Goal: Transaction & Acquisition: Purchase product/service

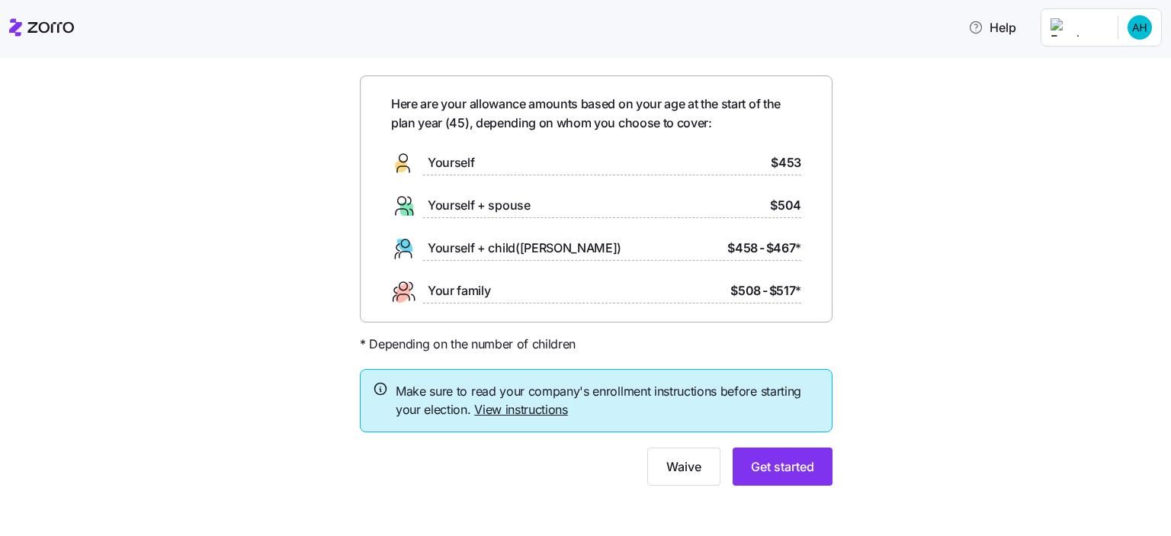
scroll to position [53, 0]
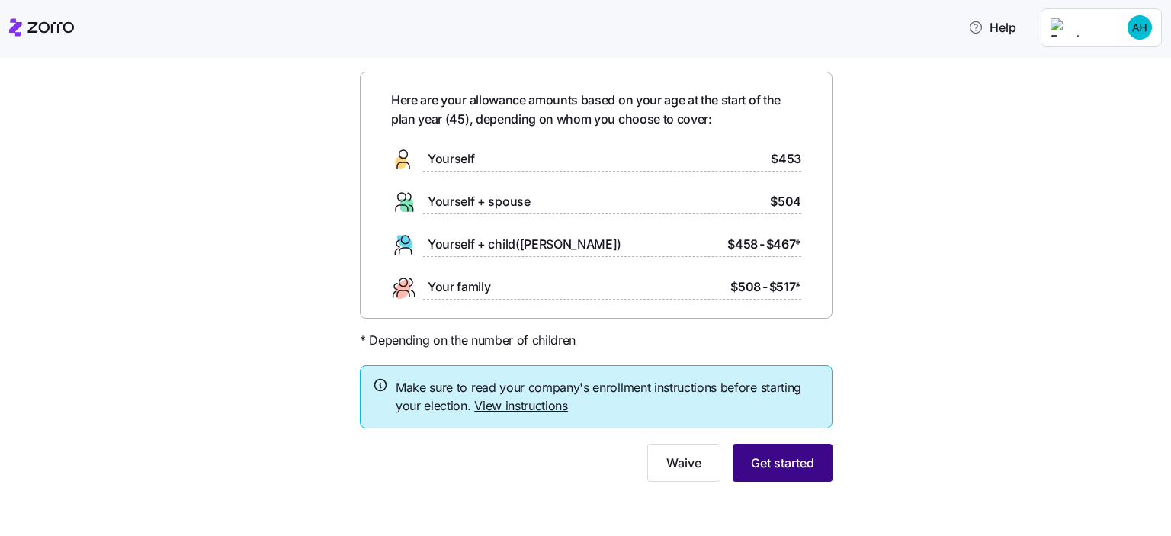
click at [796, 460] on span "Get started" at bounding box center [782, 463] width 63 height 18
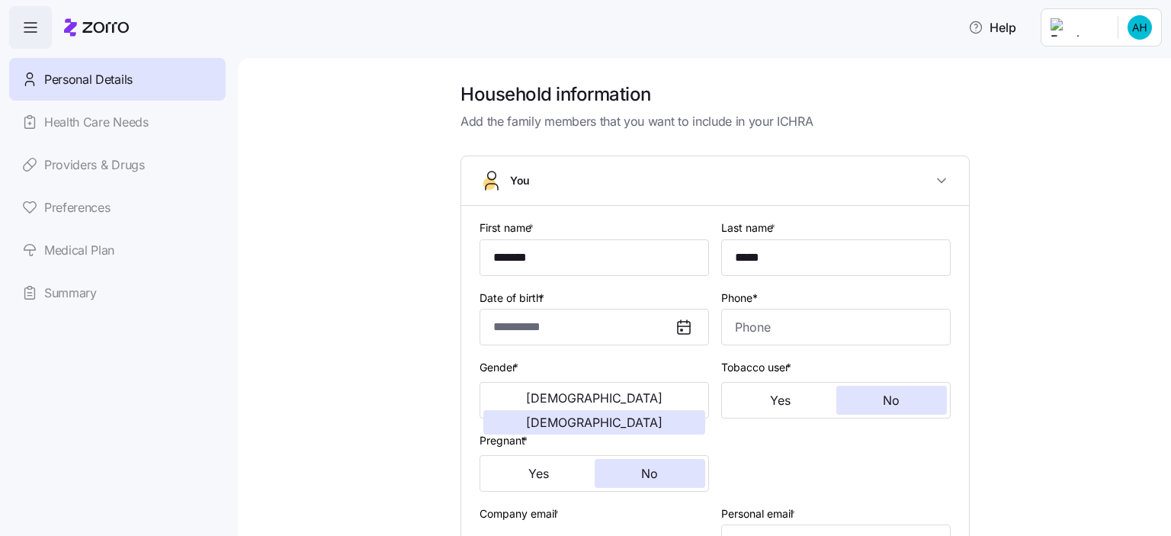
type input "*******"
type input "*****"
type input "[PERSON_NAME][EMAIL_ADDRESS][DOMAIN_NAME]"
type input "**********"
checkbox input "true"
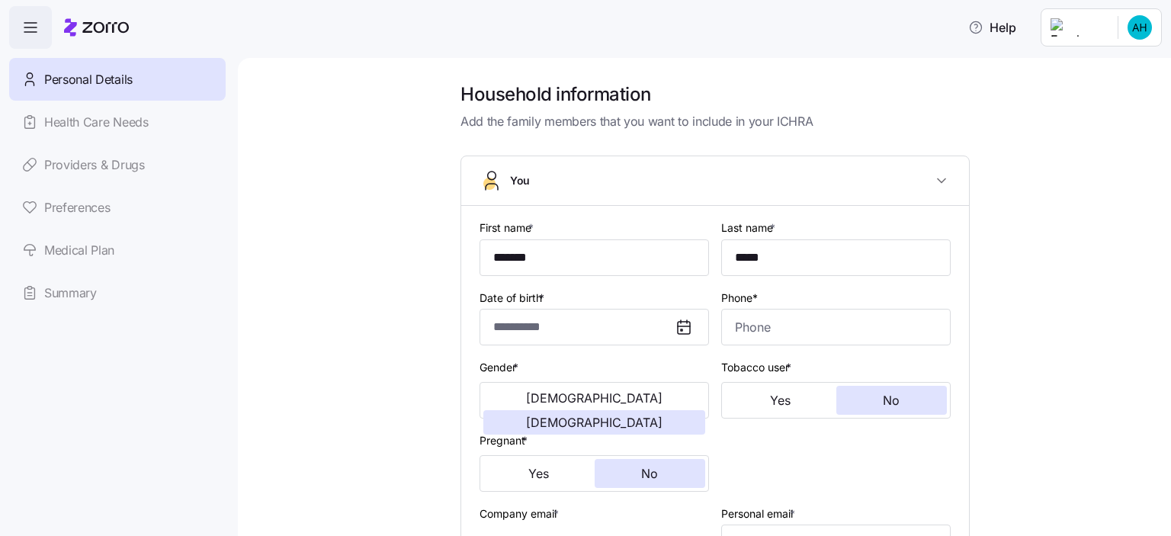
type input "**********"
type input "[PHONE_NUMBER]"
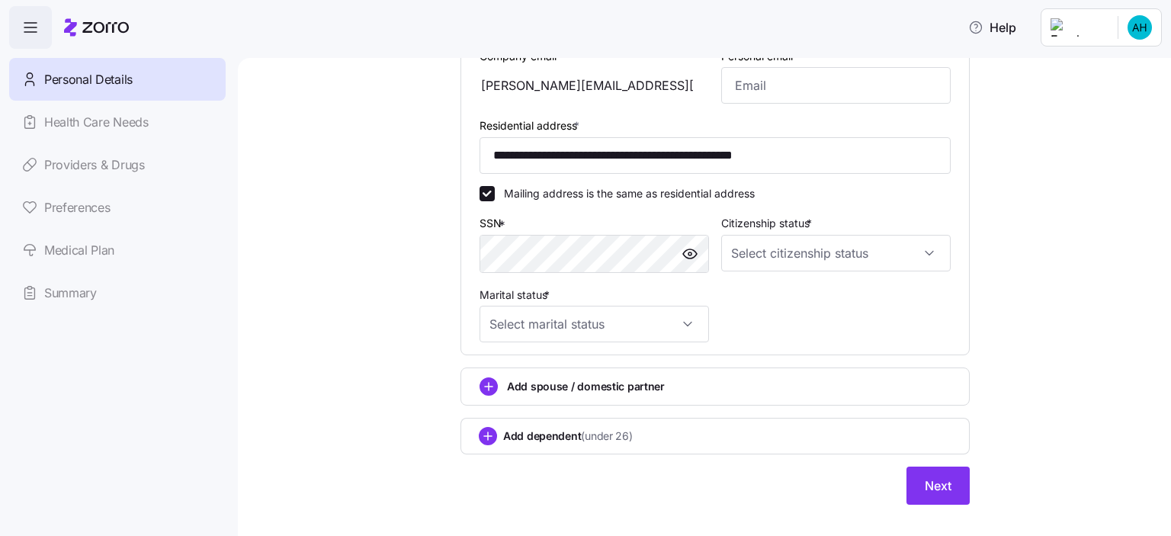
scroll to position [478, 0]
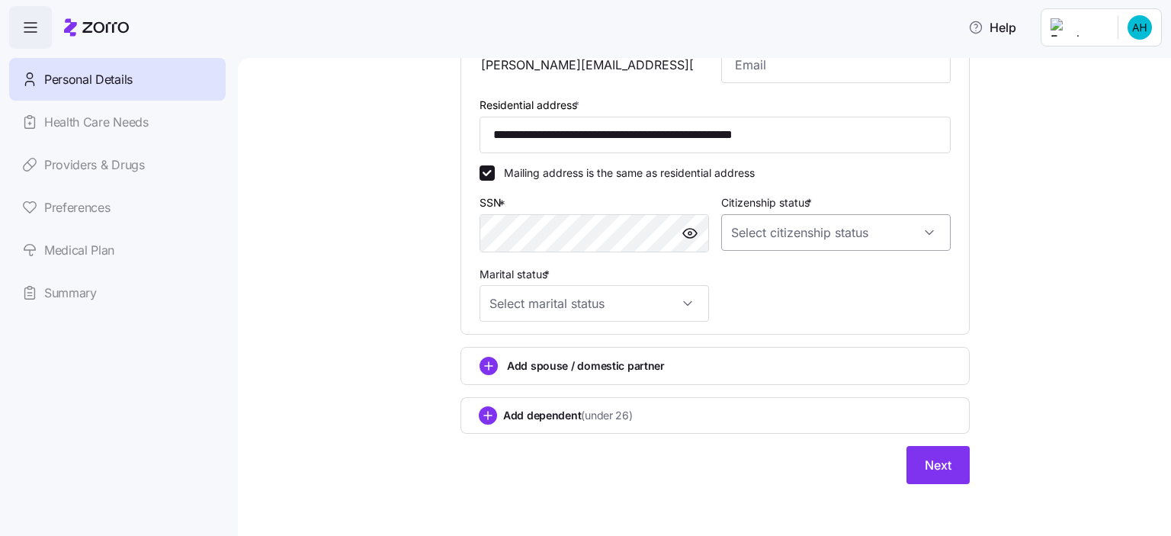
click at [849, 236] on input "Citizenship status *" at bounding box center [835, 232] width 229 height 37
click at [794, 280] on div "[DEMOGRAPHIC_DATA] citizen" at bounding box center [829, 277] width 217 height 32
type input "[DEMOGRAPHIC_DATA] citizen"
click at [661, 308] on input "Marital status *" at bounding box center [593, 303] width 229 height 37
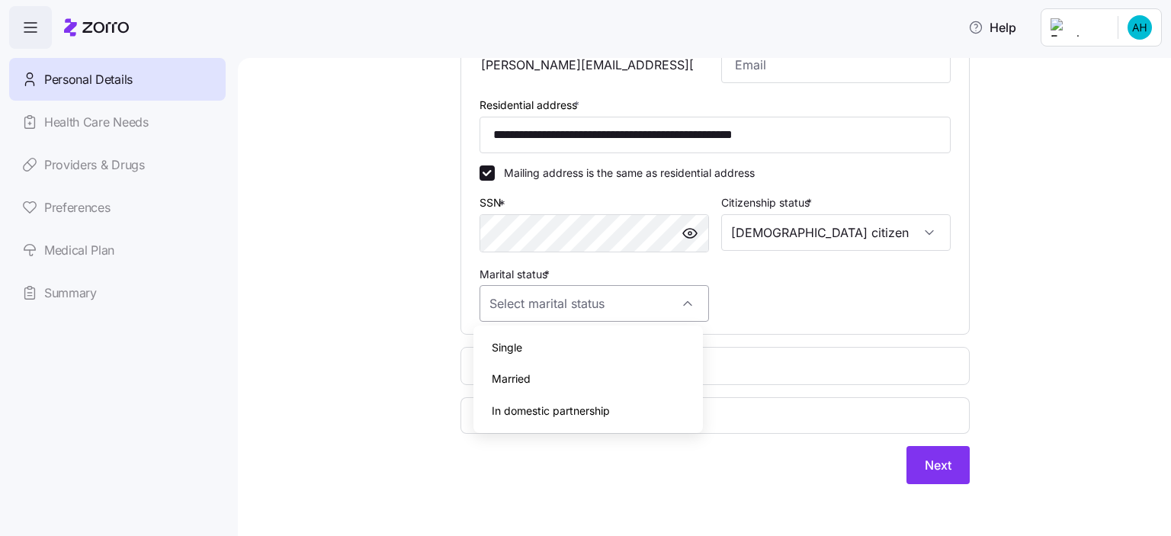
click at [616, 421] on div "In domestic partnership" at bounding box center [587, 411] width 217 height 32
type input "In domestic partnership"
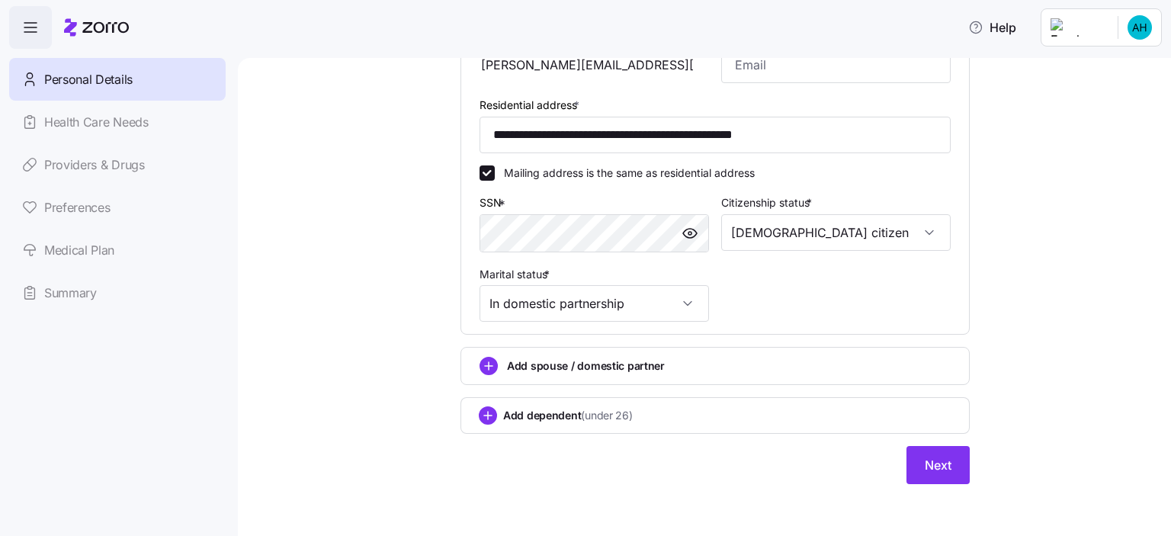
click at [631, 367] on span "Add spouse / domestic partner" at bounding box center [586, 365] width 158 height 15
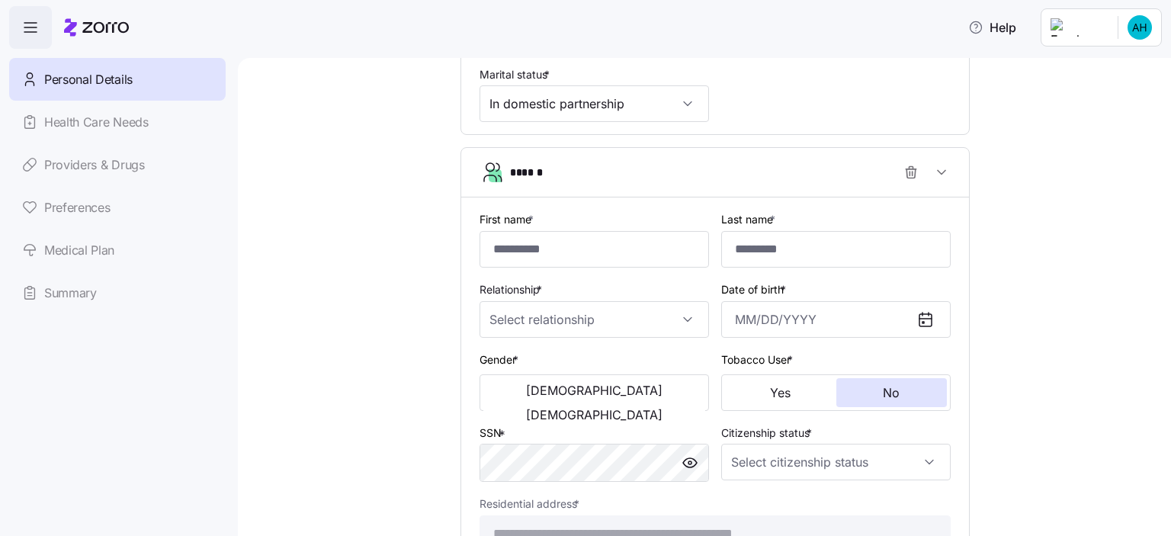
scroll to position [680, 0]
click at [577, 255] on input "First name *" at bounding box center [593, 247] width 229 height 37
type input "*******"
type input "****"
click at [624, 321] on input "Relationship *" at bounding box center [593, 317] width 229 height 37
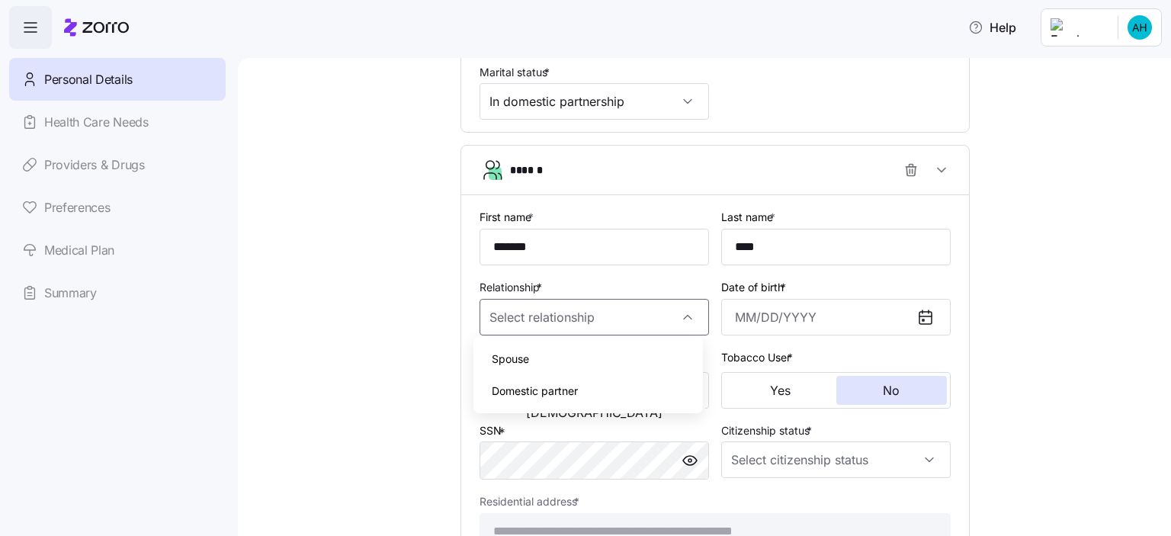
click at [594, 402] on div "Domestic partner" at bounding box center [587, 391] width 217 height 32
type input "Domestic partner"
click at [784, 312] on input "Date of birth *" at bounding box center [835, 317] width 229 height 37
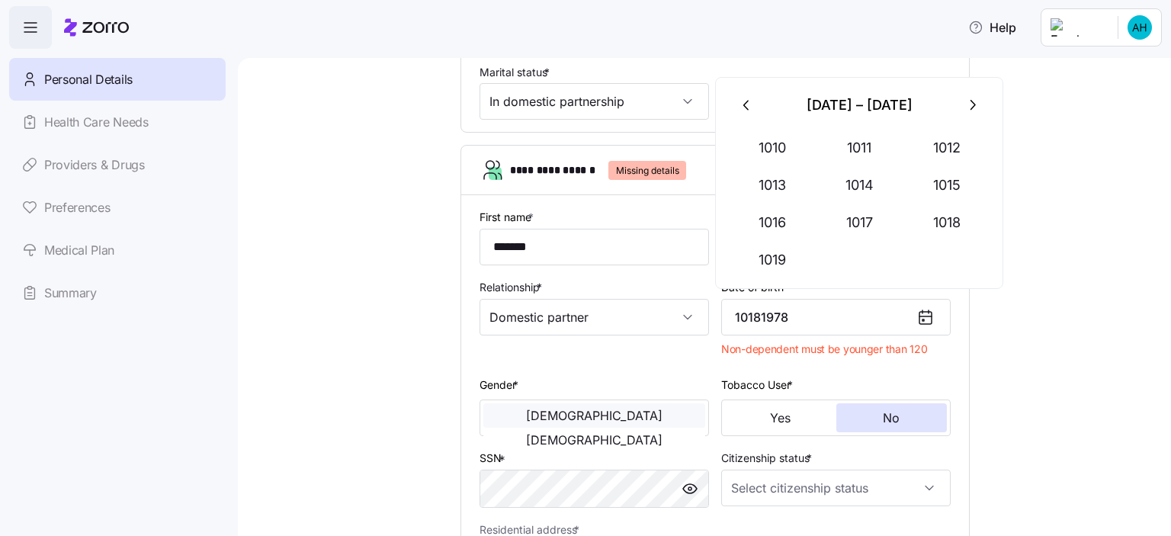
click at [534, 412] on span "[DEMOGRAPHIC_DATA]" at bounding box center [594, 415] width 136 height 12
type input "[DATE]"
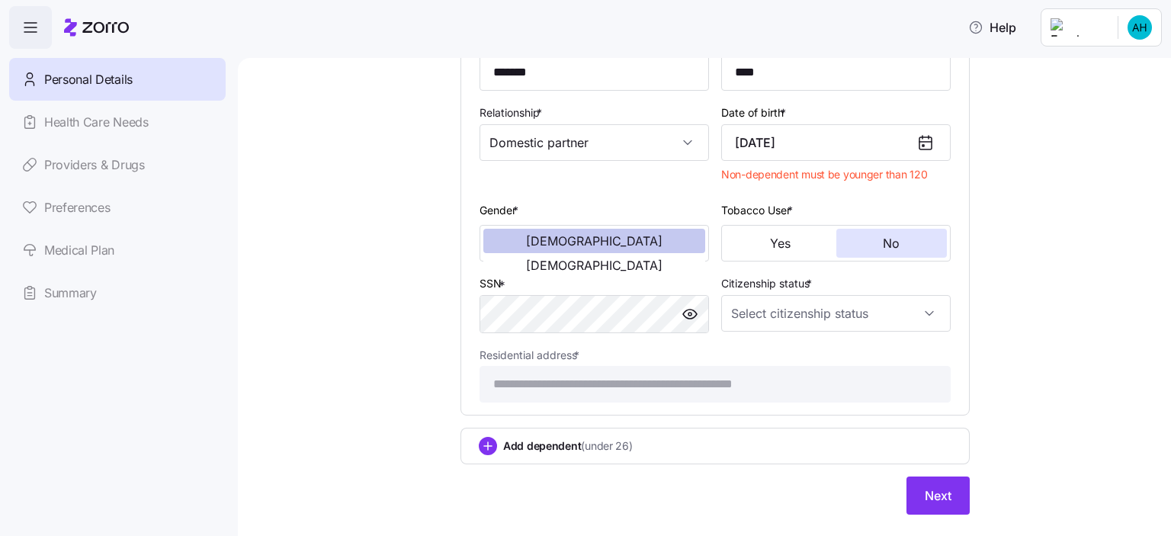
scroll to position [883, 0]
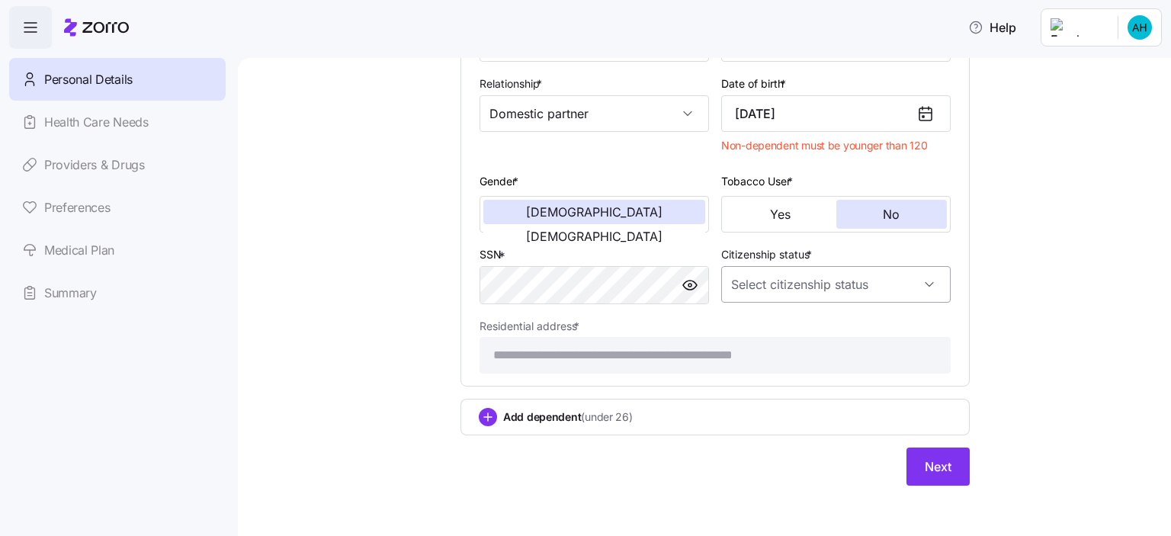
click at [883, 279] on input "Citizenship status *" at bounding box center [835, 284] width 229 height 37
click at [797, 330] on div "[DEMOGRAPHIC_DATA] citizen" at bounding box center [829, 326] width 217 height 32
type input "[DEMOGRAPHIC_DATA] citizen"
click at [486, 420] on icon "add icon" at bounding box center [488, 417] width 18 height 18
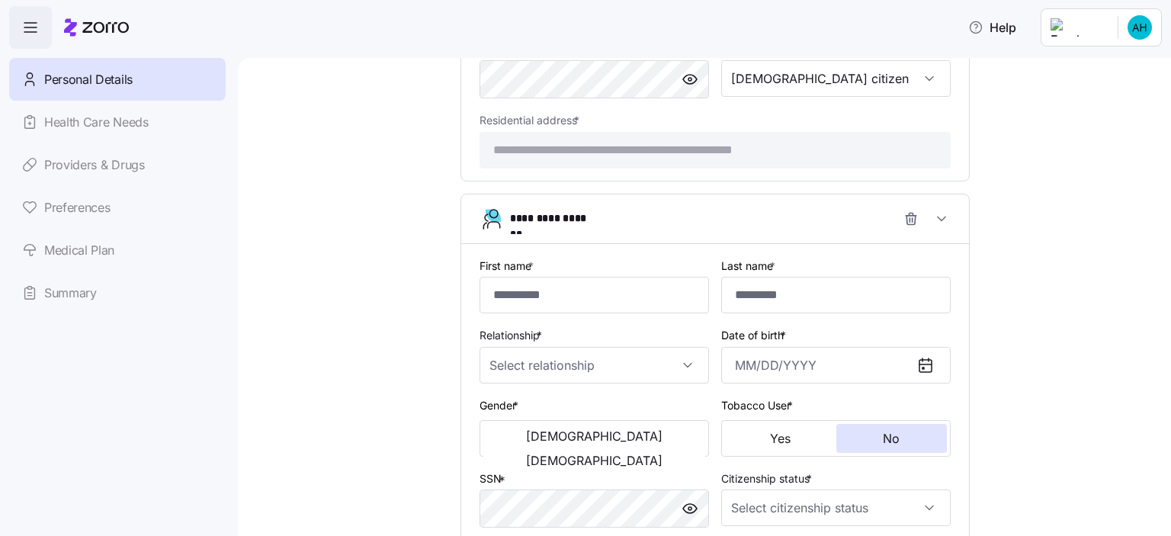
scroll to position [1120, 0]
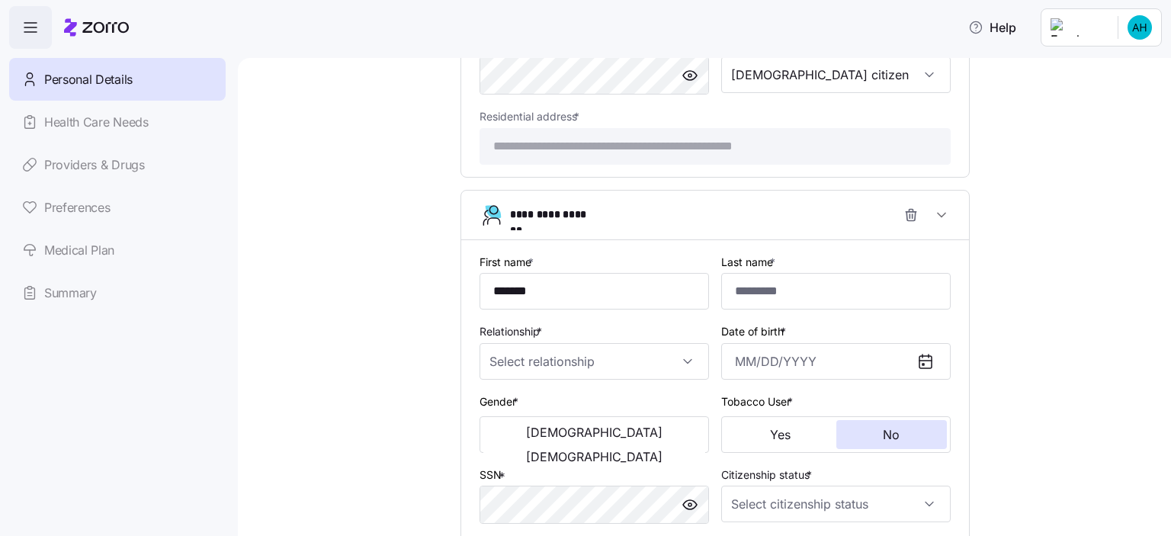
type input "******"
type input "****"
click at [654, 357] on input "Relationship *" at bounding box center [593, 361] width 229 height 37
click at [563, 409] on div "Child" at bounding box center [587, 402] width 217 height 32
type input "Child"
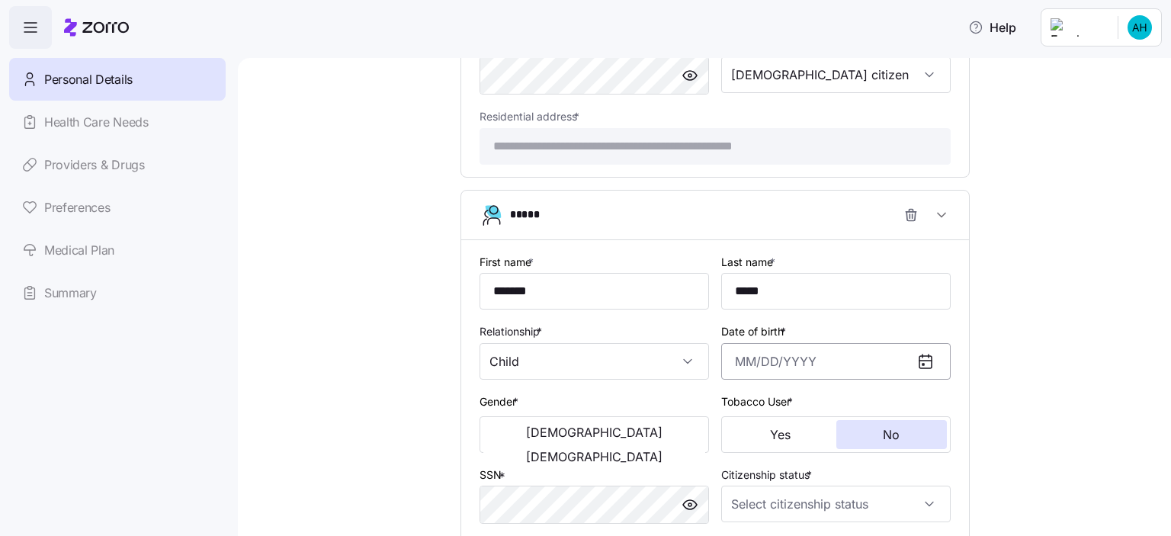
click at [811, 363] on input "Date of birth *" at bounding box center [835, 361] width 229 height 37
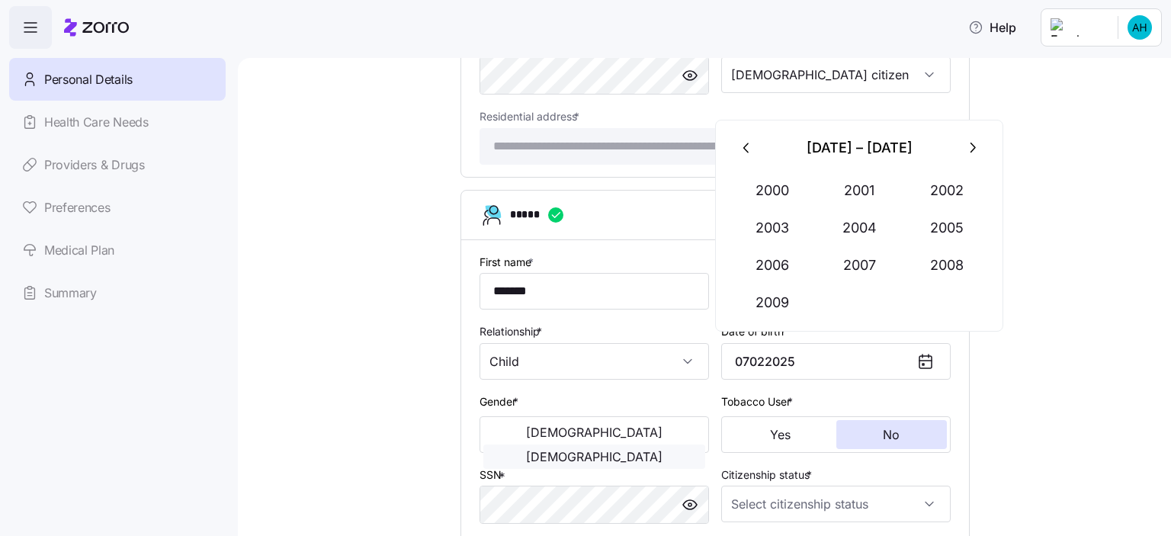
click at [653, 444] on button "[DEMOGRAPHIC_DATA]" at bounding box center [594, 456] width 222 height 24
type input "[DATE]"
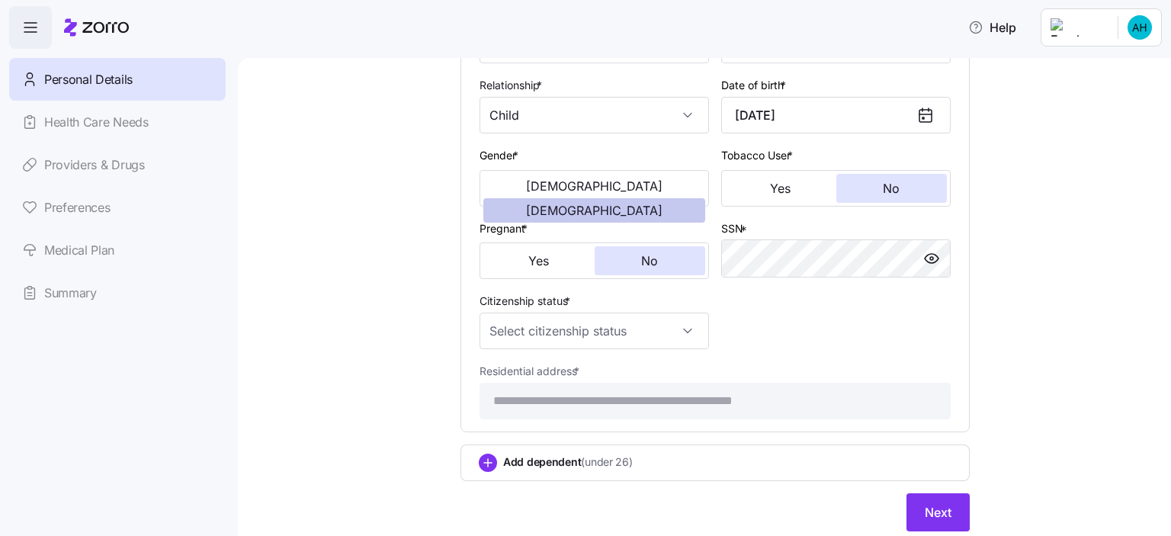
scroll to position [1409, 0]
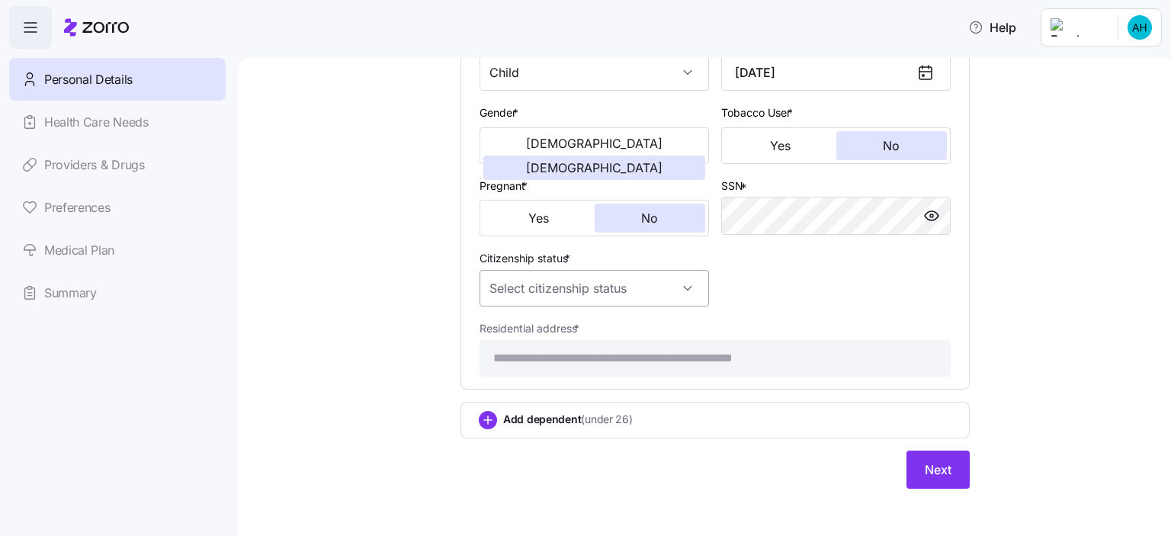
click at [668, 289] on input "Citizenship status *" at bounding box center [593, 288] width 229 height 37
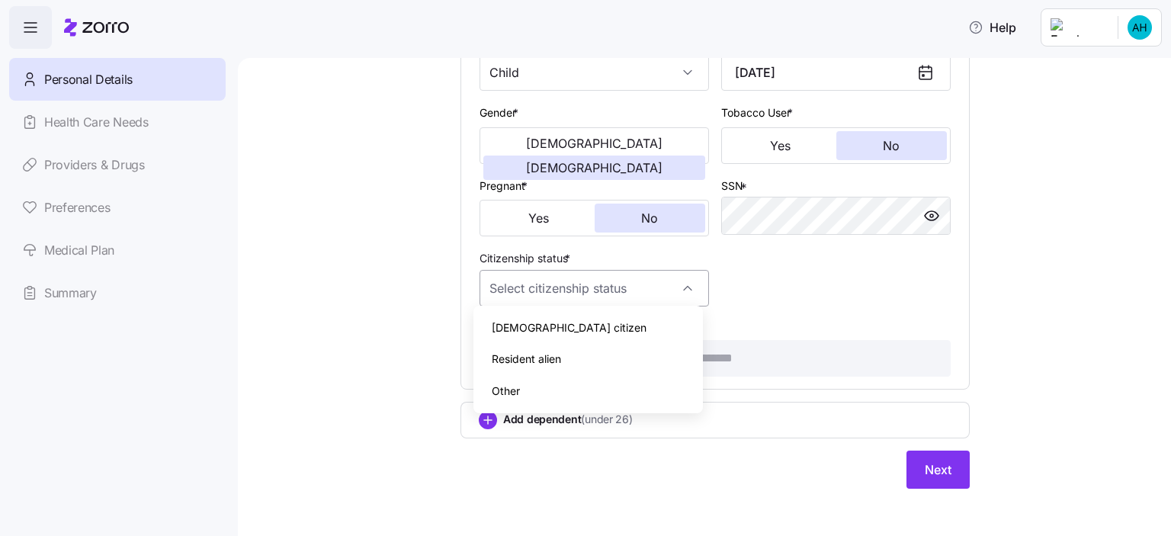
click at [603, 326] on div "[DEMOGRAPHIC_DATA] citizen" at bounding box center [587, 328] width 217 height 32
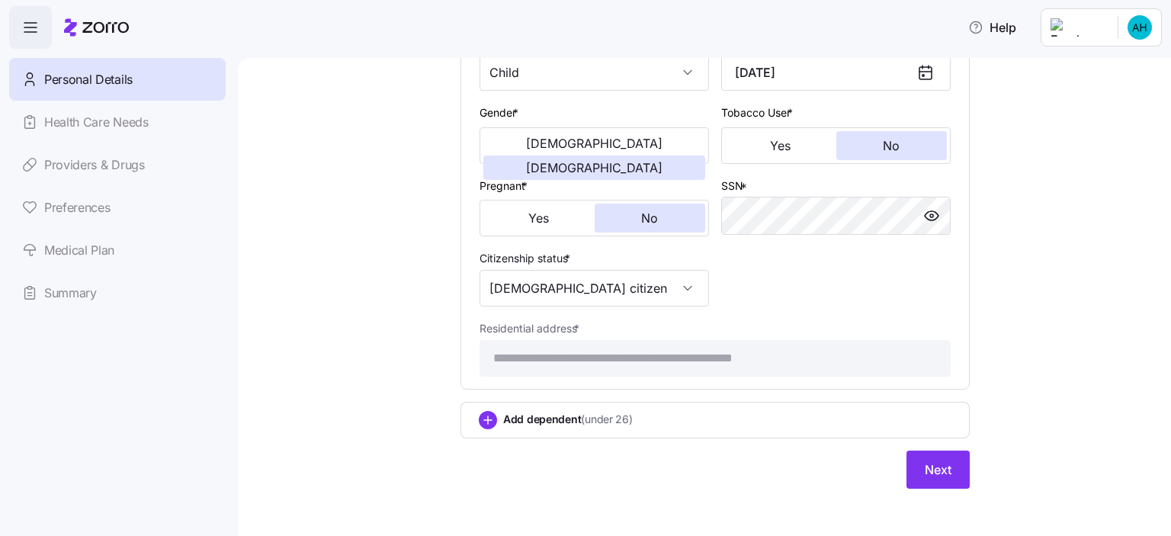
type input "[DEMOGRAPHIC_DATA] citizen"
click at [944, 470] on span "Next" at bounding box center [938, 469] width 27 height 18
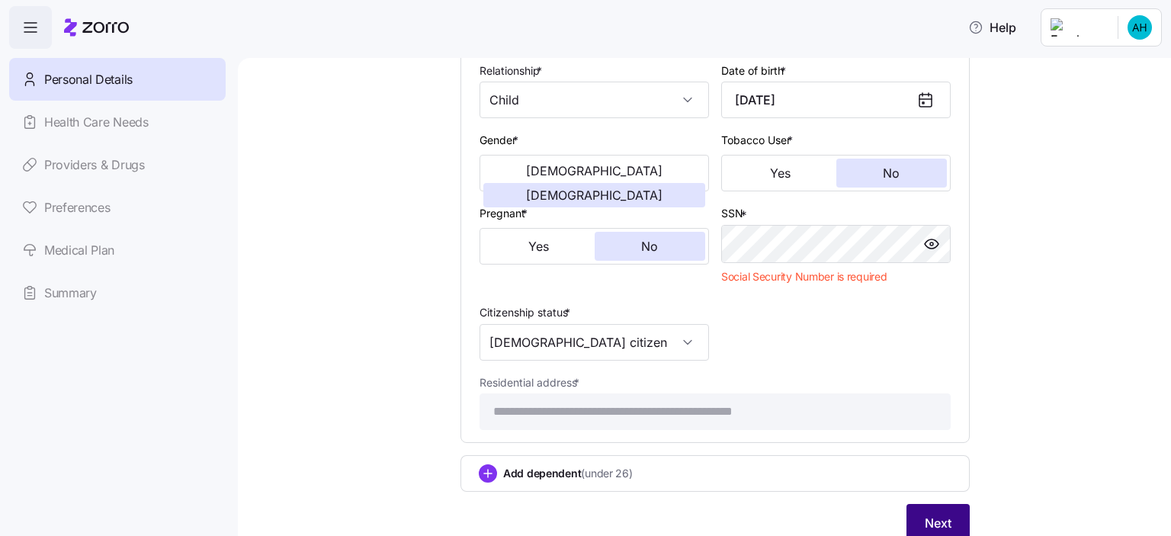
scroll to position [1437, 0]
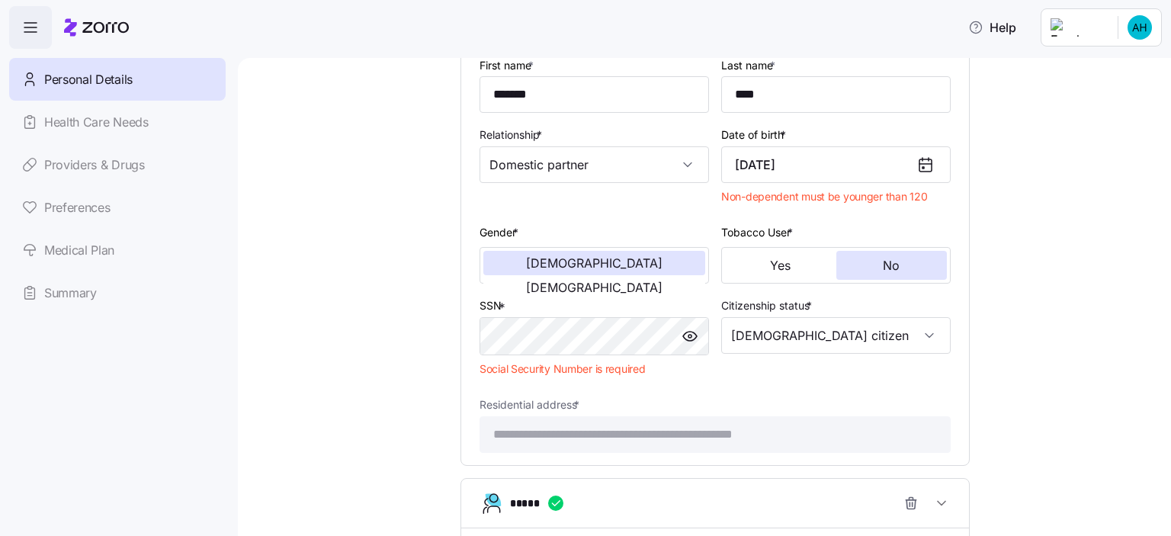
scroll to position [859, 0]
click at [677, 162] on input "Domestic partner" at bounding box center [593, 165] width 229 height 37
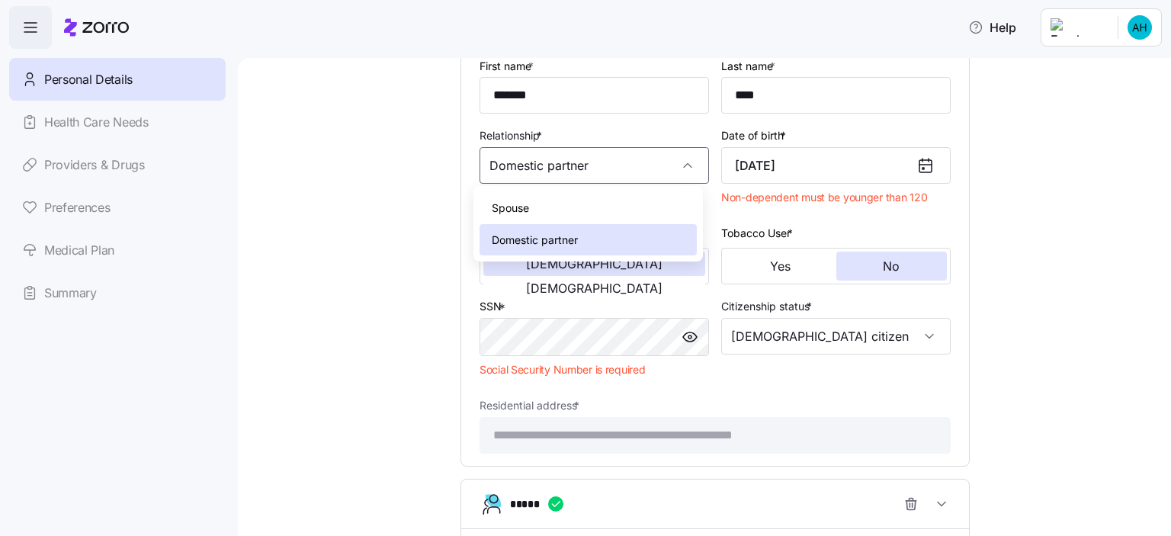
click at [939, 370] on div "Citizenship status * [DEMOGRAPHIC_DATA] citizen" at bounding box center [836, 339] width 242 height 99
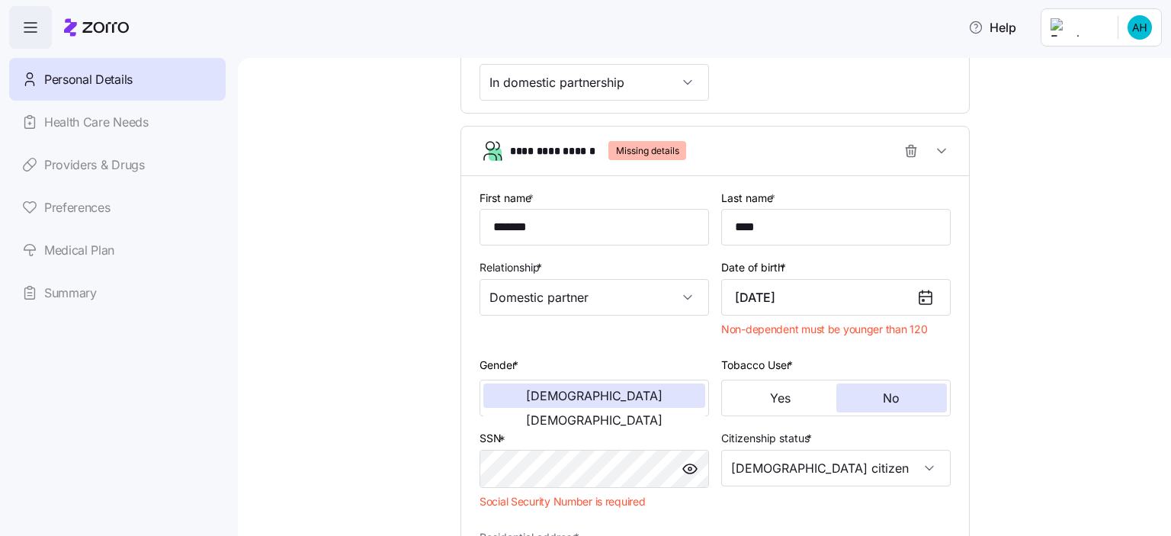
scroll to position [726, 0]
click at [903, 152] on icon "button" at bounding box center [910, 151] width 15 height 15
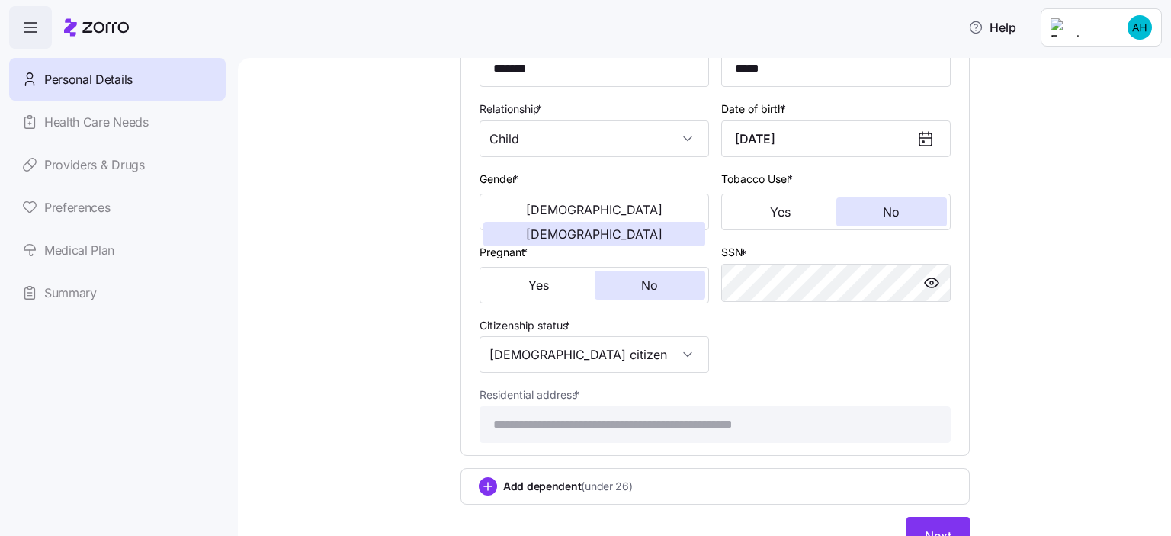
scroll to position [1004, 0]
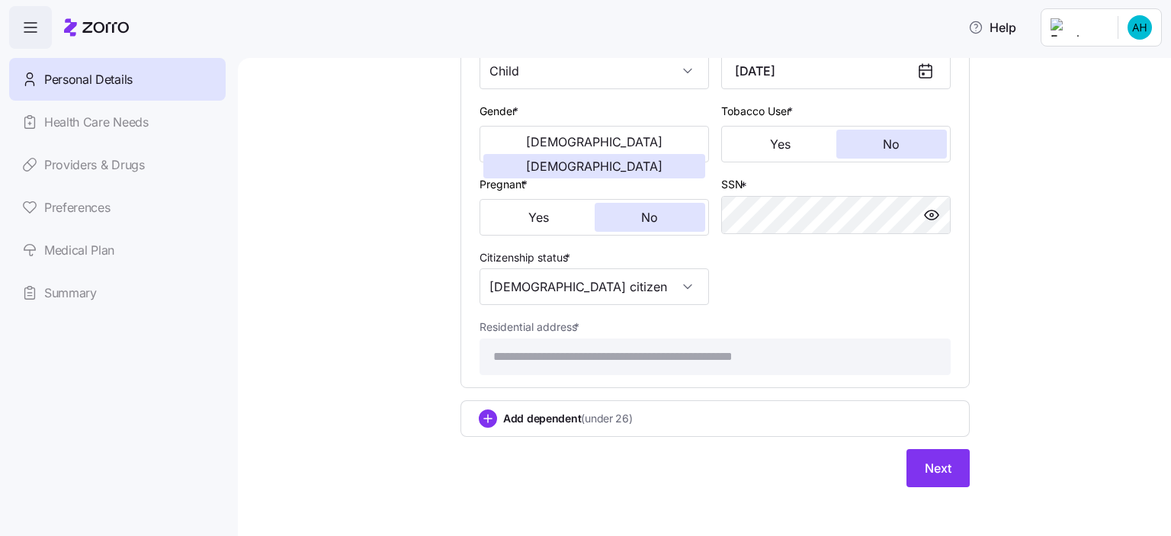
click at [928, 470] on span "Next" at bounding box center [938, 468] width 27 height 18
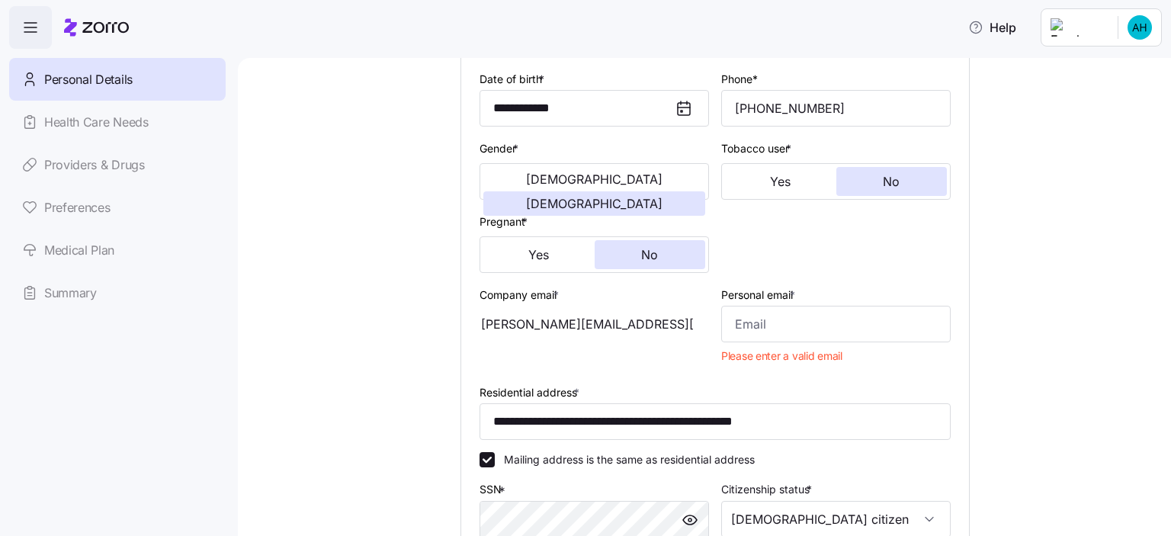
scroll to position [220, 0]
click at [808, 327] on input "Personal email *" at bounding box center [835, 323] width 229 height 37
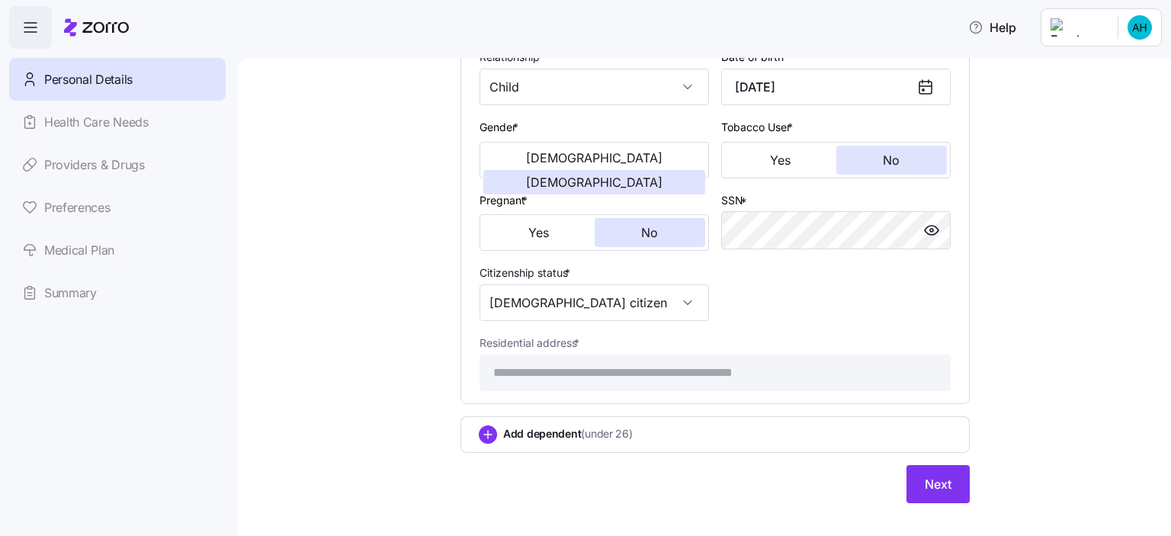
scroll to position [976, 0]
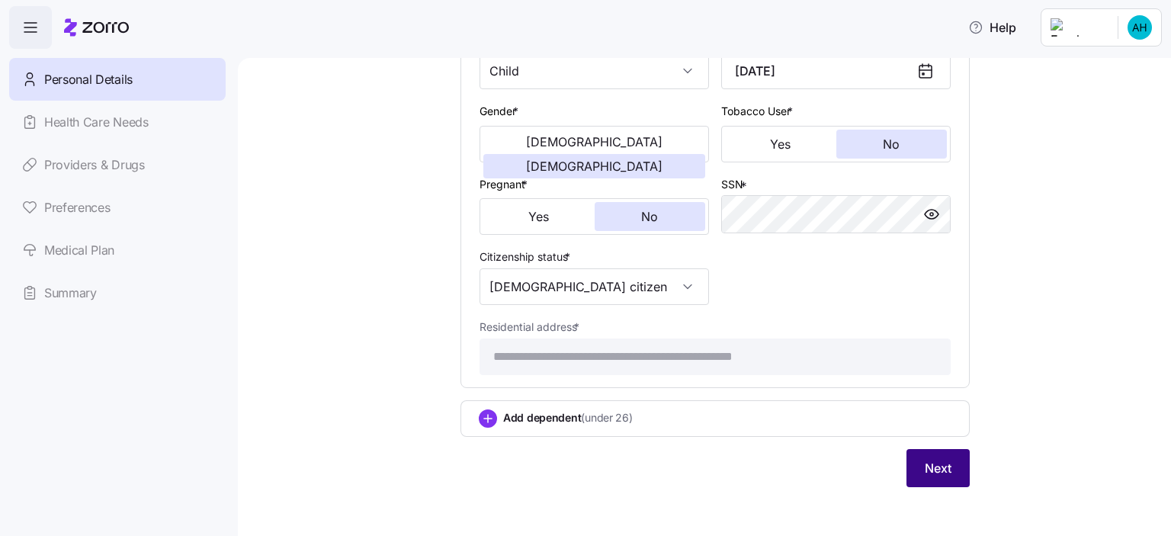
type input "[EMAIL_ADDRESS][DOMAIN_NAME]"
click at [934, 462] on span "Next" at bounding box center [938, 468] width 27 height 18
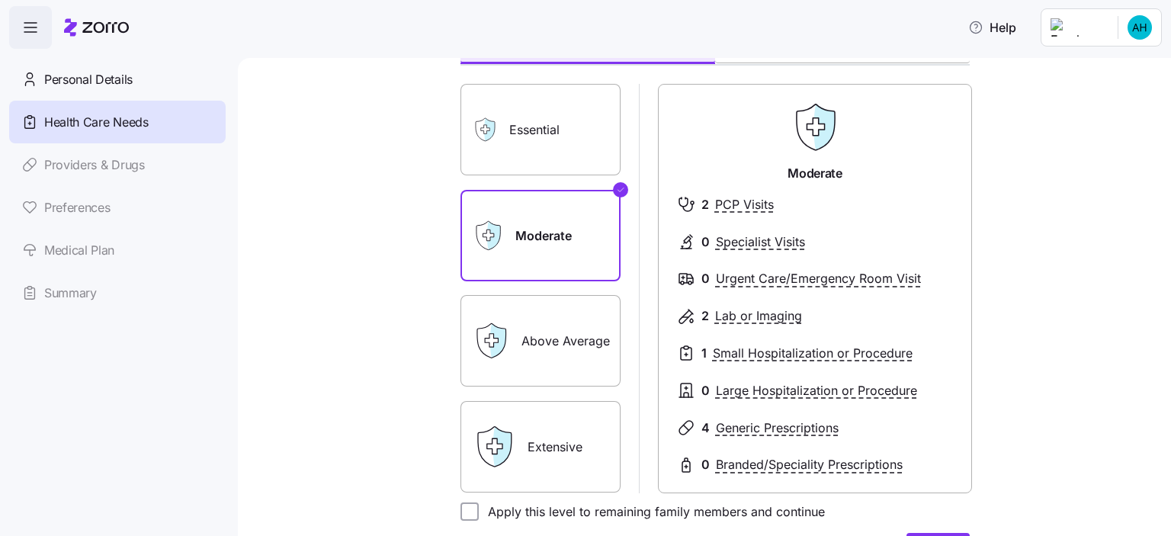
scroll to position [107, 0]
click at [1044, 314] on div "Expected level of care Select the level of healthcare services each household m…" at bounding box center [714, 323] width 869 height 695
click at [557, 355] on label "Above Average" at bounding box center [540, 338] width 160 height 91
click at [0, 0] on input "Above Average" at bounding box center [0, 0] width 0 height 0
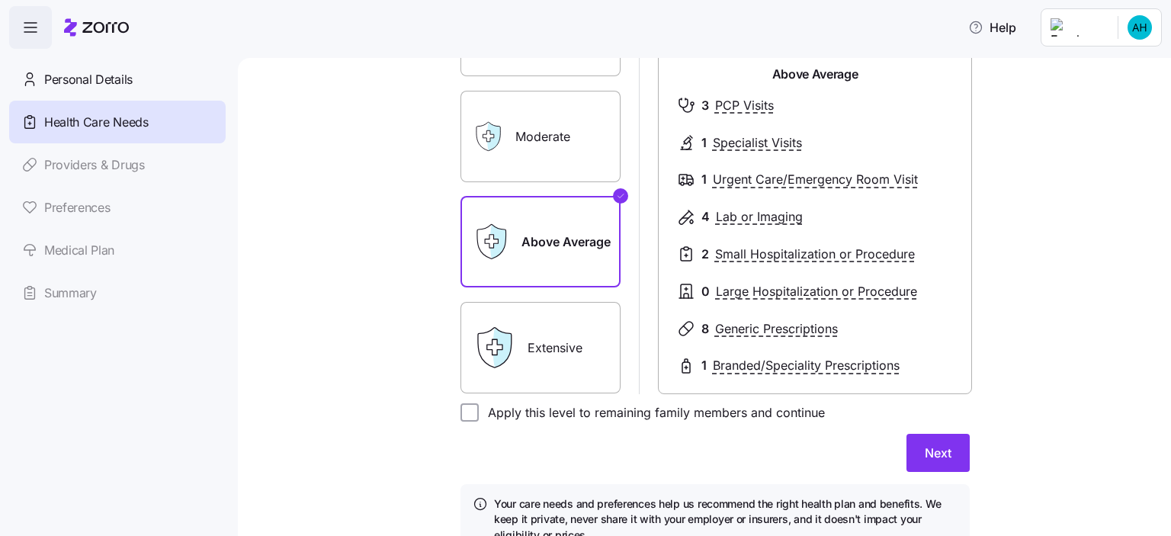
scroll to position [277, 0]
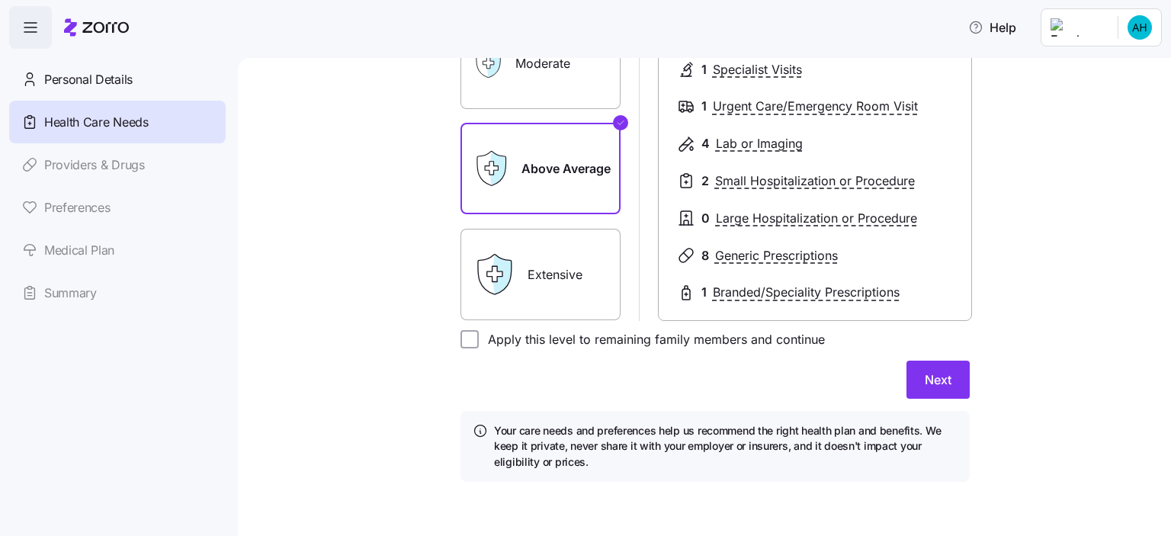
click at [1027, 241] on div "Expected level of care Select the level of healthcare services each household m…" at bounding box center [714, 152] width 869 height 695
click at [1031, 244] on div "Expected level of care Select the level of healthcare services each household m…" at bounding box center [714, 152] width 869 height 695
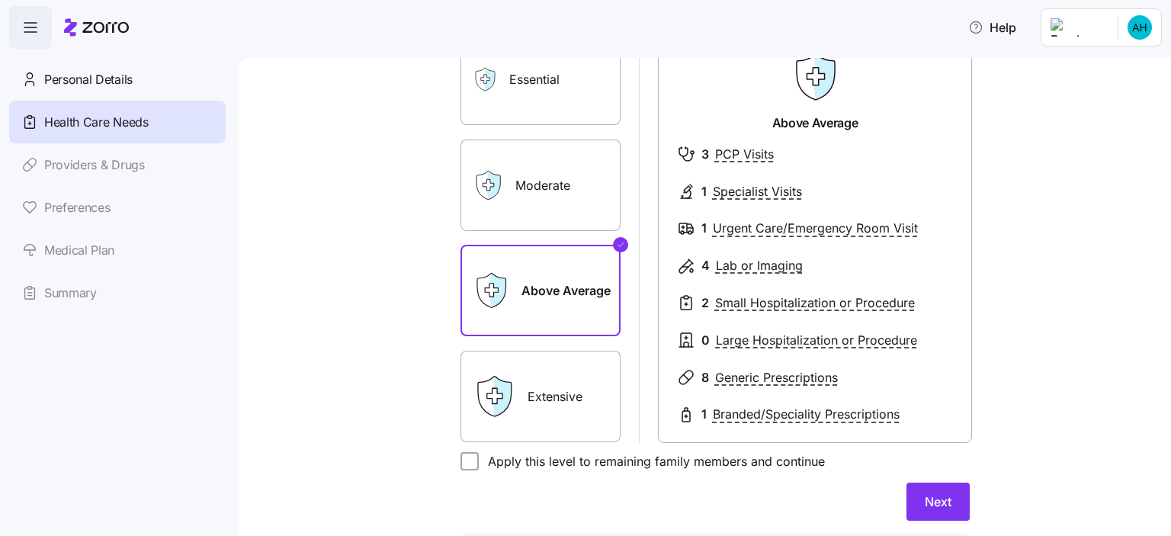
scroll to position [155, 0]
click at [553, 190] on label "Moderate" at bounding box center [540, 184] width 160 height 91
click at [0, 0] on input "Moderate" at bounding box center [0, 0] width 0 height 0
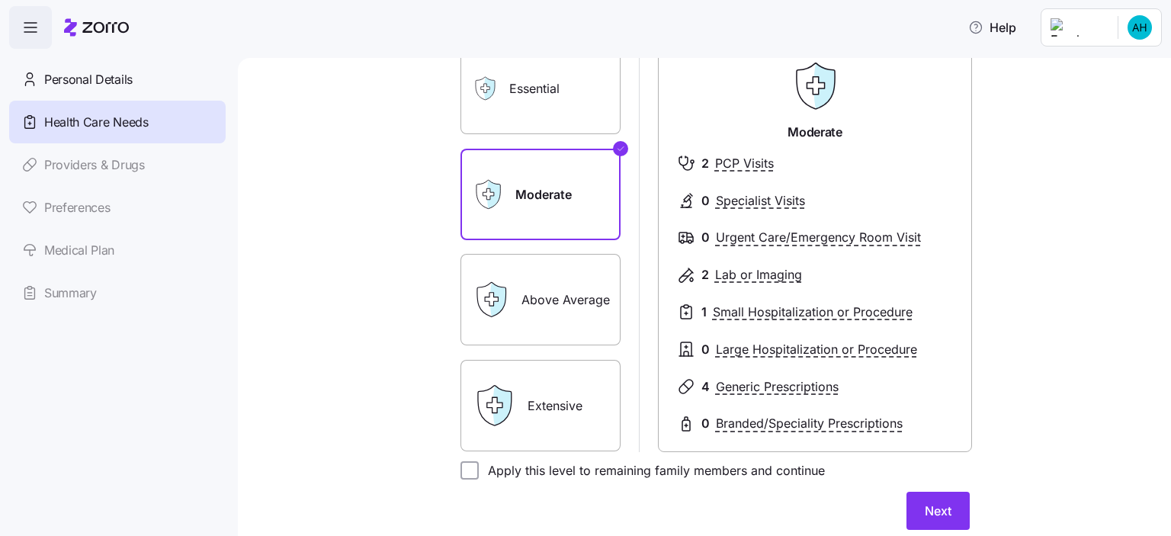
scroll to position [146, 0]
click at [1000, 275] on div "Expected level of care Select the level of healthcare services each household m…" at bounding box center [714, 283] width 869 height 695
click at [939, 522] on button "Next" at bounding box center [937, 511] width 63 height 38
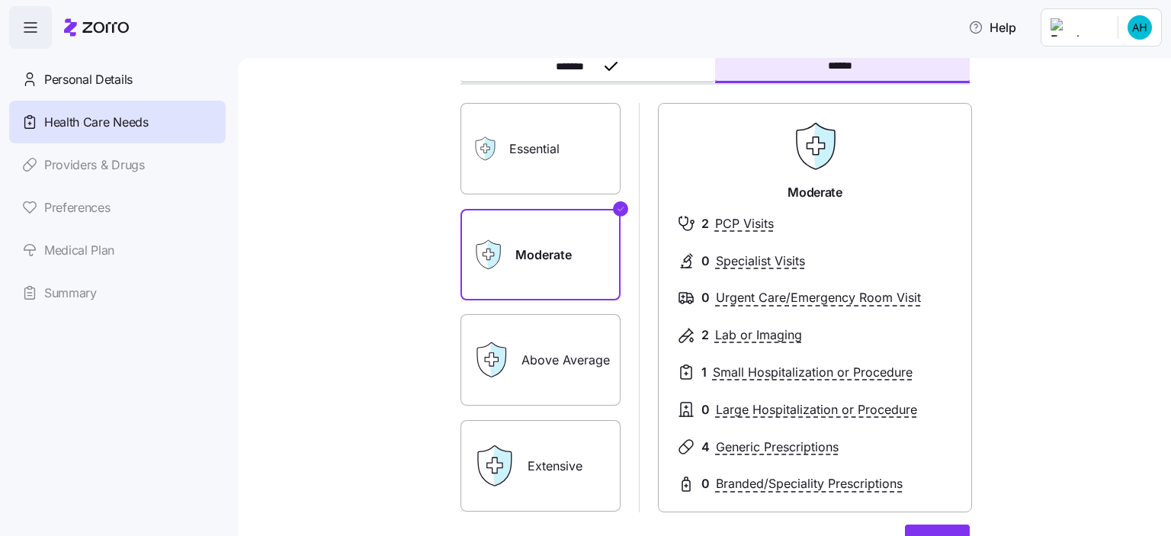
scroll to position [101, 0]
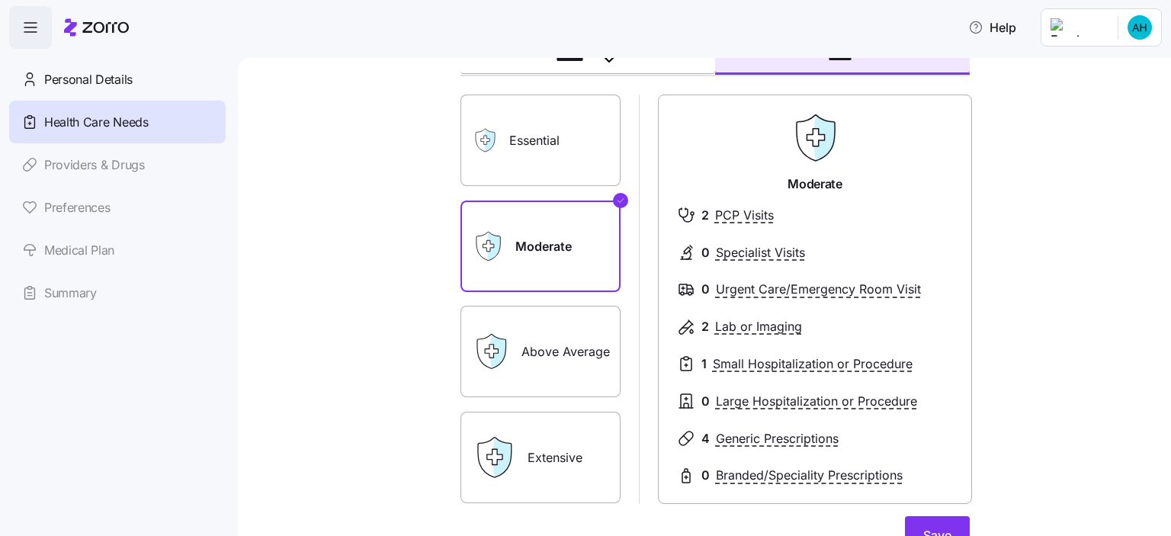
click at [547, 362] on label "Above Average" at bounding box center [540, 351] width 160 height 91
click at [0, 0] on input "Above Average" at bounding box center [0, 0] width 0 height 0
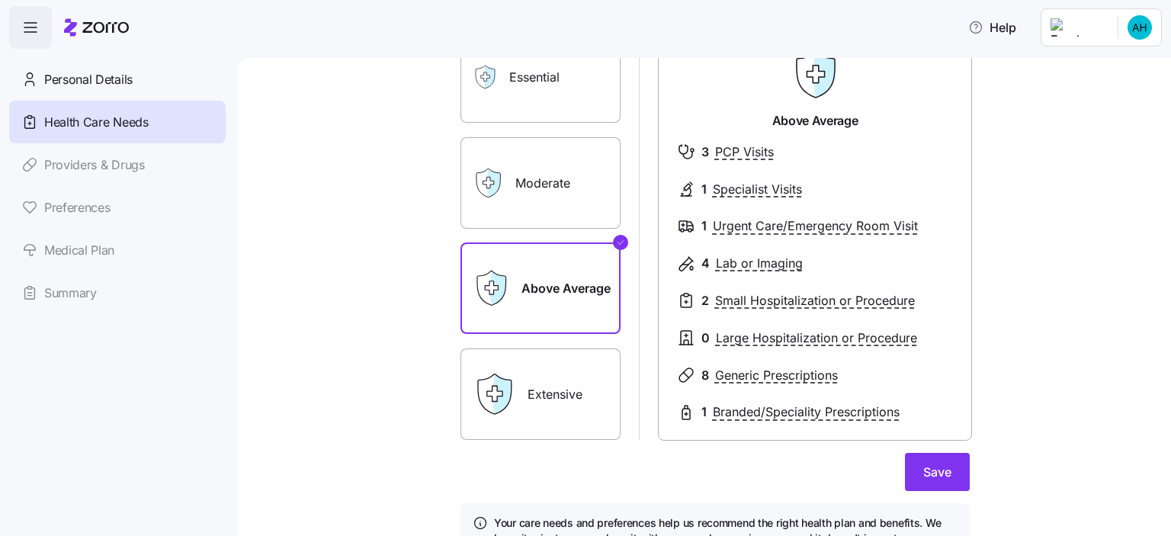
scroll to position [229, 0]
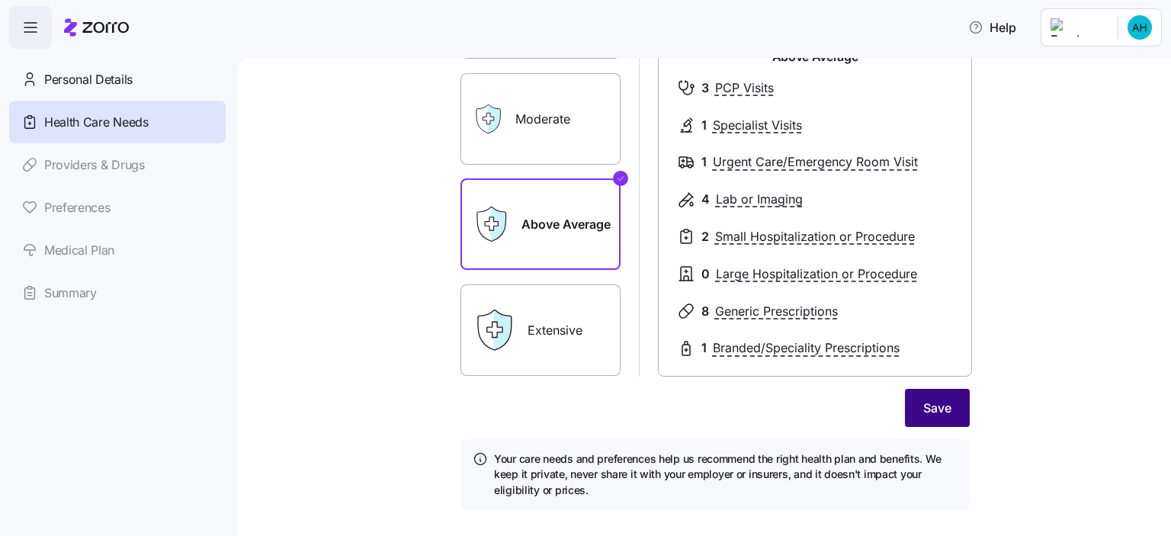
click at [945, 412] on span "Save" at bounding box center [937, 408] width 28 height 18
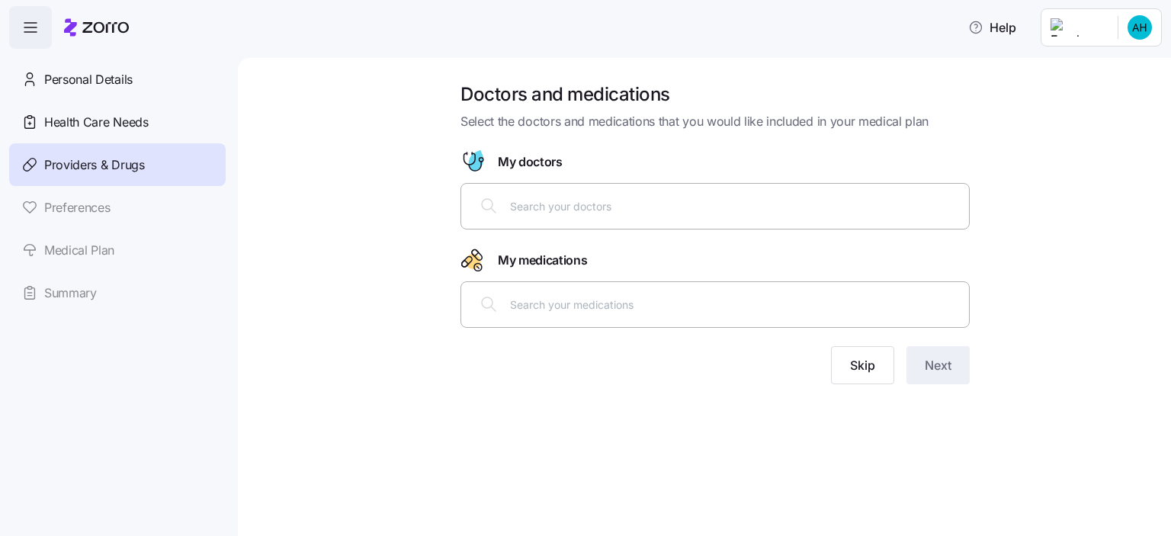
click at [631, 297] on input "text" at bounding box center [735, 304] width 450 height 17
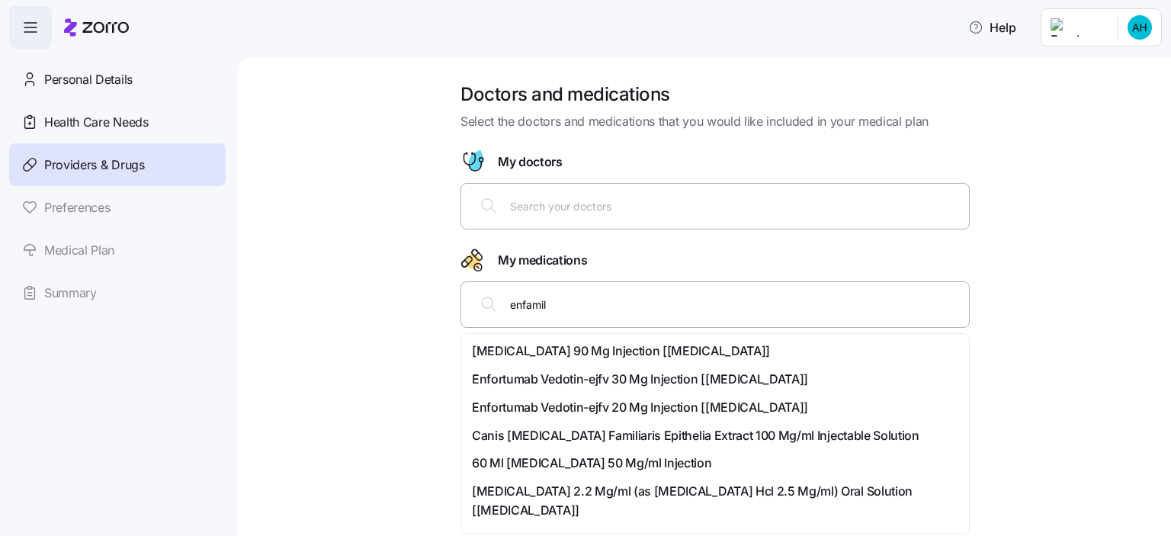
click at [640, 305] on input "enfamil" at bounding box center [735, 304] width 450 height 17
type input "e"
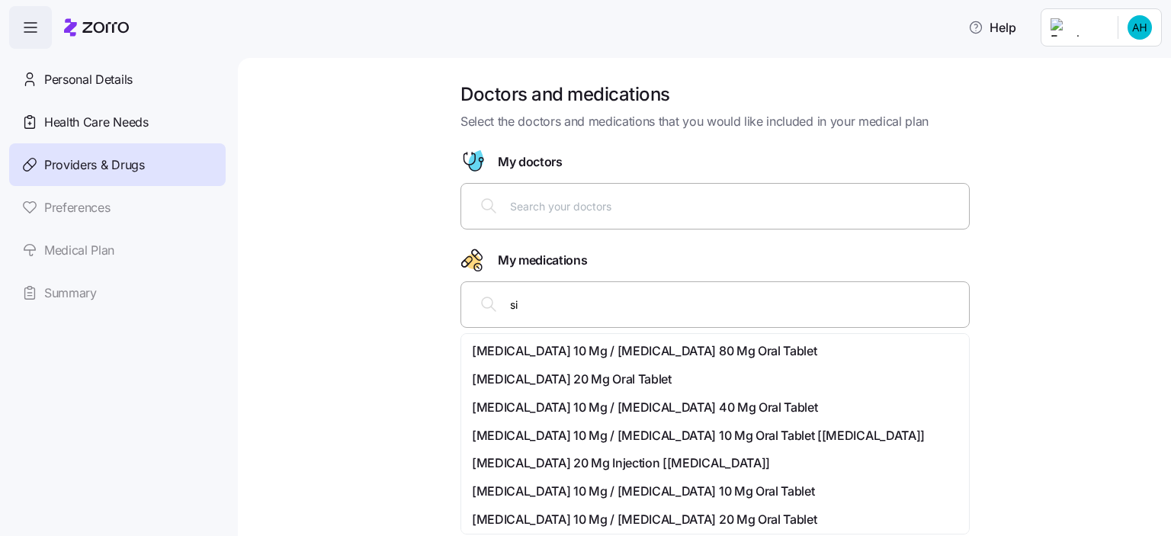
type input "s"
click at [611, 207] on input "text" at bounding box center [735, 205] width 450 height 17
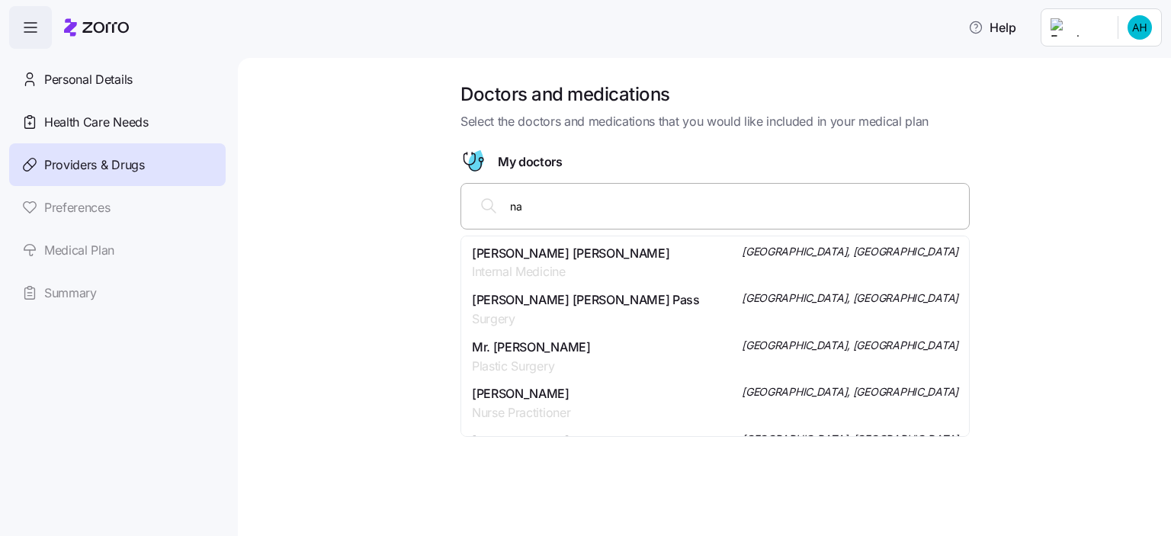
type input "n"
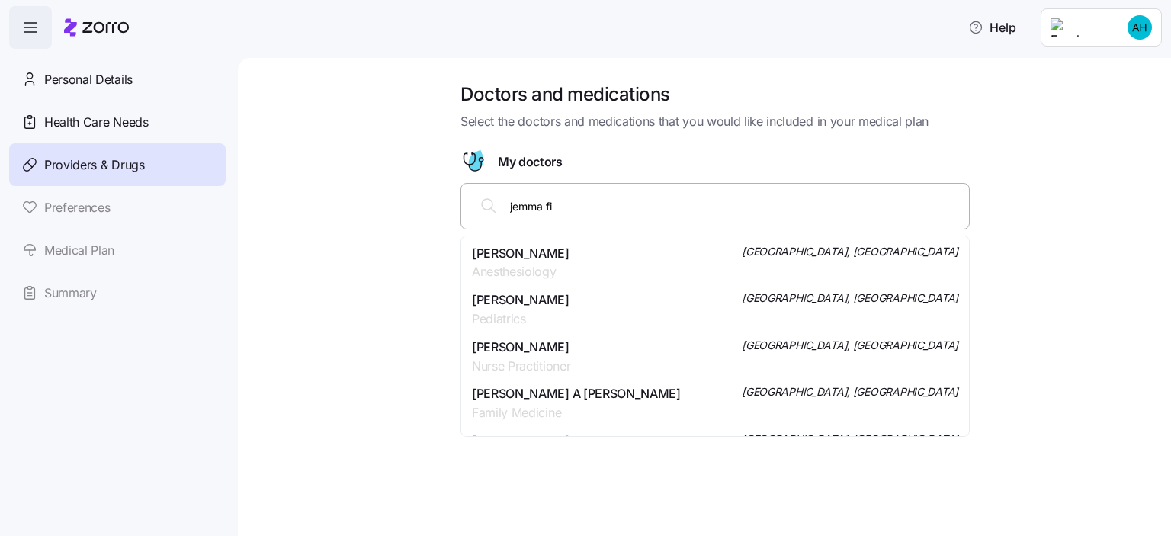
type input "jemma f"
click at [527, 261] on span "[PERSON_NAME]" at bounding box center [521, 253] width 98 height 19
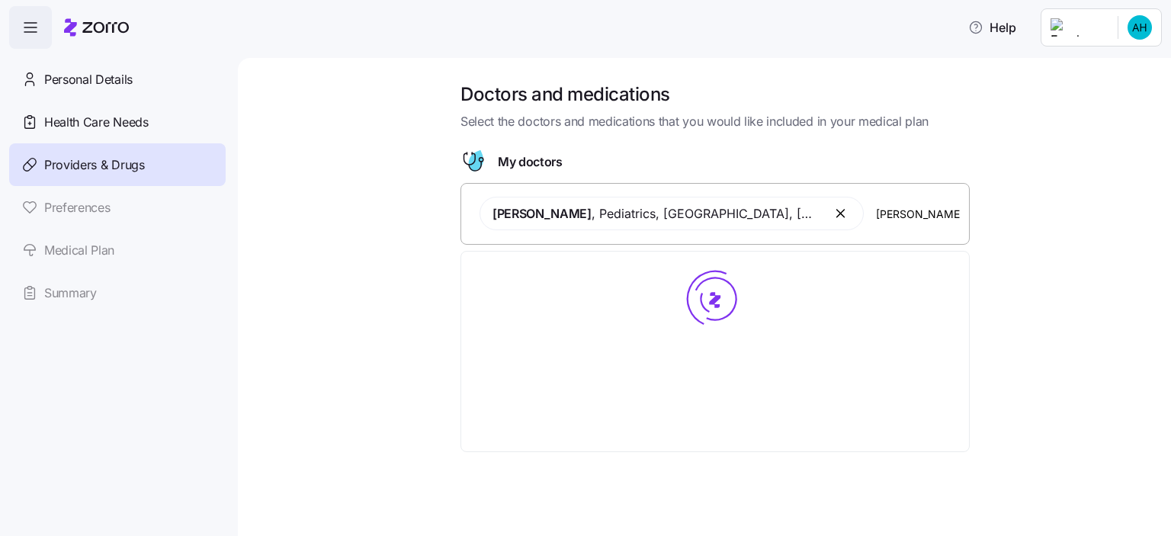
type input "[PERSON_NAME]"
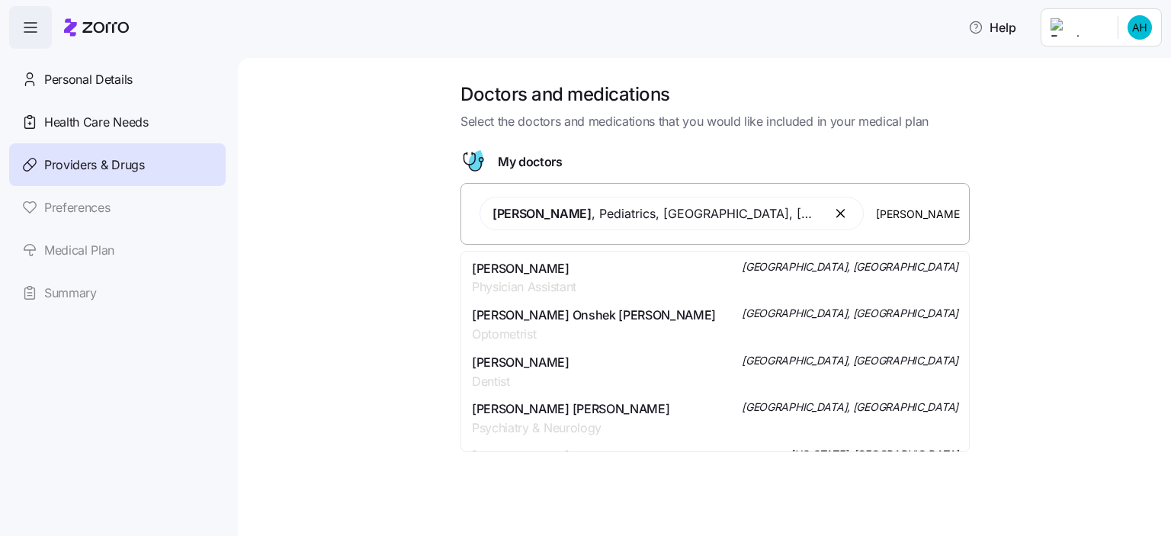
click at [523, 283] on span "Physician Assistant" at bounding box center [524, 286] width 104 height 19
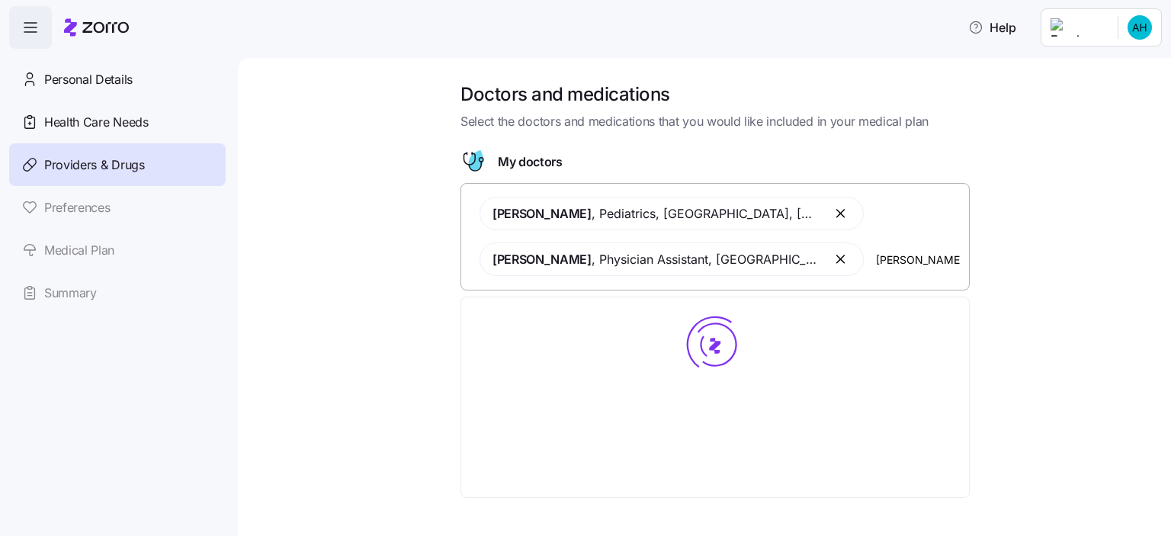
type input "[PERSON_NAME]"
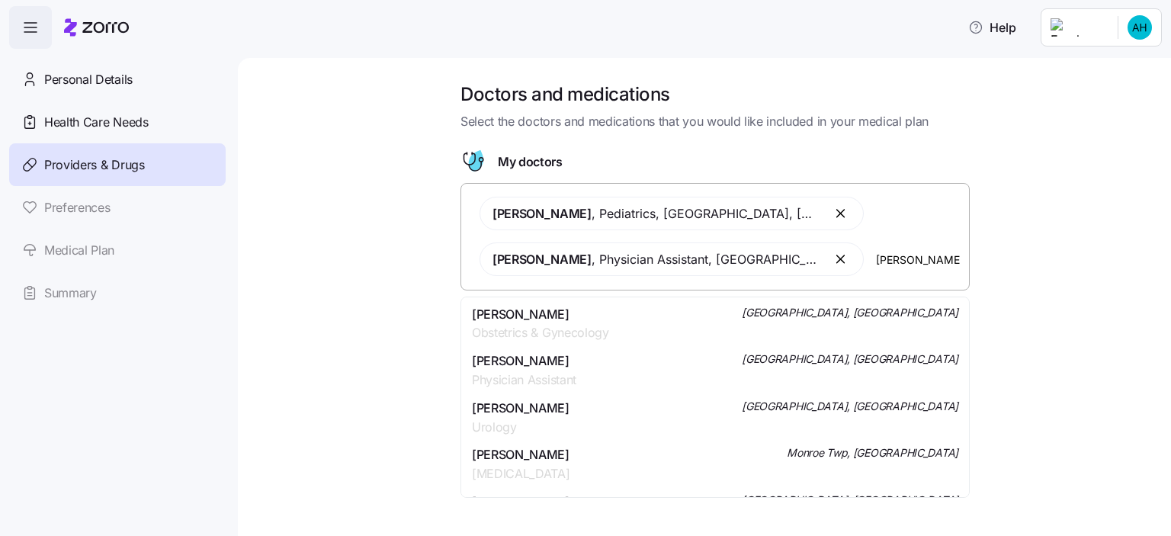
click at [572, 329] on span "Obstetrics & Gynecology" at bounding box center [540, 332] width 137 height 19
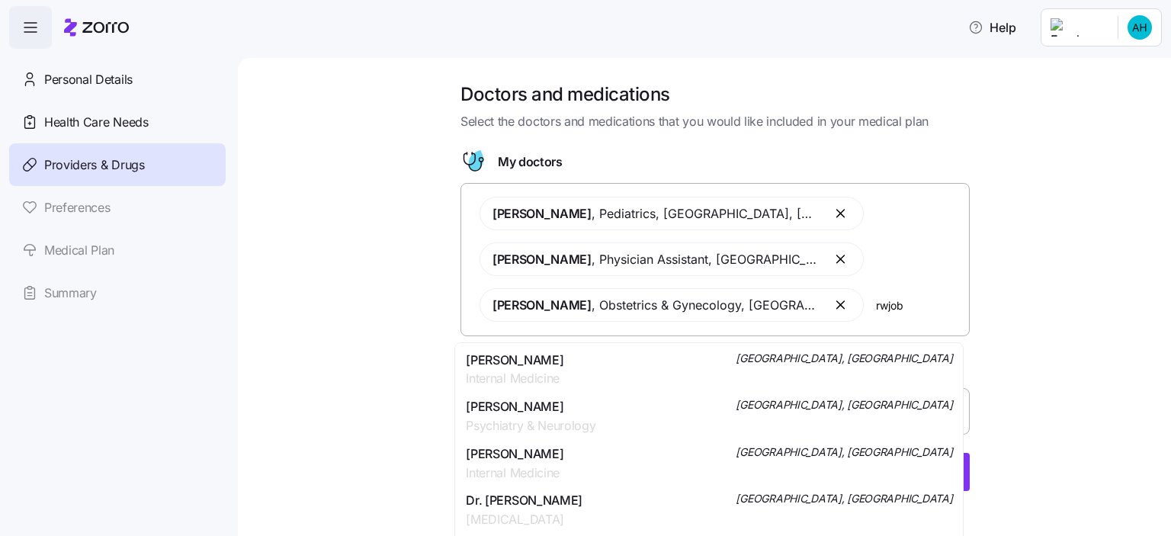
scroll to position [9, 0]
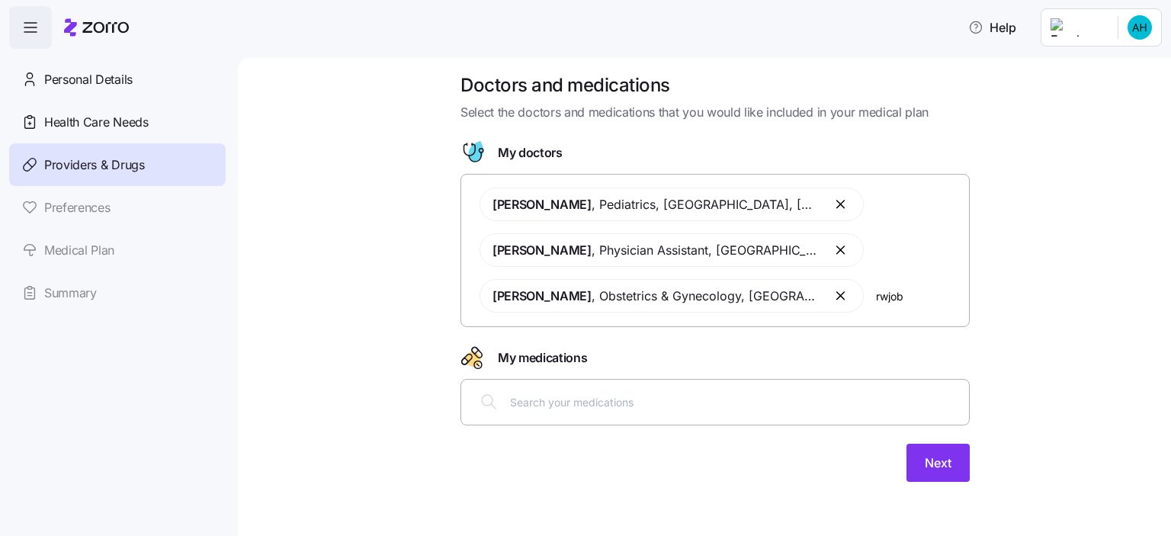
type input "rwjob"
click at [711, 407] on input "text" at bounding box center [735, 401] width 450 height 17
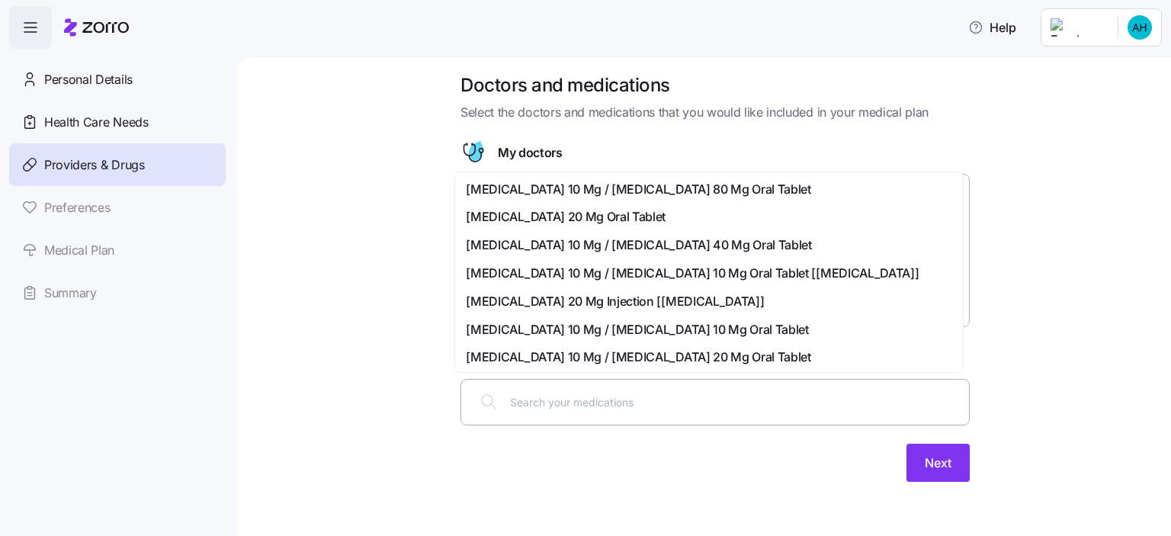
click at [1092, 377] on div "Doctors and medications Select the doctors and medications that you would like …" at bounding box center [714, 286] width 869 height 427
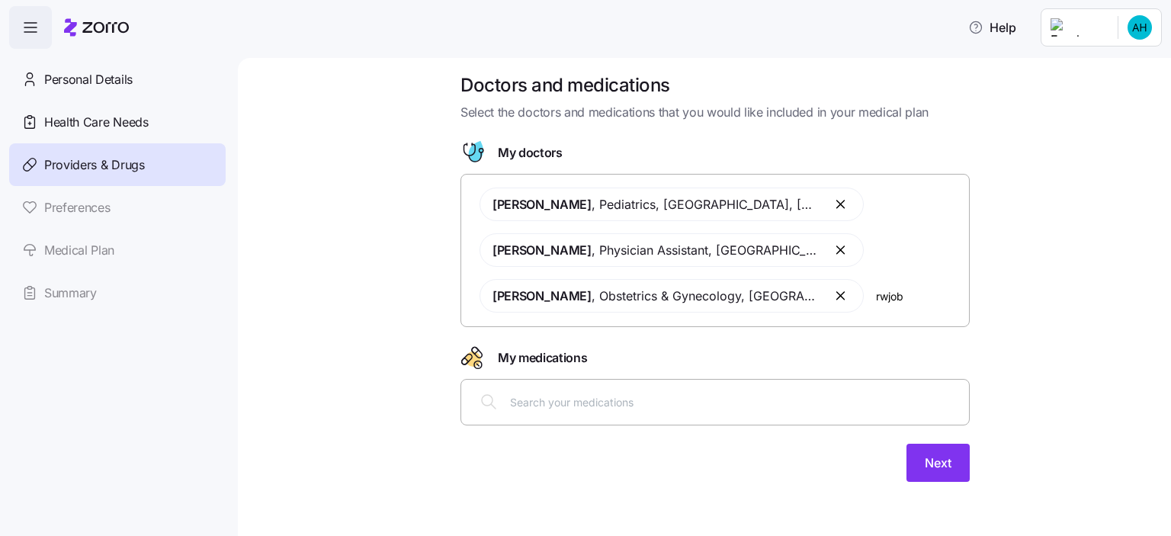
click at [941, 466] on span "Next" at bounding box center [938, 463] width 27 height 18
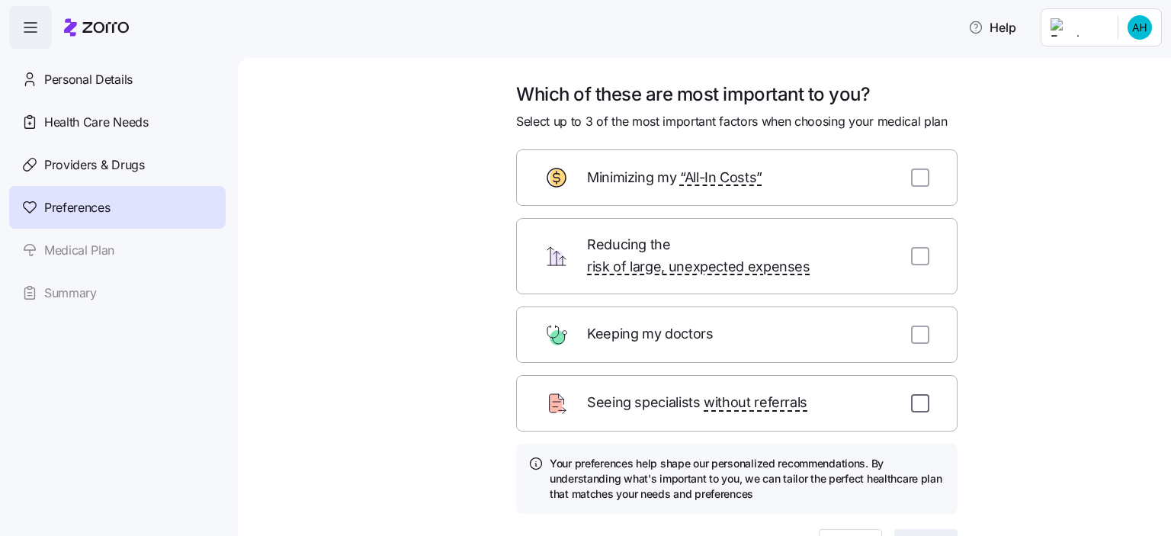
click at [919, 394] on input "checkbox" at bounding box center [920, 403] width 18 height 18
checkbox input "true"
click at [919, 325] on input "checkbox" at bounding box center [920, 334] width 18 height 18
checkbox input "true"
click at [912, 252] on input "checkbox" at bounding box center [920, 256] width 18 height 18
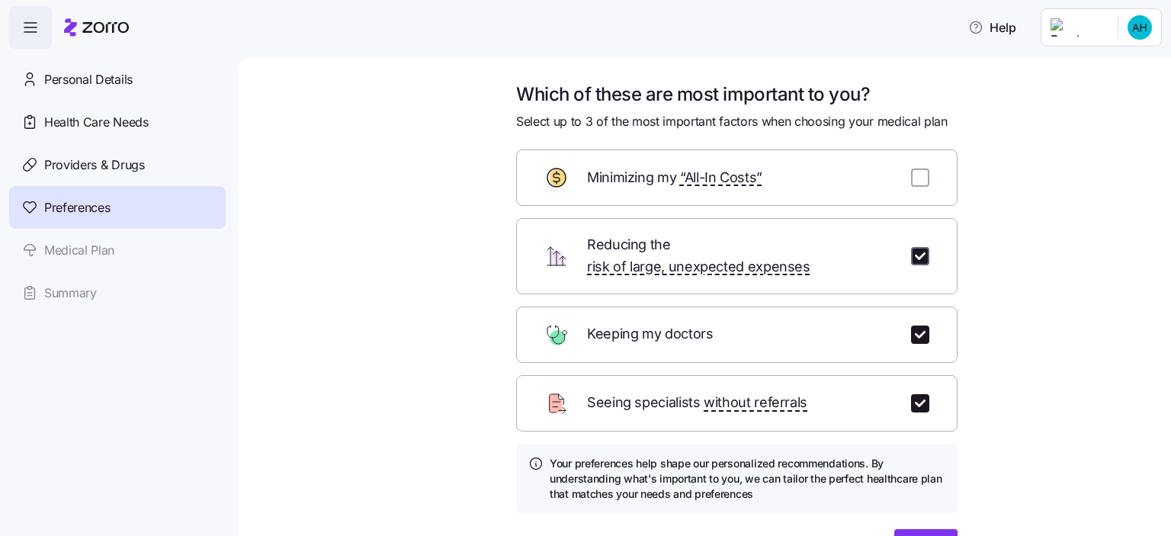
checkbox input "true"
click at [726, 183] on span "“All-In Costs”" at bounding box center [721, 178] width 82 height 22
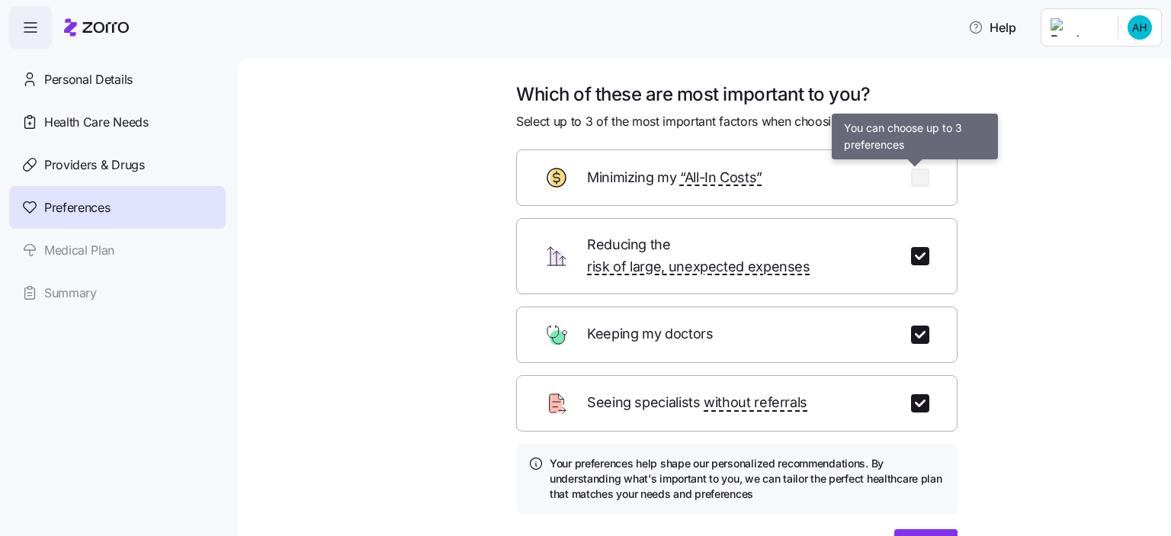
click at [810, 256] on span "risk of large, unexpected expenses" at bounding box center [698, 267] width 223 height 22
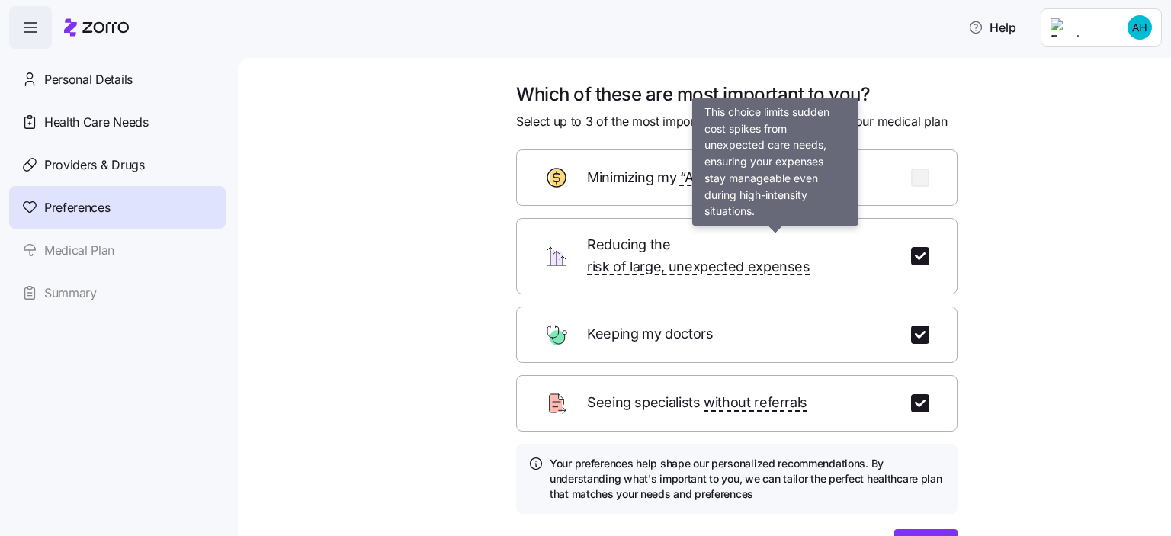
click at [1043, 302] on div "Which of these are most important to you? Select up to 3 of the most important …" at bounding box center [714, 342] width 869 height 521
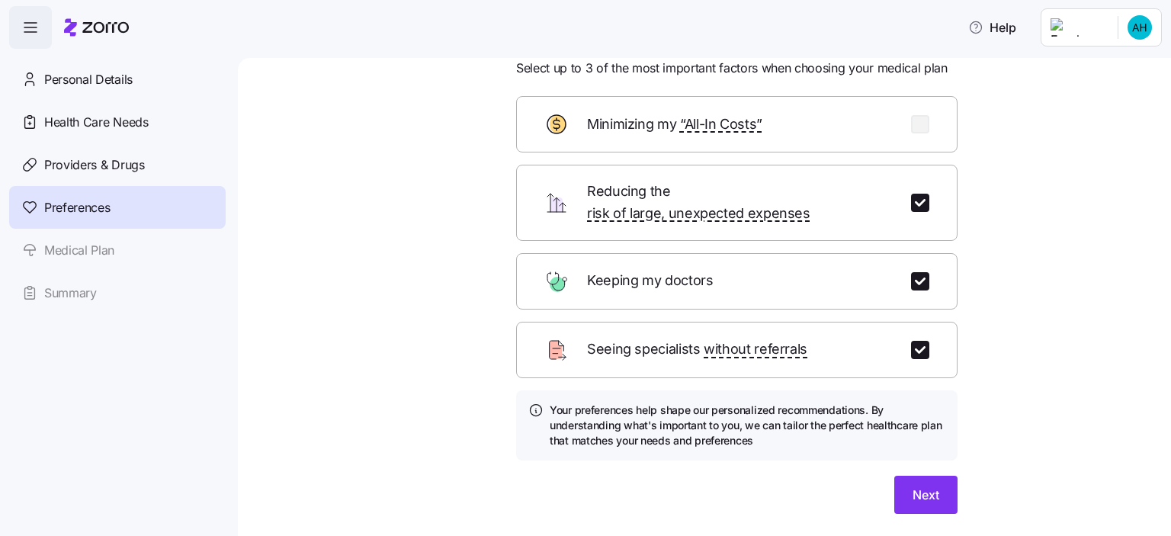
scroll to position [84, 0]
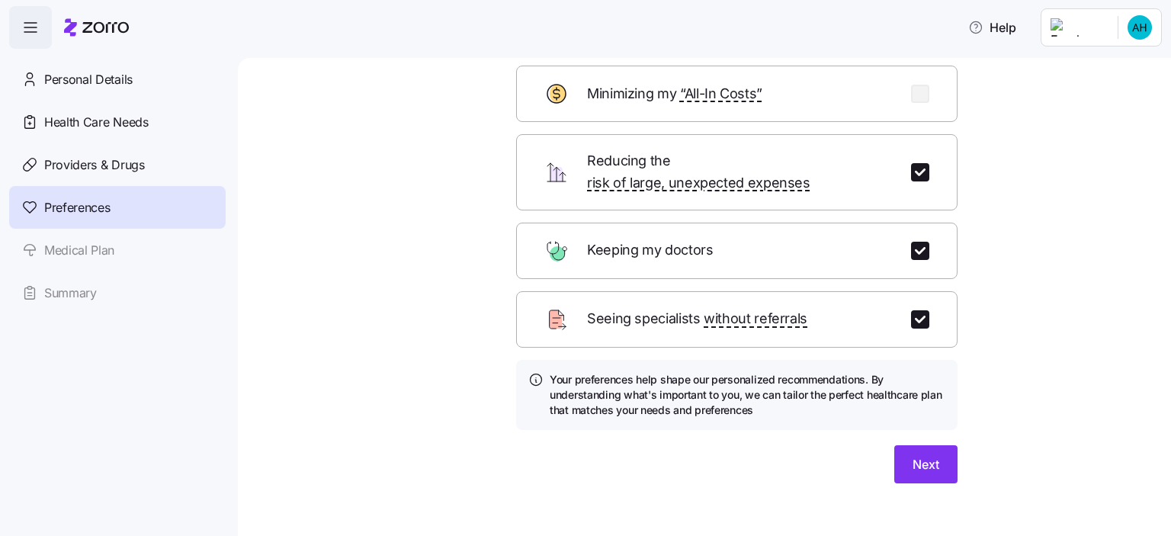
click at [922, 455] on span "Next" at bounding box center [925, 464] width 27 height 18
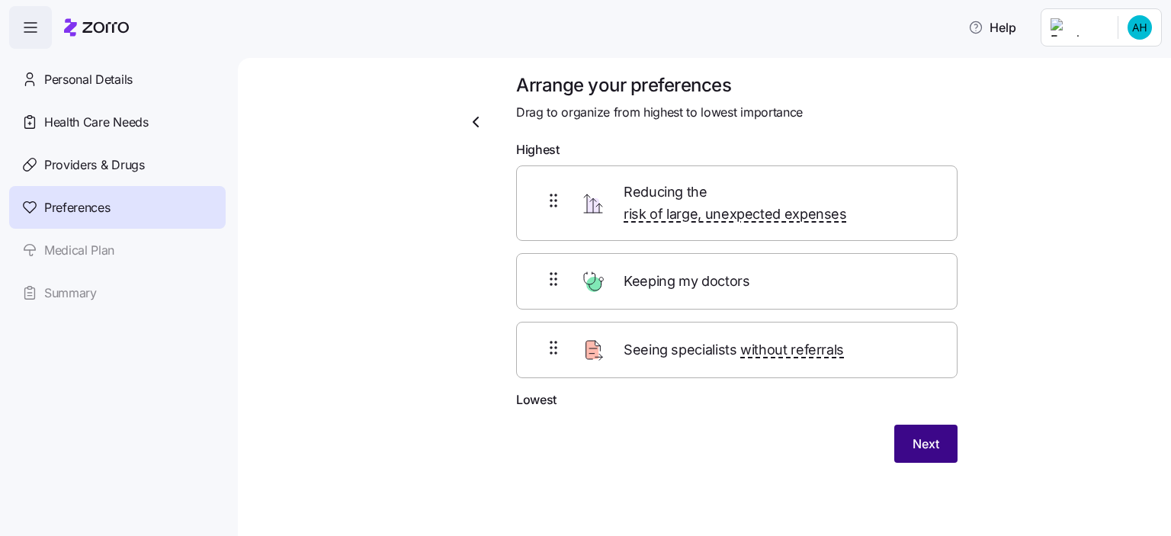
scroll to position [0, 0]
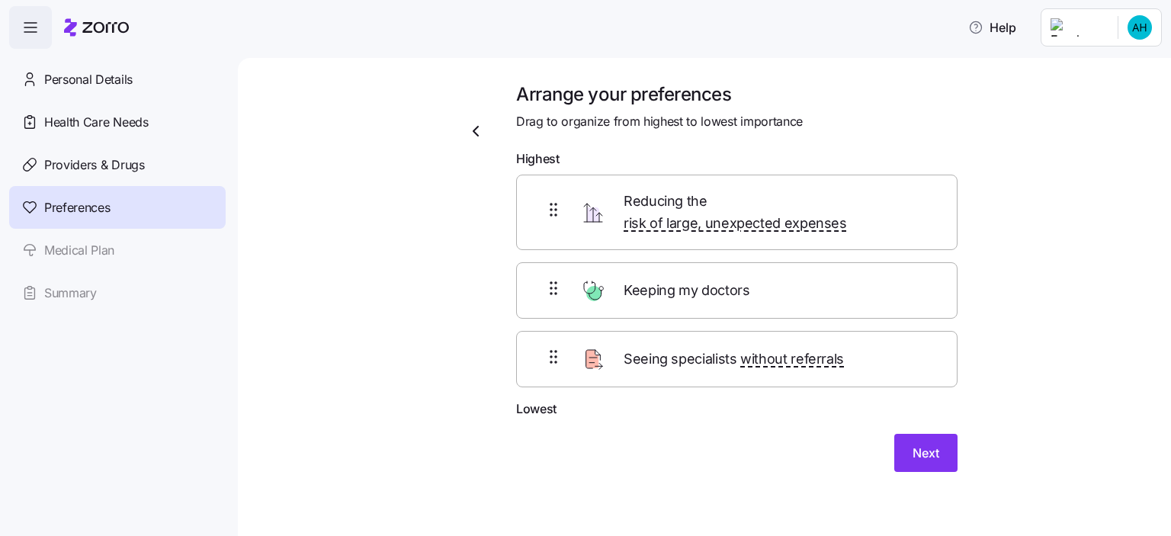
click at [476, 131] on icon "button" at bounding box center [475, 131] width 18 height 18
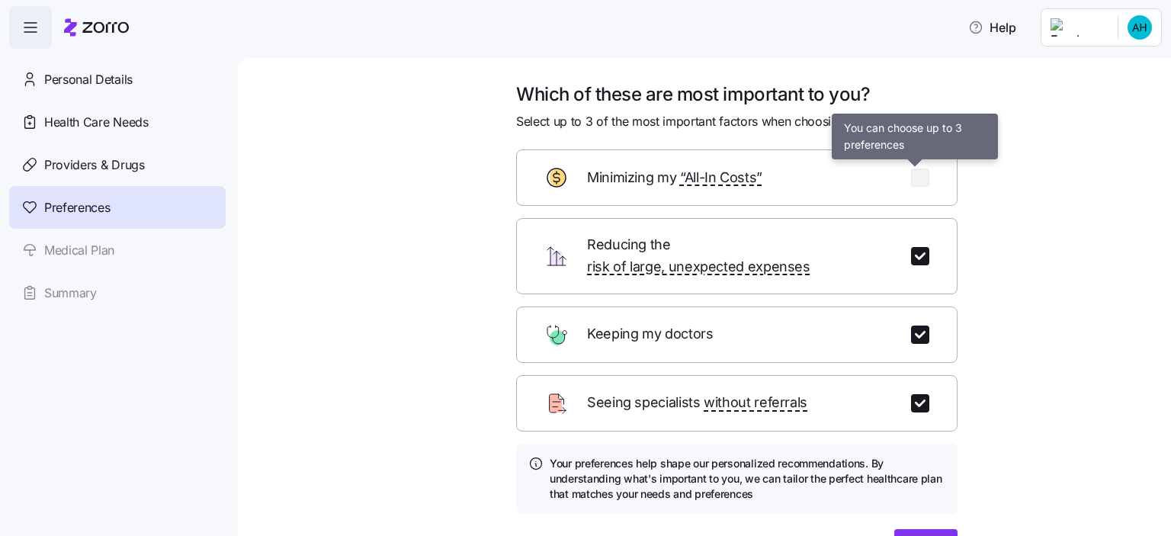
click at [810, 256] on span "risk of large, unexpected expenses" at bounding box center [698, 267] width 223 height 22
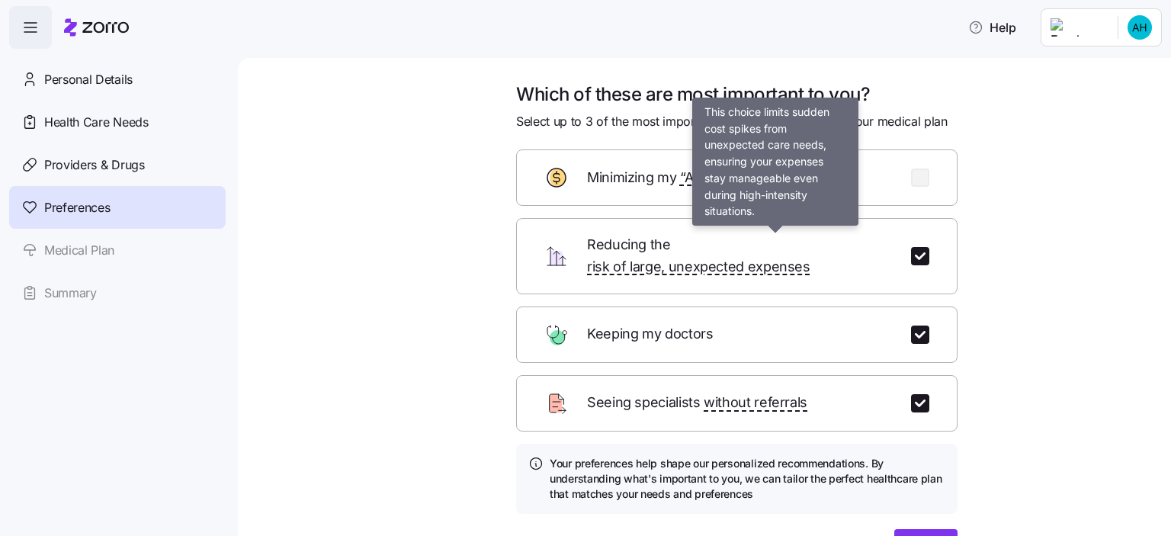
click at [1005, 190] on div "Which of these are most important to you? Select up to 3 of the most important …" at bounding box center [714, 342] width 869 height 521
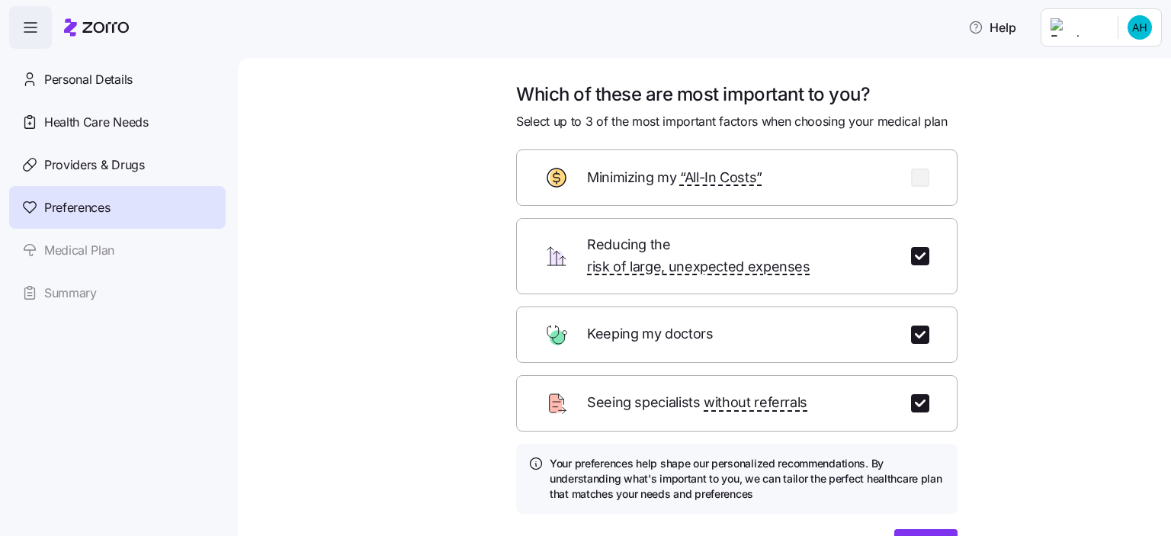
click at [730, 182] on span "“All-In Costs”" at bounding box center [721, 178] width 82 height 22
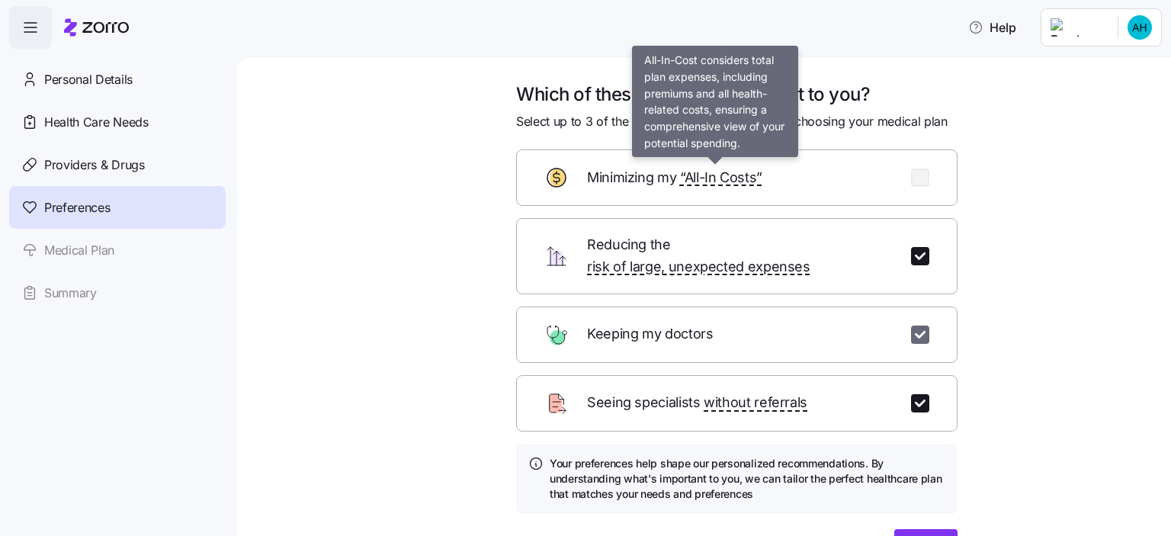
click at [911, 325] on input "checkbox" at bounding box center [920, 334] width 18 height 18
checkbox input "false"
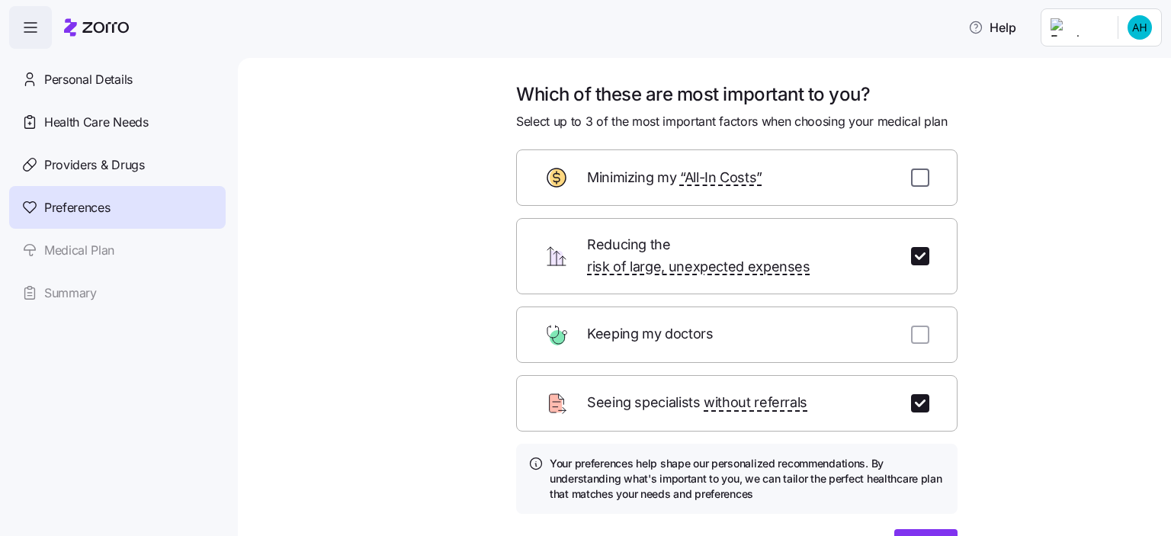
click at [911, 183] on input "checkbox" at bounding box center [920, 177] width 18 height 18
checkbox input "true"
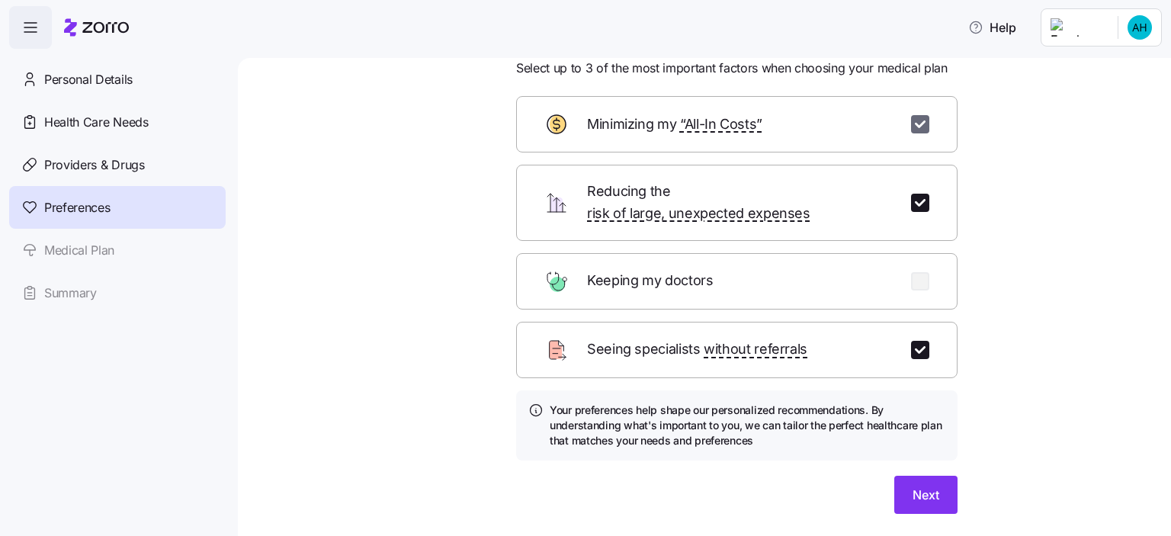
scroll to position [84, 0]
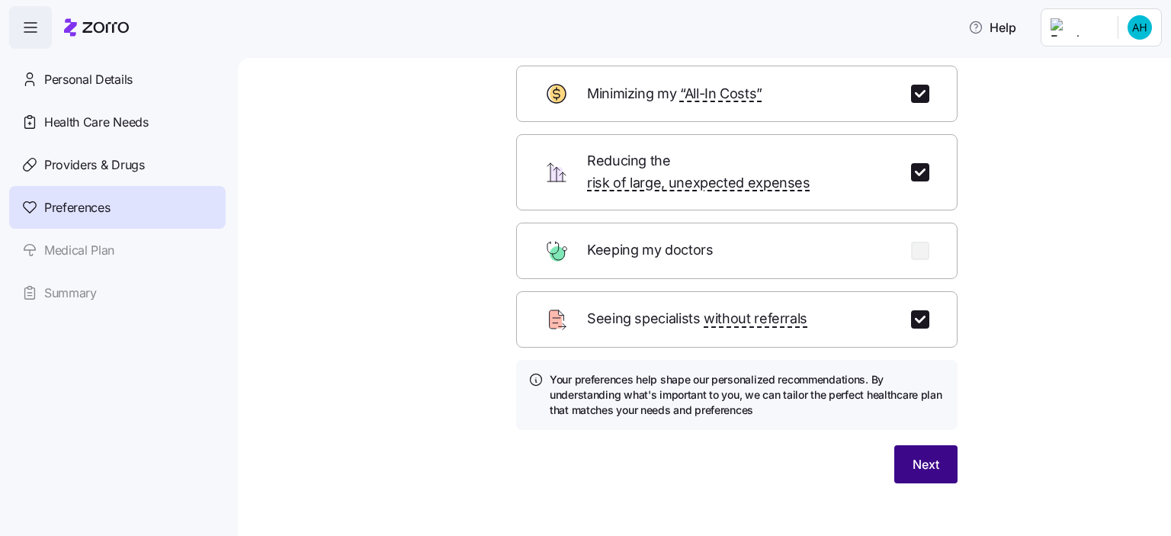
click at [922, 455] on span "Next" at bounding box center [925, 464] width 27 height 18
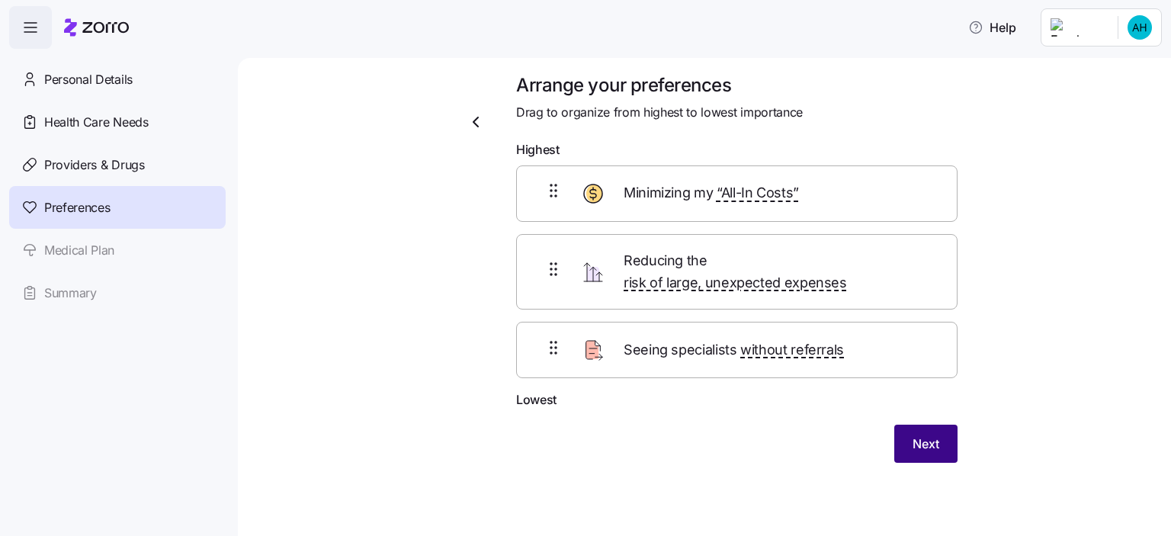
scroll to position [0, 0]
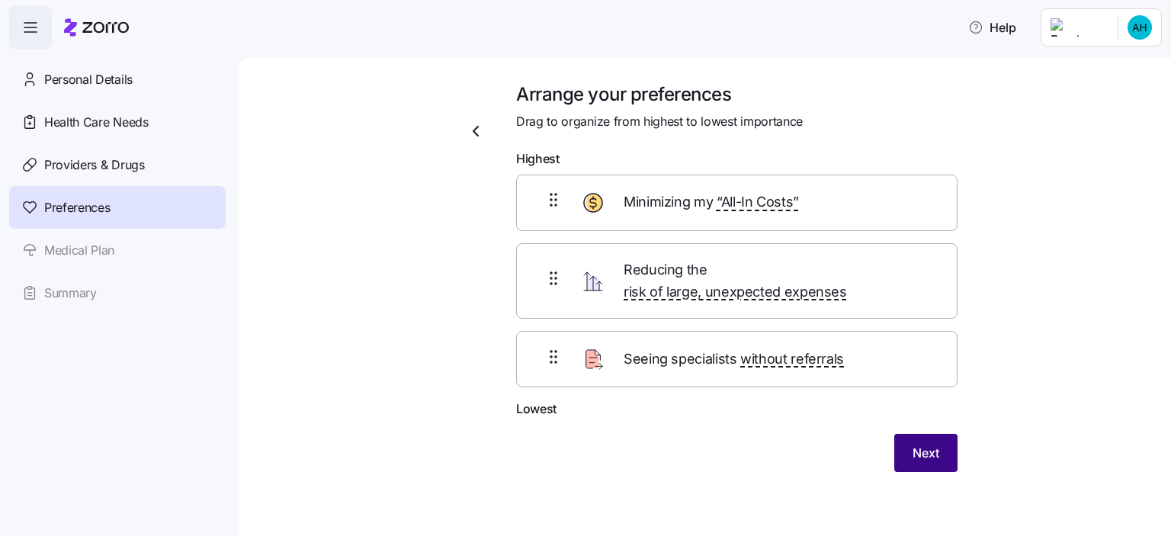
click at [923, 444] on span "Next" at bounding box center [925, 453] width 27 height 18
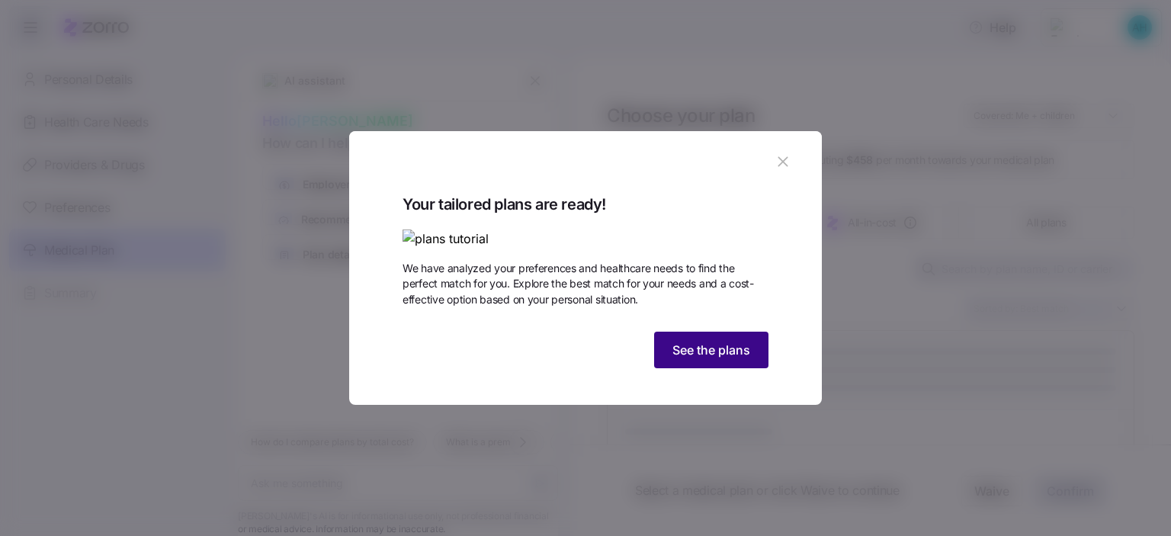
click at [749, 359] on span "See the plans" at bounding box center [711, 350] width 78 height 18
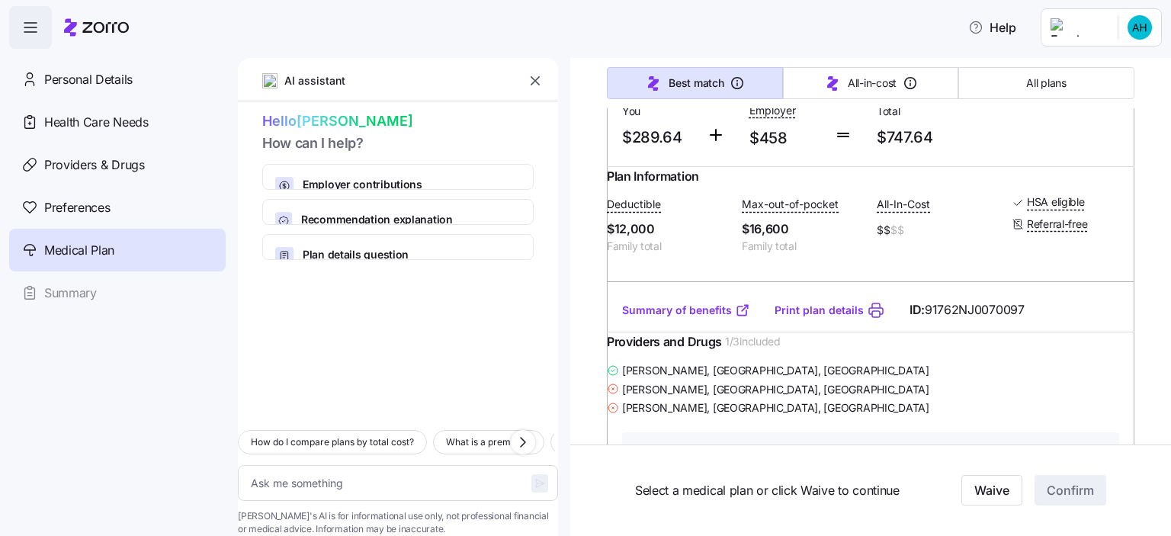
scroll to position [2903, 0]
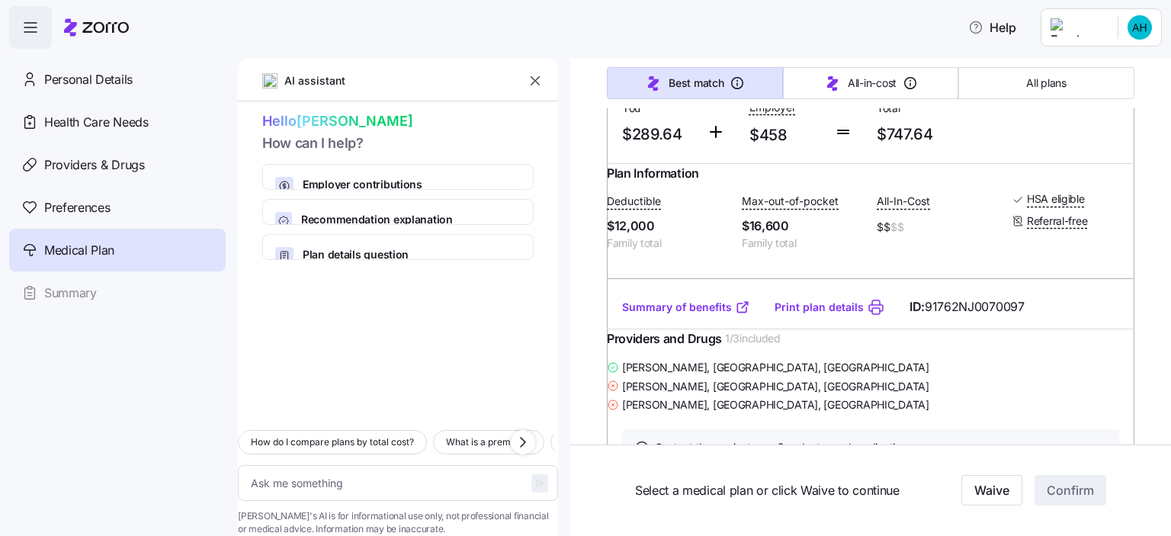
click at [1030, 154] on div "Monthly Premium You $289.64 Employer $458 Total $747.64" at bounding box center [870, 107] width 509 height 94
click at [1012, 163] on div "Monthly Premium You $289.64 Employer $458 Total $747.64" at bounding box center [870, 107] width 527 height 112
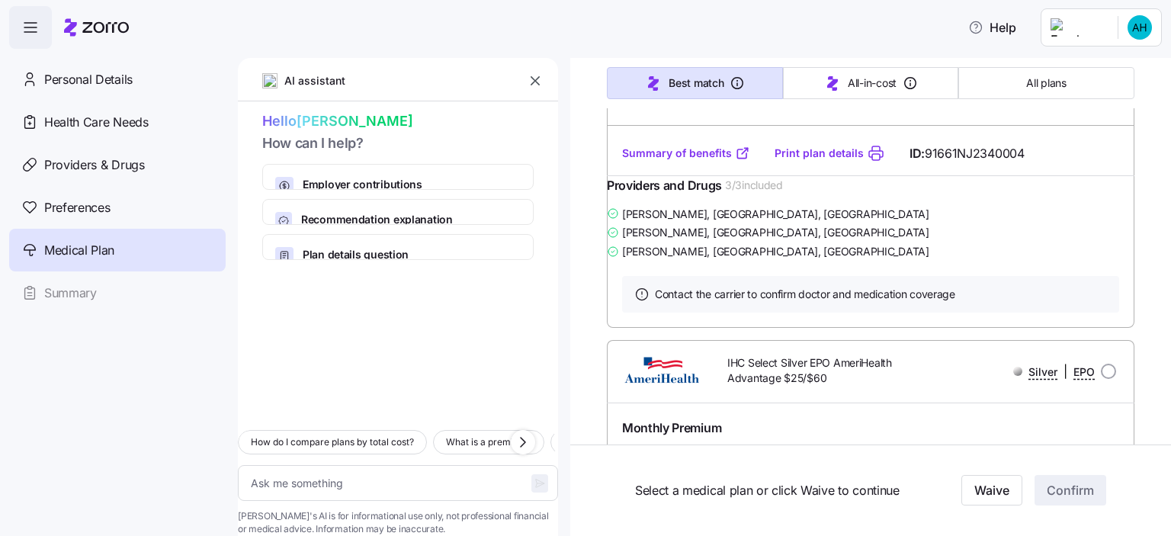
scroll to position [3582, 0]
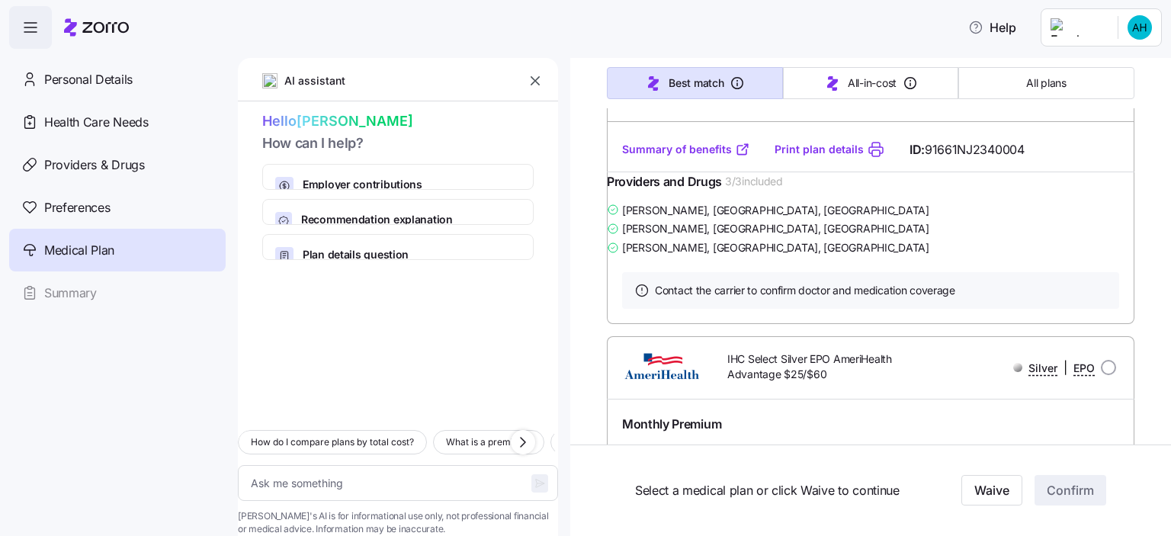
click at [1016, 128] on div "Plan Information Deductible $1,000 Family total Max-out-of-pocket $14,000 Famil…" at bounding box center [870, 67] width 527 height 122
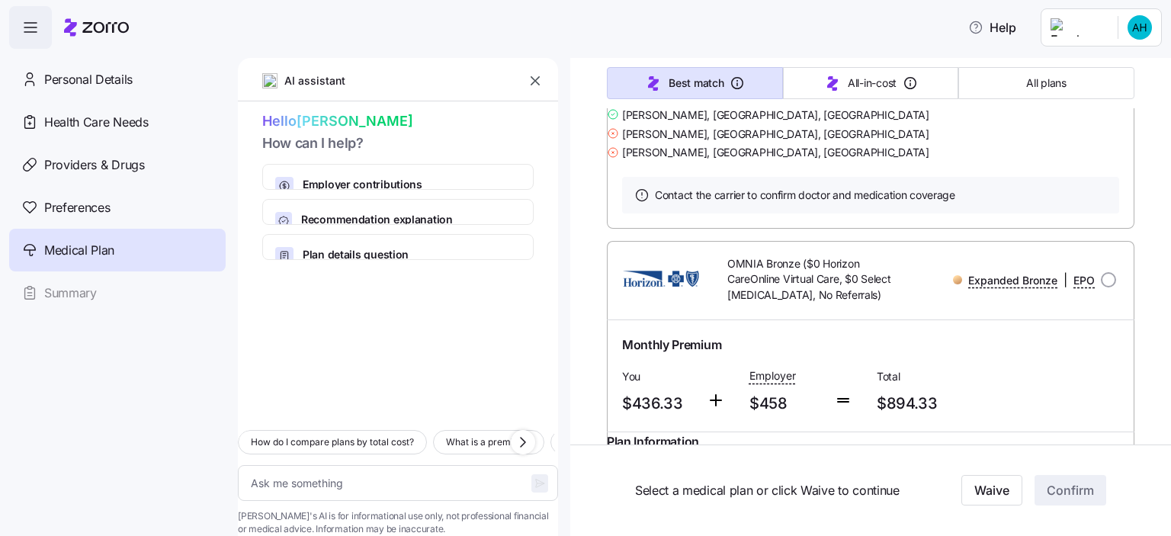
scroll to position [8759, 0]
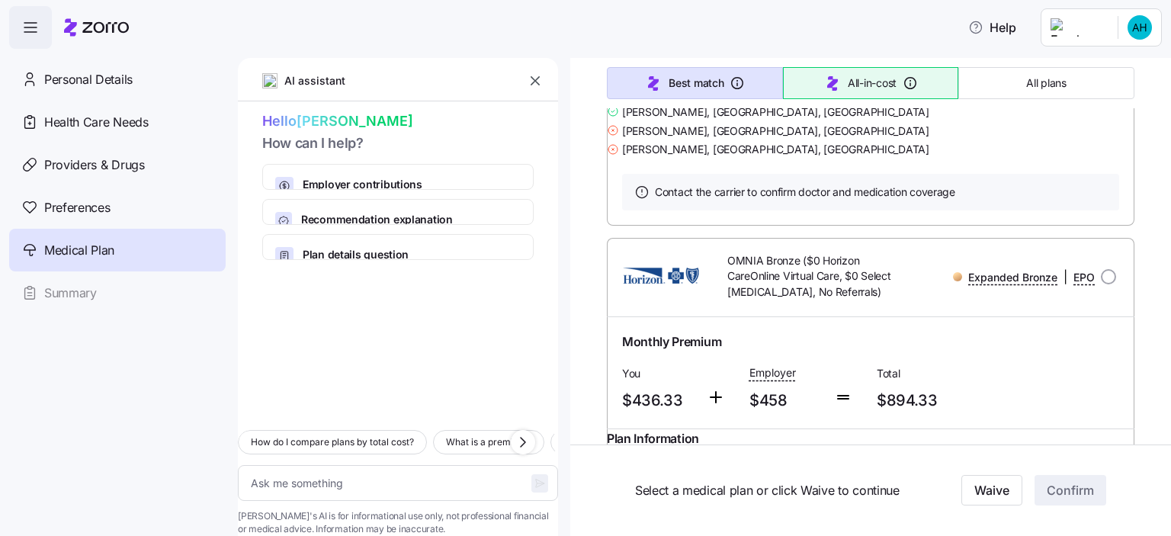
click at [890, 85] on span "All-in-cost" at bounding box center [872, 82] width 49 height 15
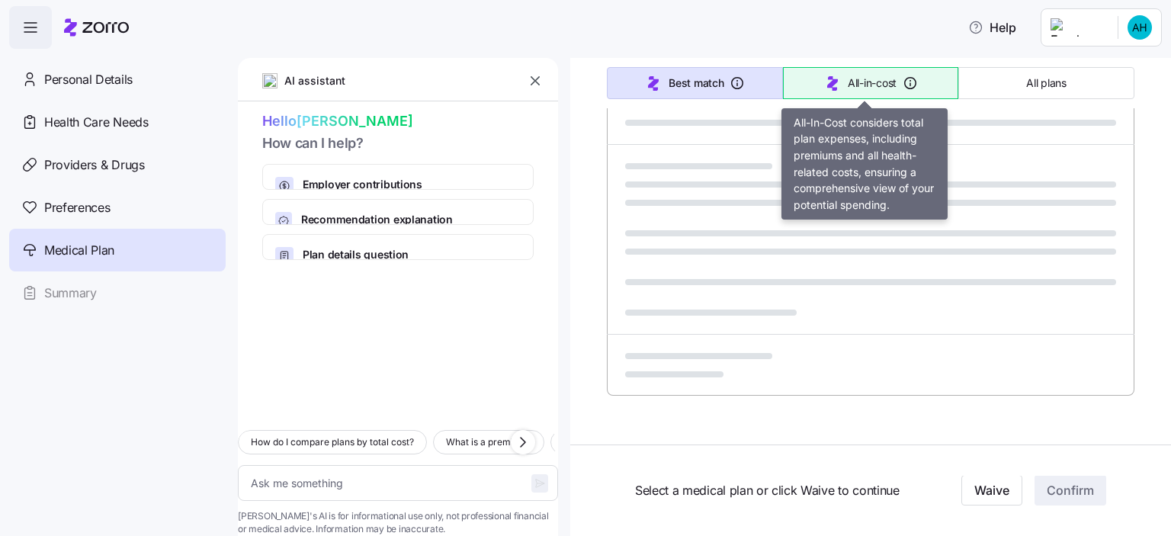
scroll to position [943, 0]
type textarea "x"
type input "Sorted by: All-in-cost"
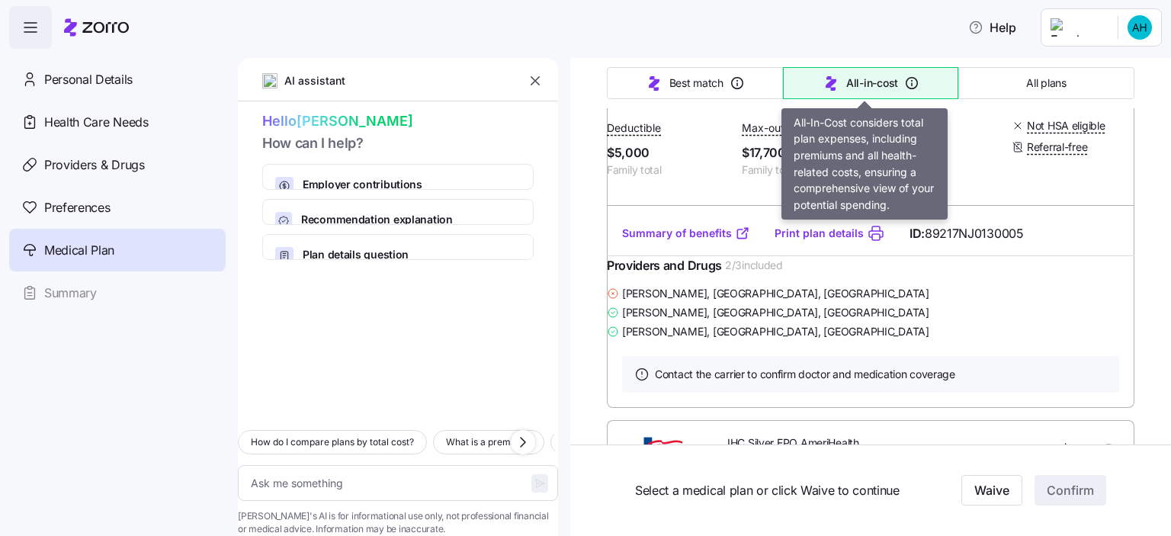
scroll to position [6570, 0]
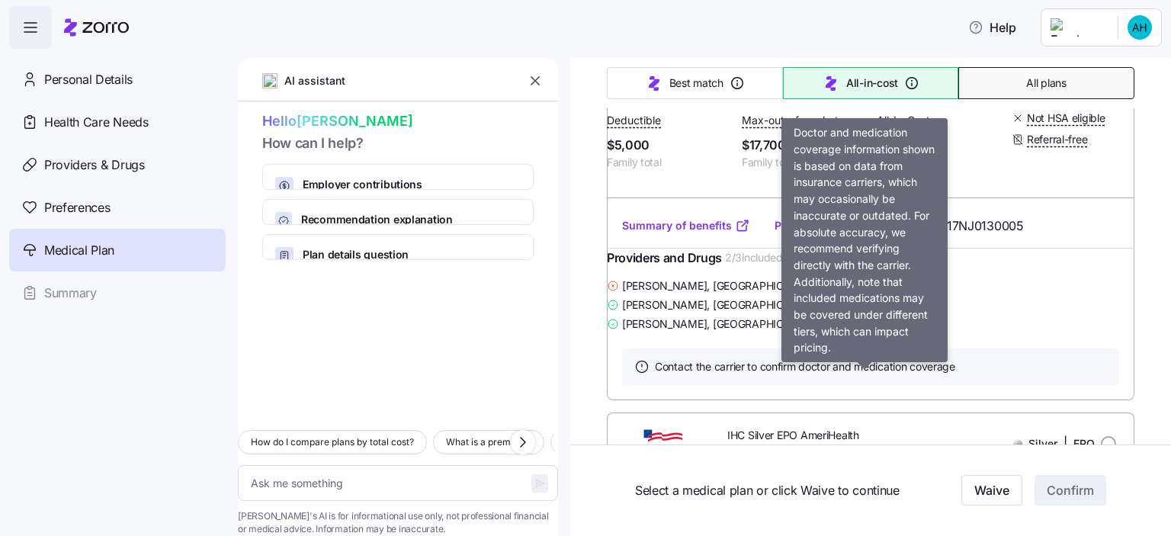
click at [1073, 87] on button "All plans" at bounding box center [1046, 83] width 176 height 32
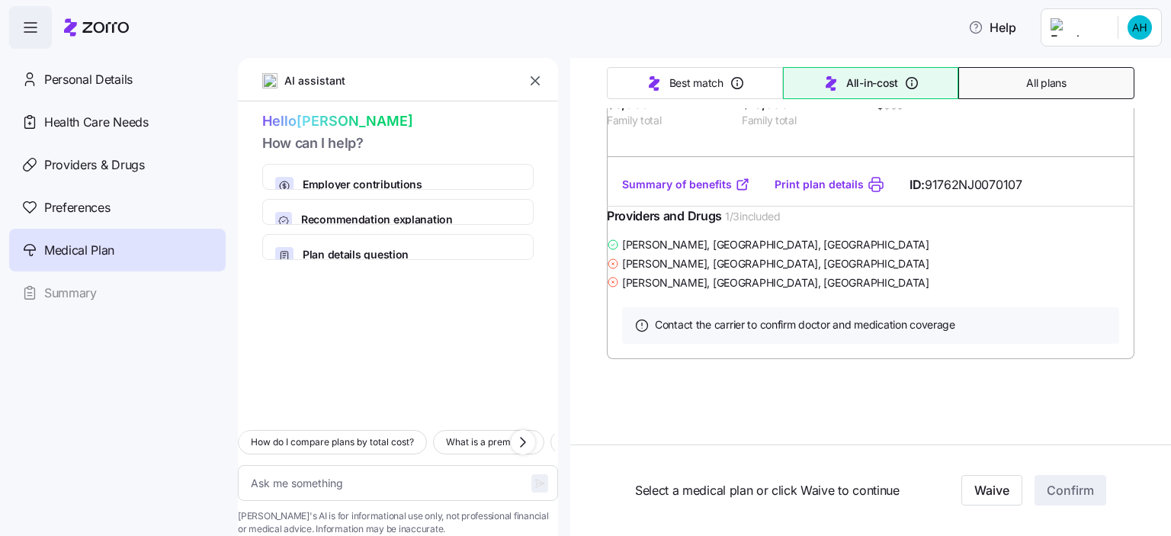
click at [1043, 83] on span "All plans" at bounding box center [1046, 82] width 40 height 15
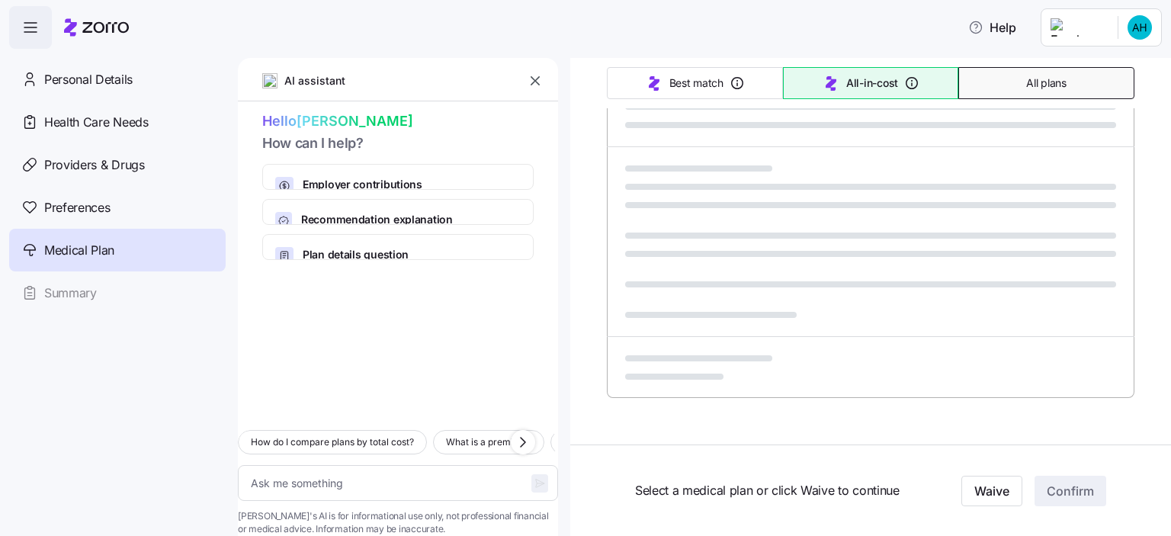
type textarea "x"
type input "Sorted by: Premium"
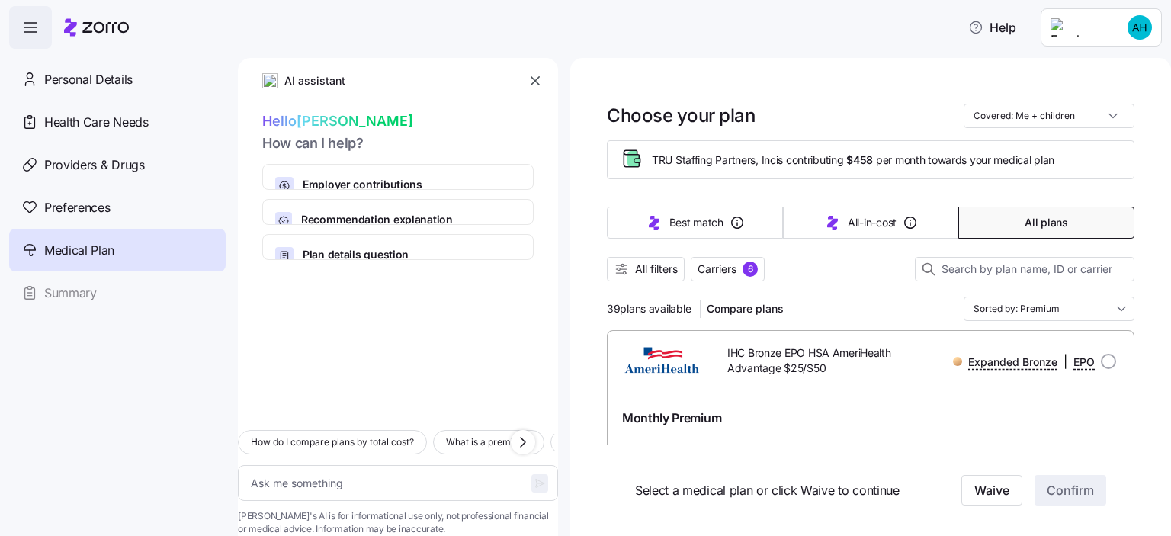
scroll to position [11, 0]
click at [713, 227] on span "Best match" at bounding box center [696, 222] width 54 height 15
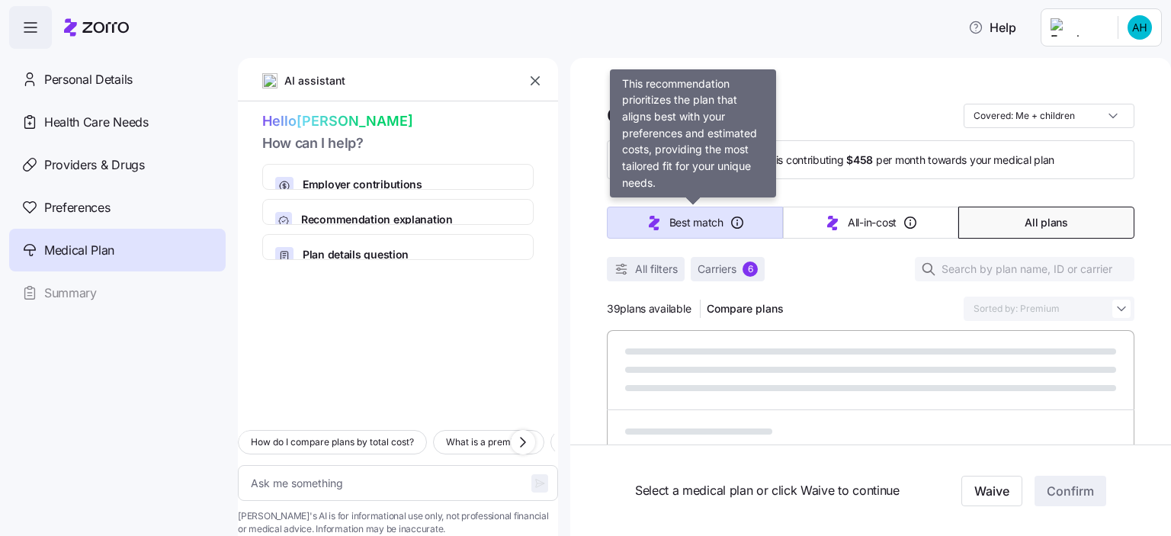
type textarea "x"
type input "Sorted by: Best match"
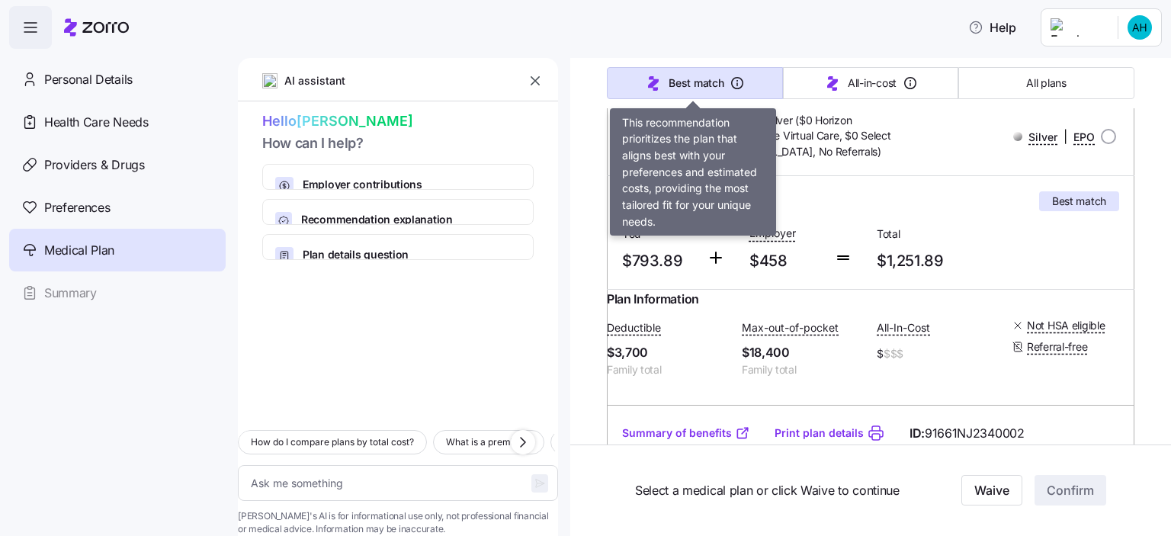
scroll to position [235, 0]
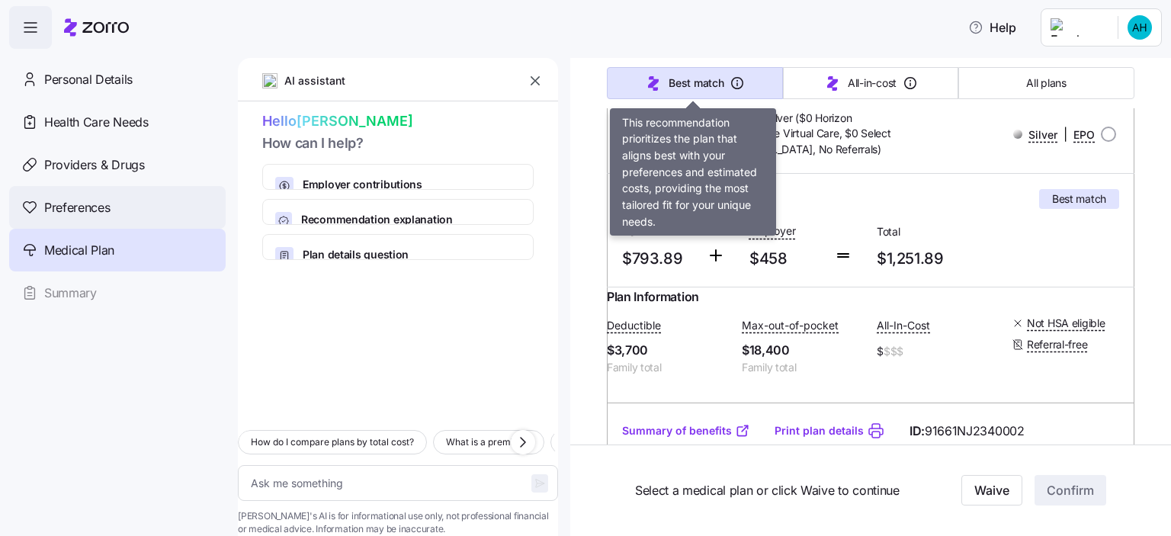
click at [106, 213] on span "Preferences" at bounding box center [77, 207] width 66 height 19
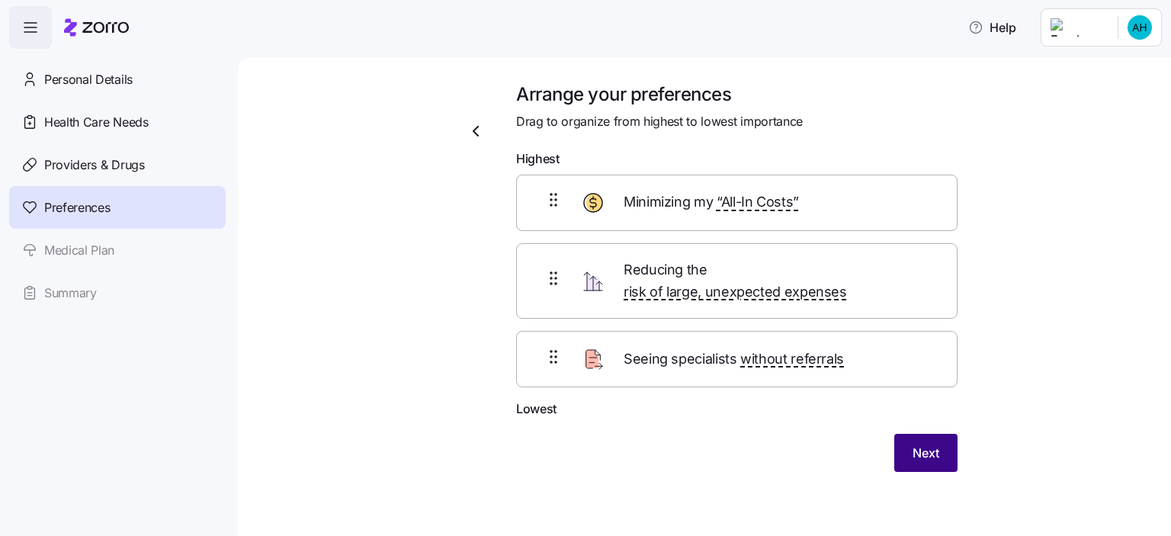
click at [921, 442] on button "Next" at bounding box center [925, 453] width 63 height 38
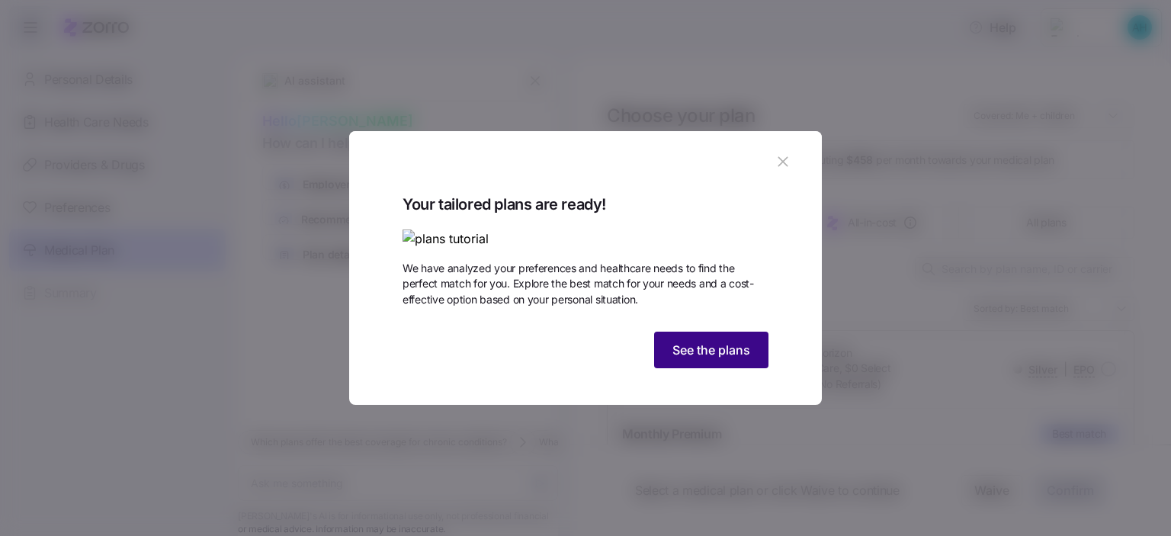
click at [714, 359] on span "See the plans" at bounding box center [711, 350] width 78 height 18
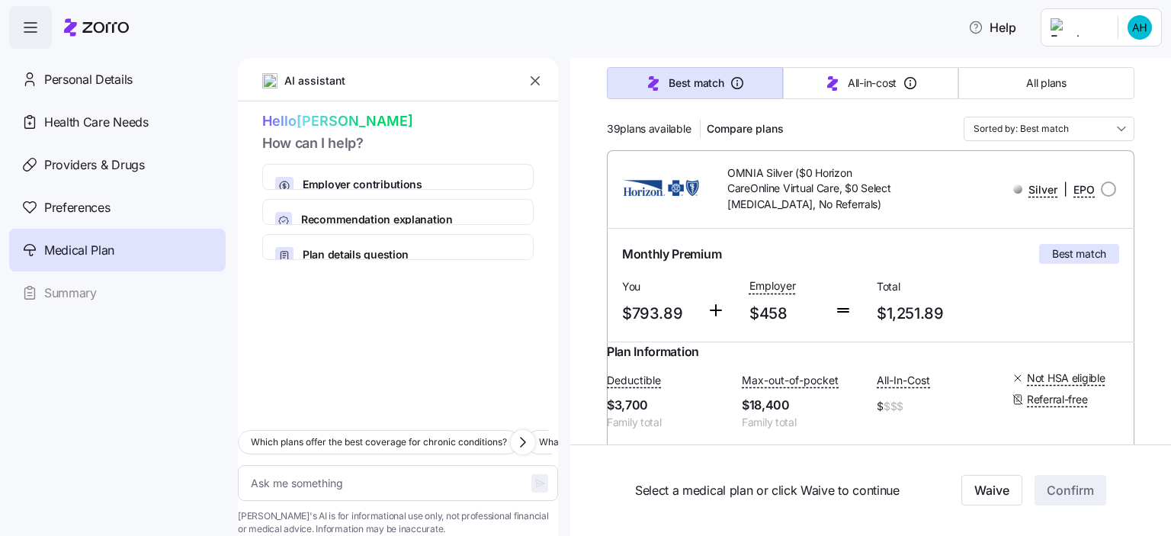
scroll to position [178, 0]
click at [822, 389] on span "Max-out-of-pocket" at bounding box center [790, 381] width 97 height 15
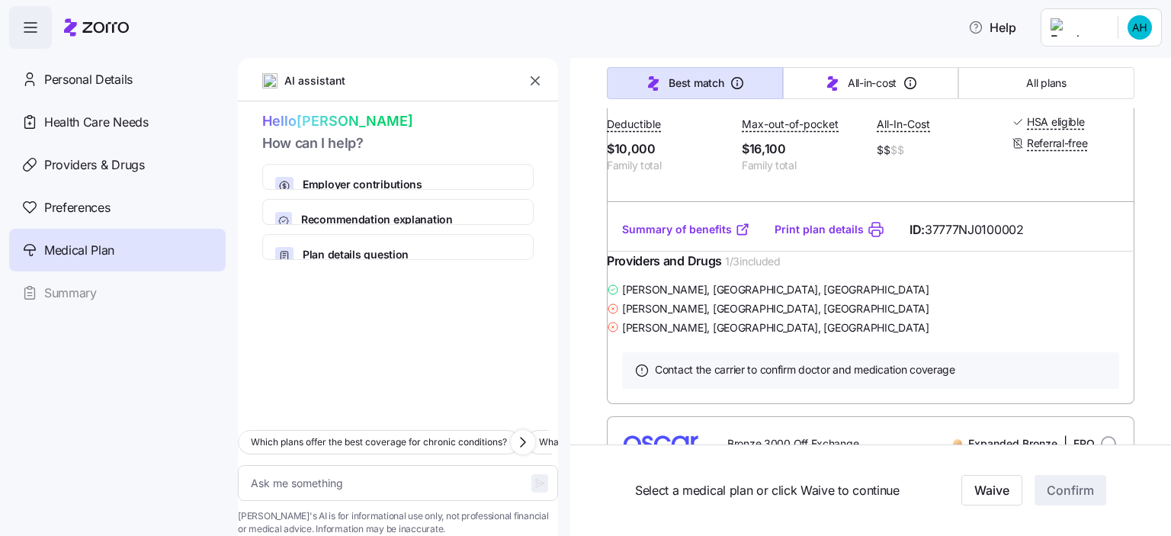
scroll to position [4515, 0]
type textarea "x"
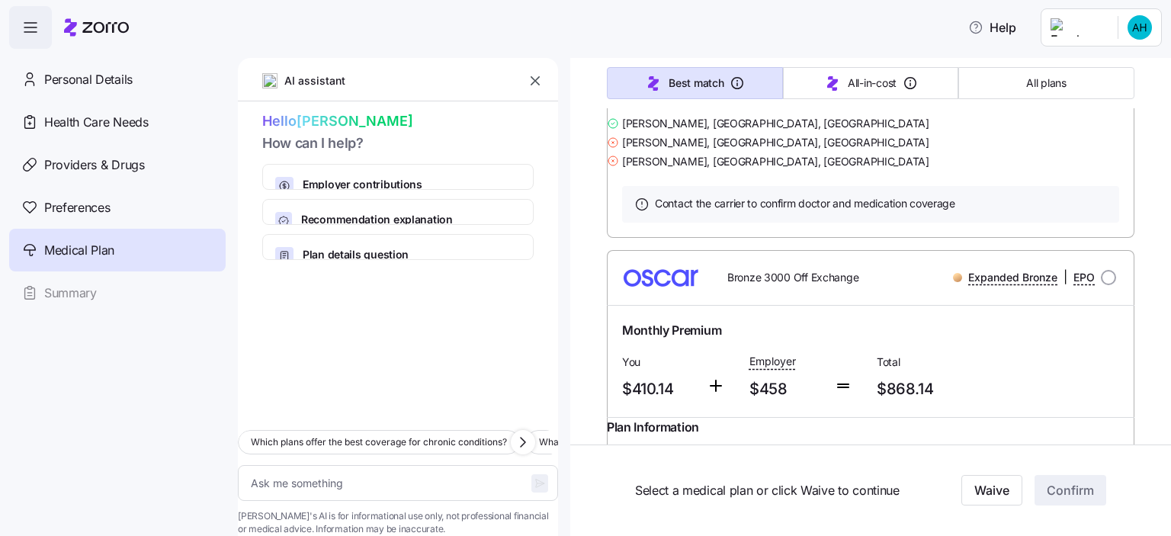
scroll to position [4680, 0]
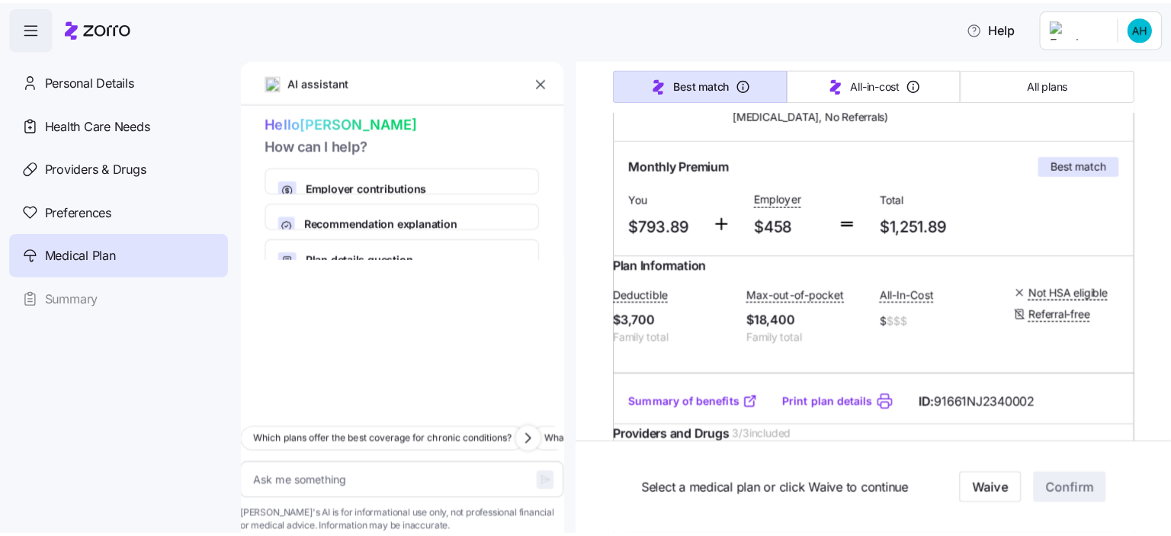
scroll to position [275, 0]
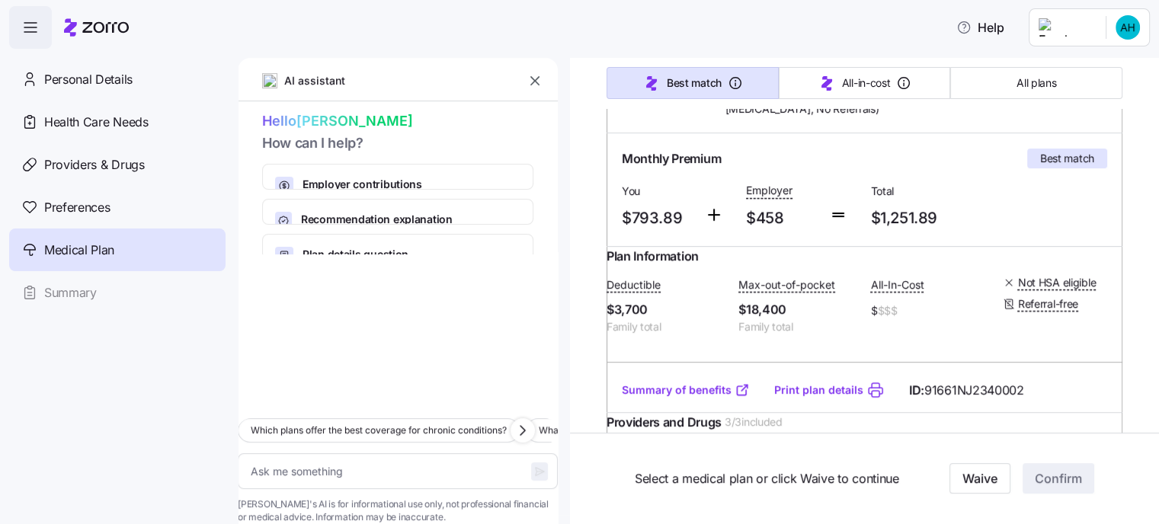
click at [1065, 290] on span "Not HSA eligible" at bounding box center [1057, 282] width 79 height 15
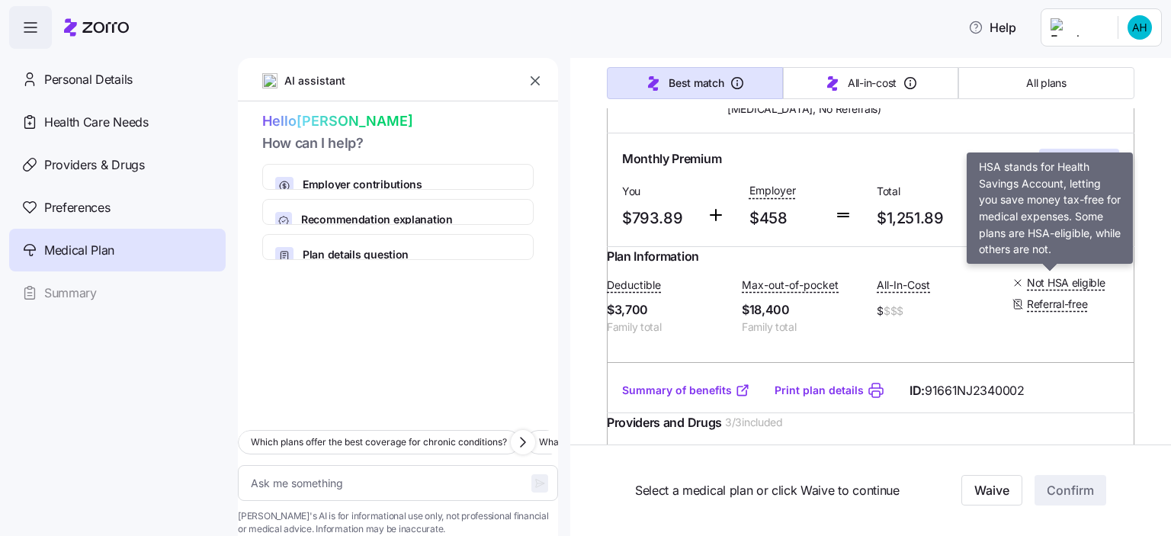
click at [1060, 312] on span "Referral-free" at bounding box center [1057, 304] width 60 height 15
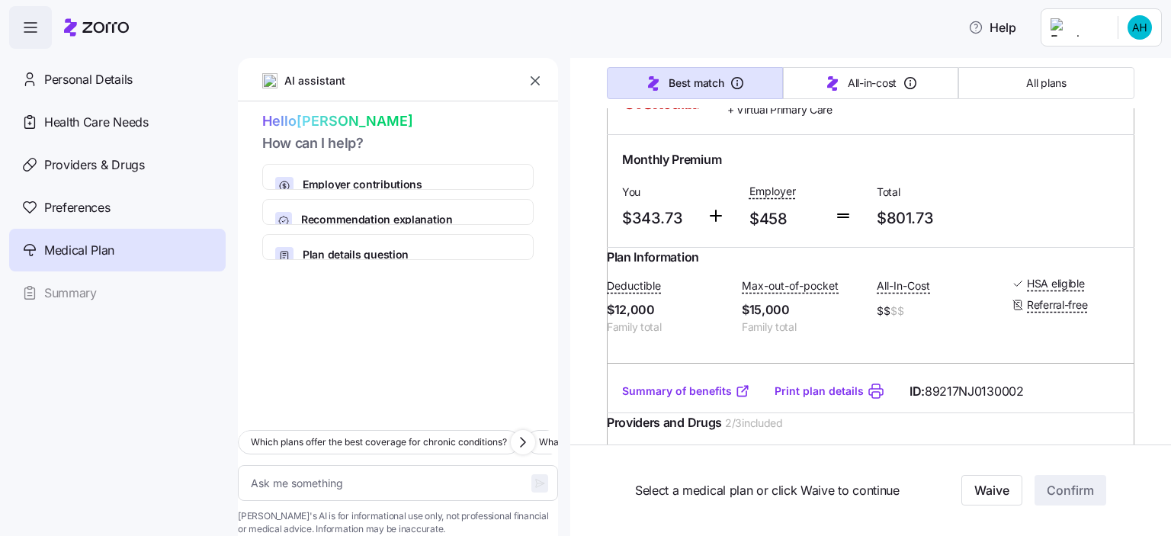
scroll to position [795, 0]
click at [1101, 104] on input "radio" at bounding box center [1108, 95] width 15 height 15
radio input "true"
type textarea "x"
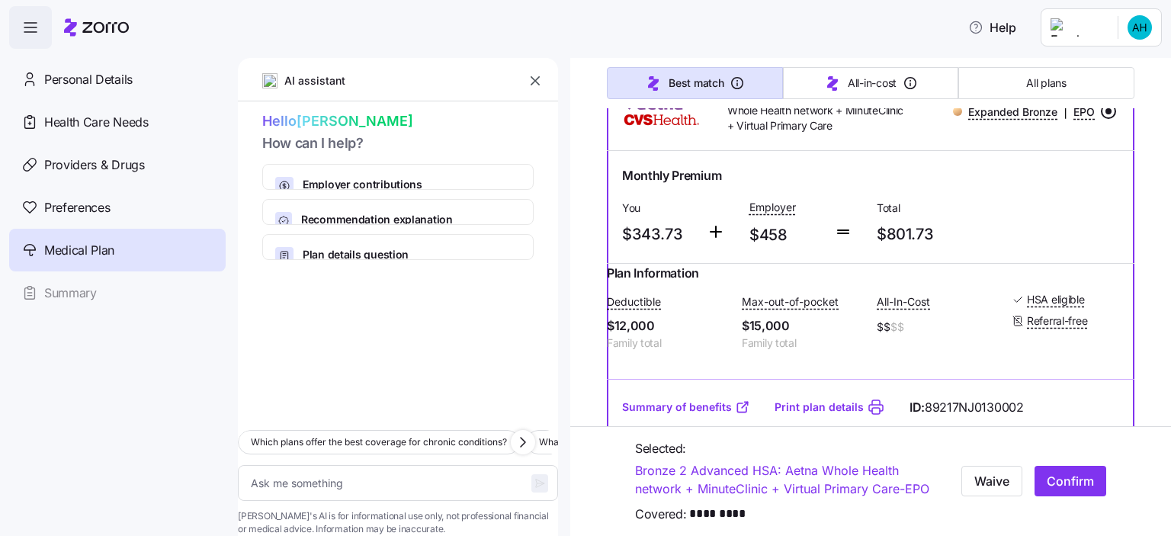
scroll to position [777, 0]
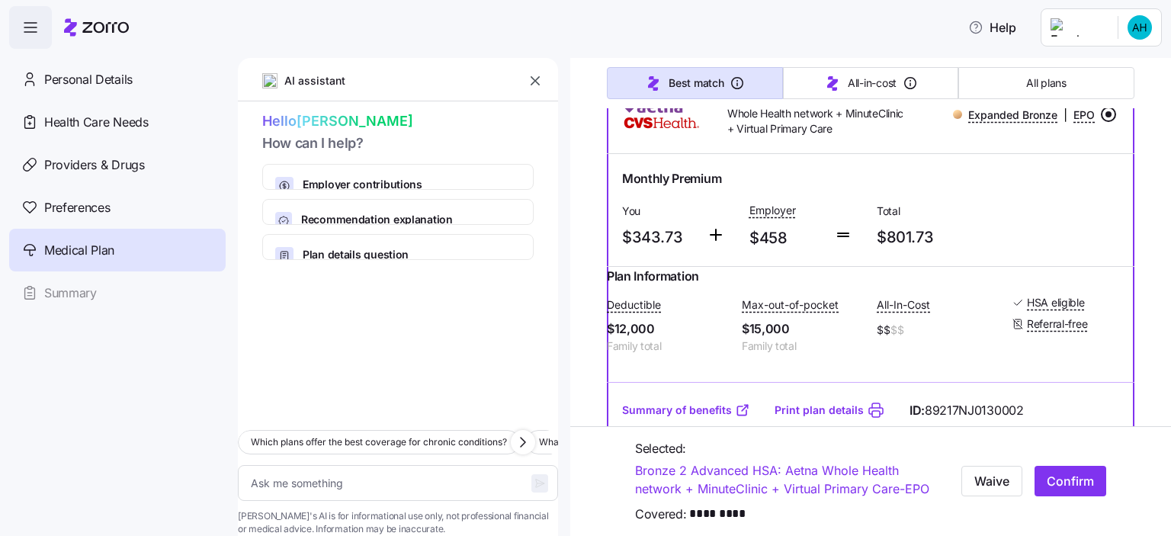
click at [1101, 122] on input "radio" at bounding box center [1108, 114] width 15 height 15
click at [1076, 123] on span "EPO" at bounding box center [1083, 114] width 21 height 15
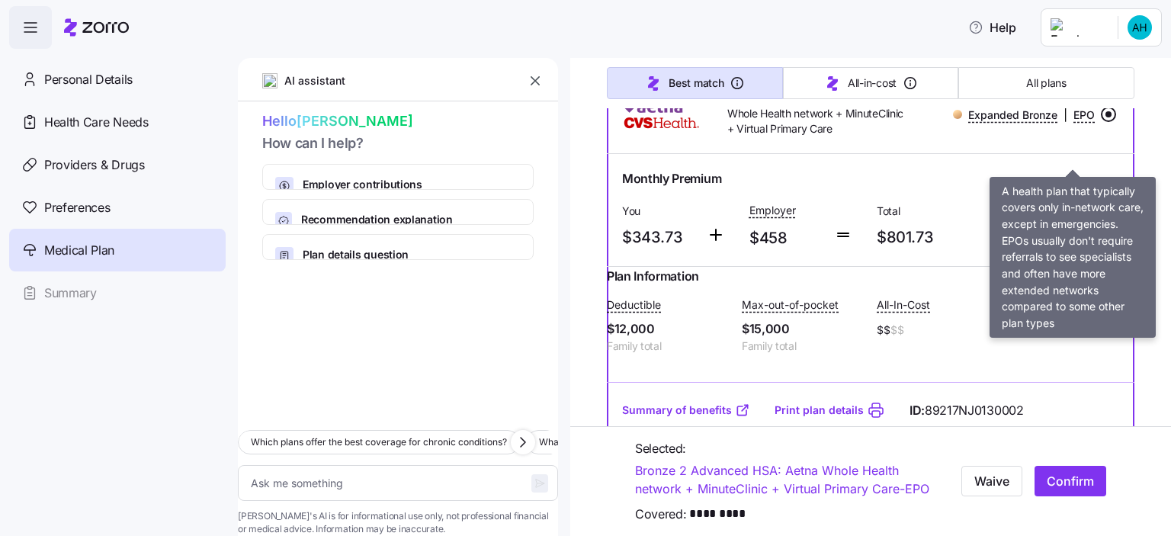
click at [979, 257] on div "Total $801.73" at bounding box center [933, 225] width 127 height 63
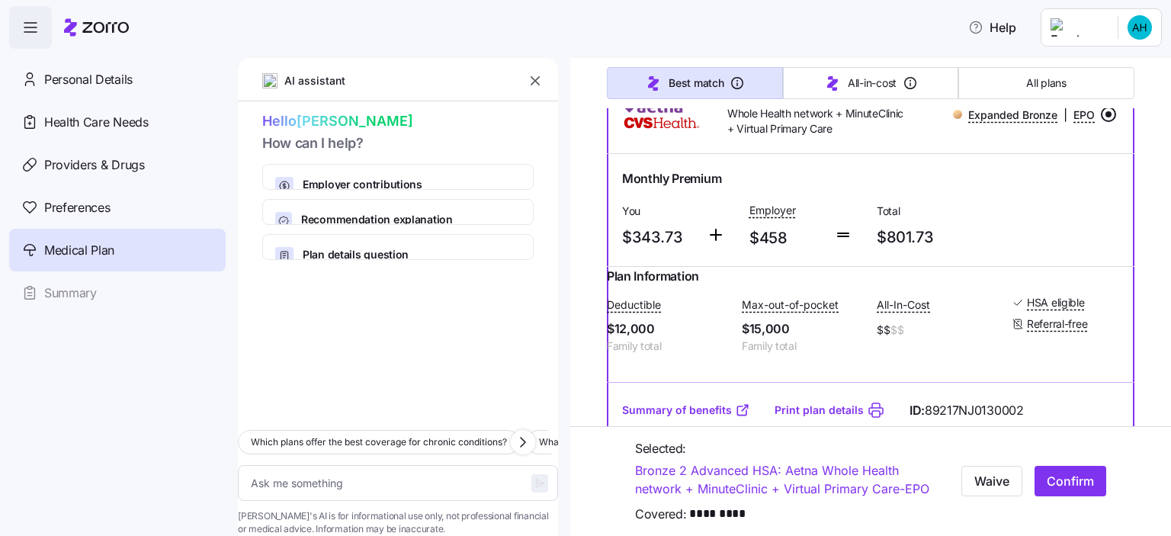
click at [1101, 122] on input "radio" at bounding box center [1108, 114] width 15 height 15
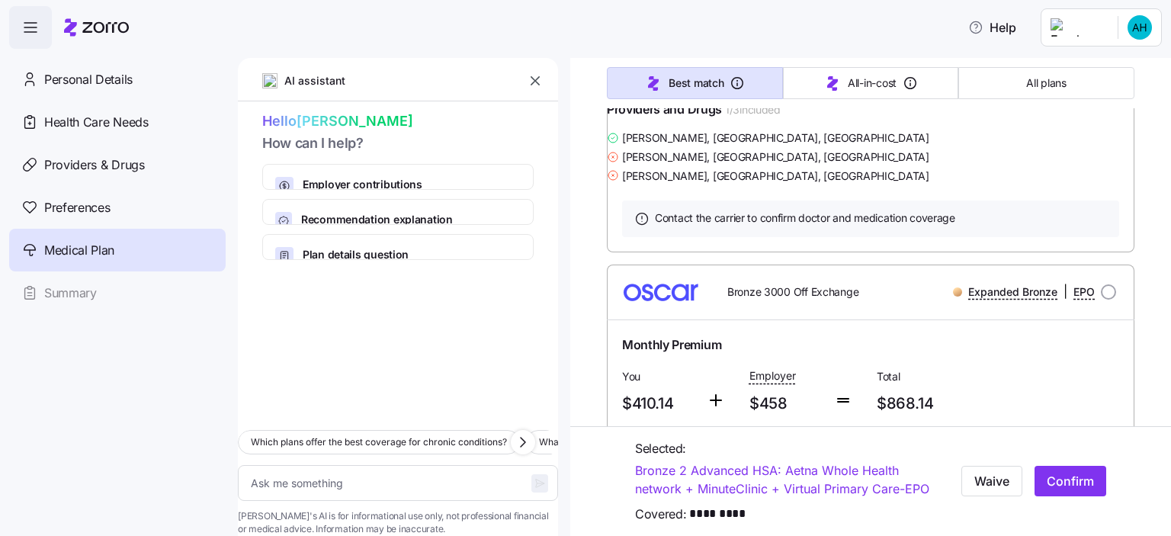
scroll to position [4665, 0]
radio input "true"
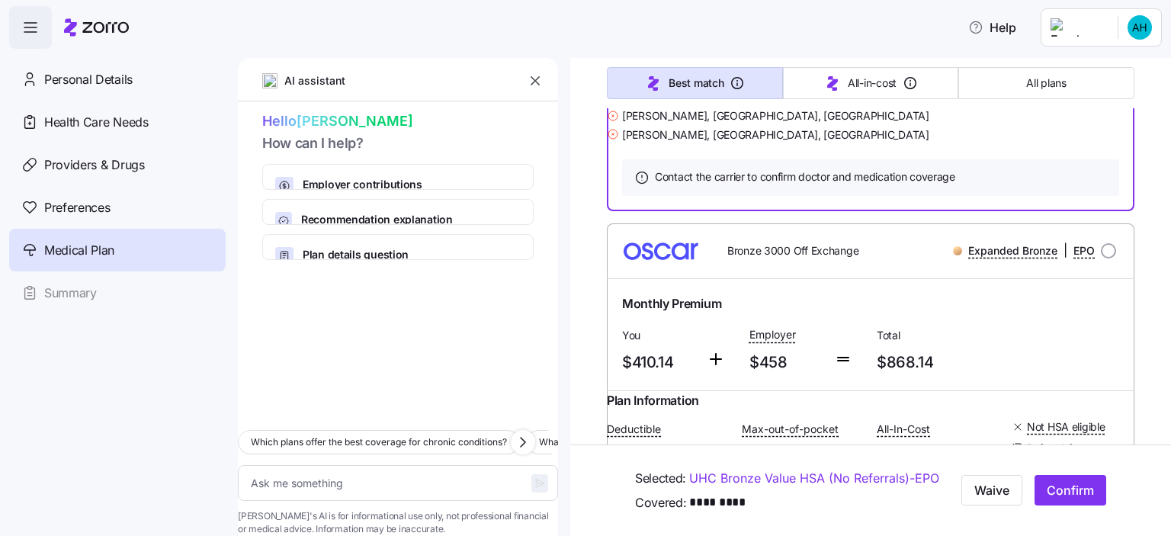
scroll to position [4707, 0]
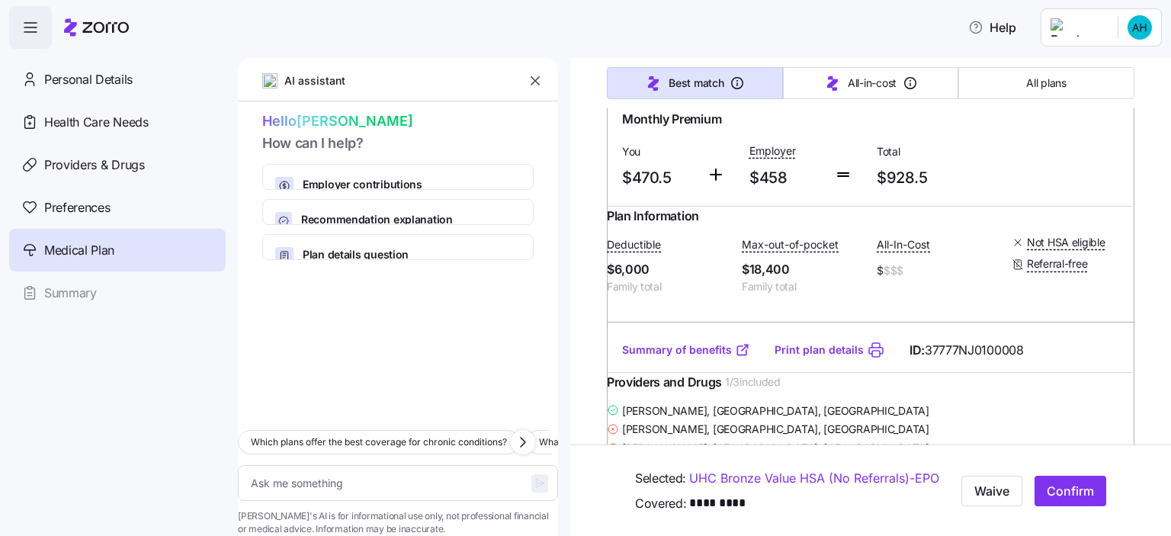
scroll to position [13578, 0]
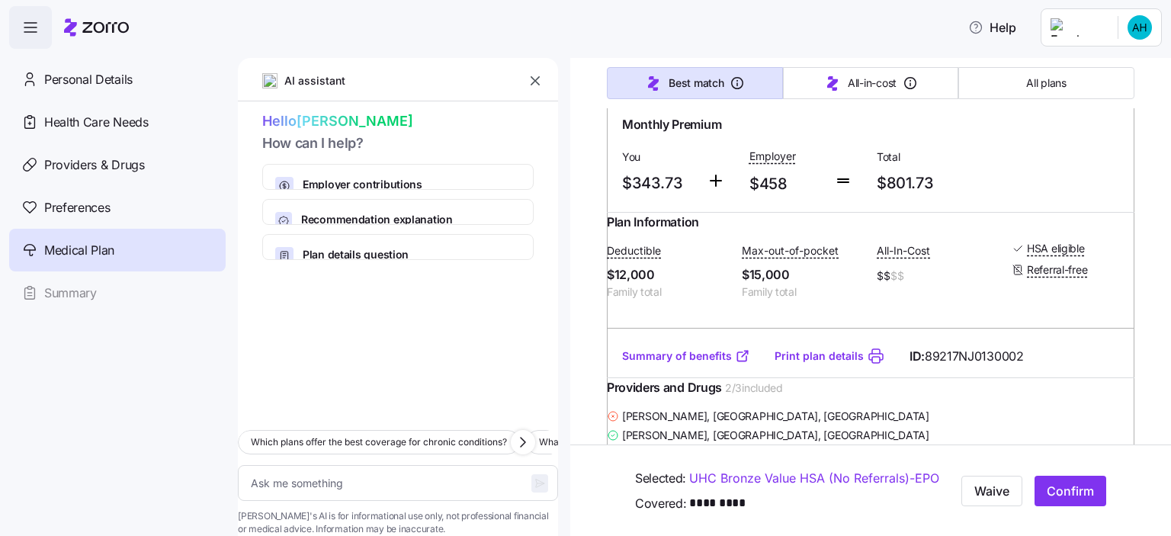
scroll to position [888, 0]
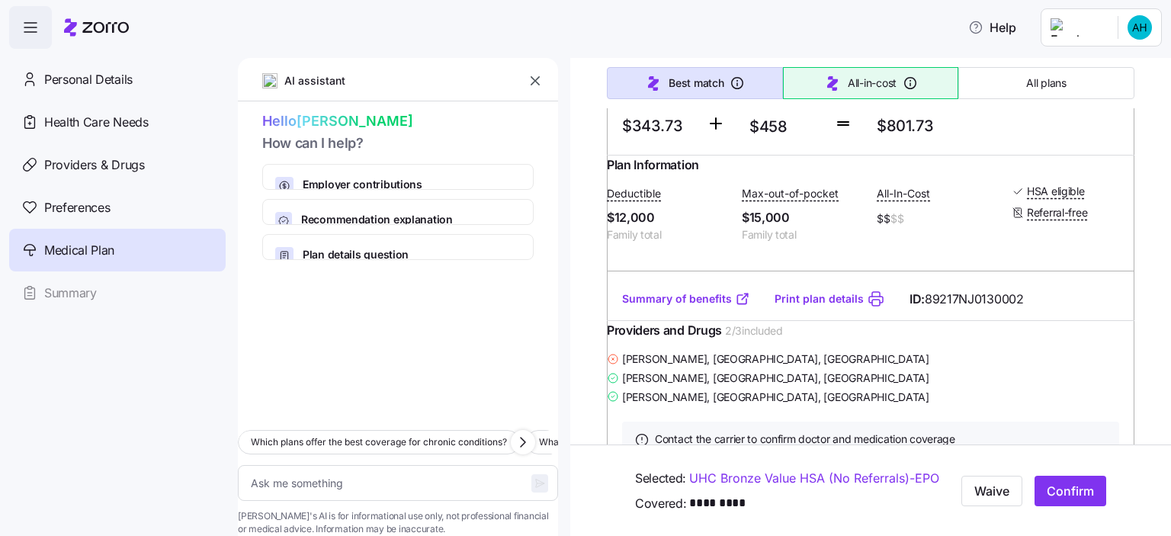
click at [881, 90] on span "All-in-cost" at bounding box center [872, 82] width 49 height 15
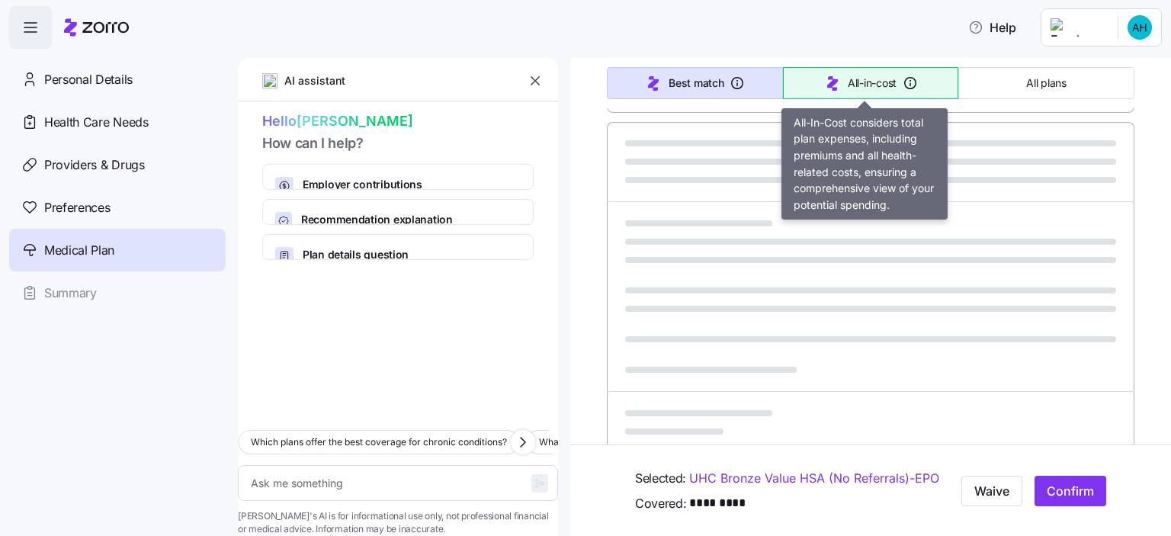
type textarea "x"
type input "Sorted by: All-in-cost"
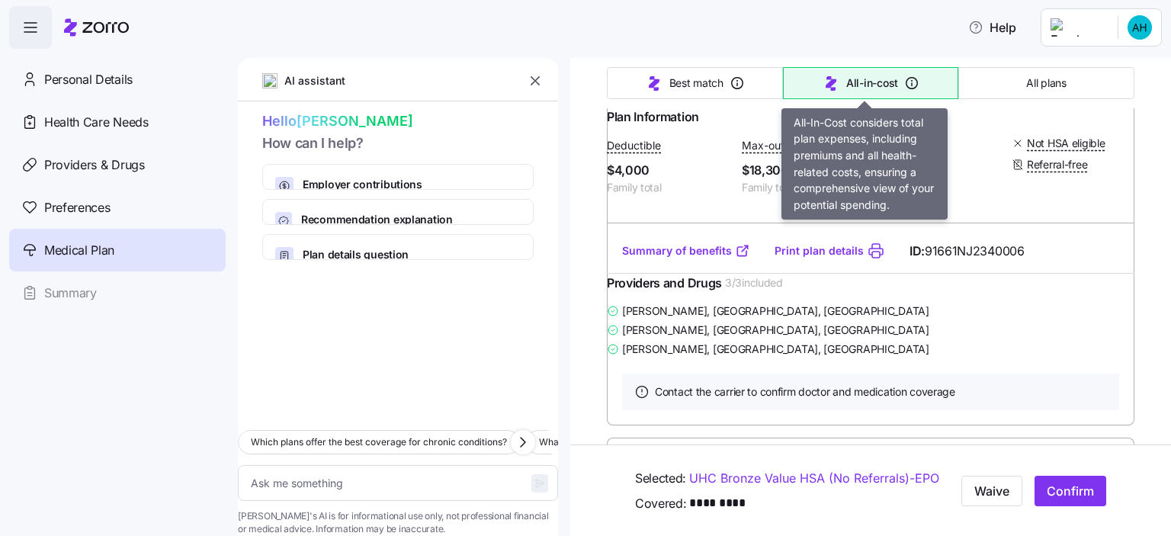
scroll to position [1433, 0]
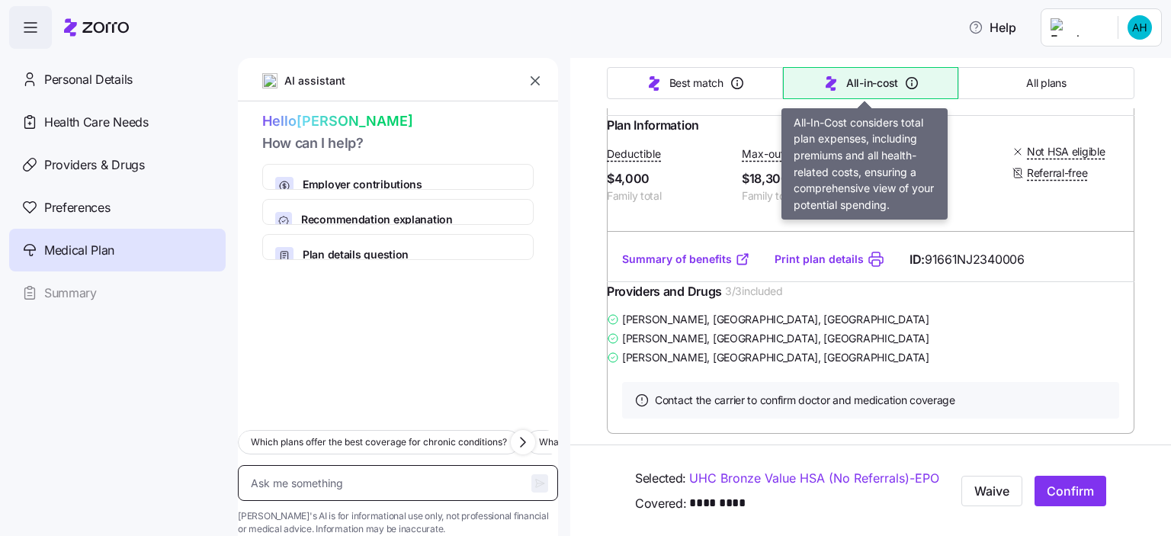
click at [470, 465] on textarea at bounding box center [398, 483] width 320 height 37
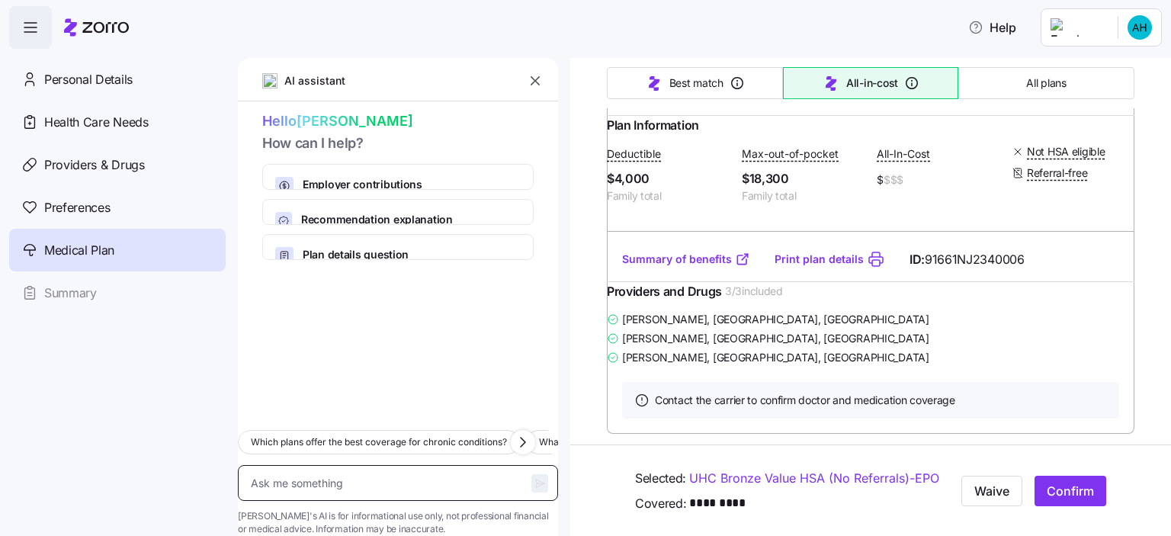
type textarea "x"
type textarea "w"
type textarea "x"
type textarea "whi"
type textarea "x"
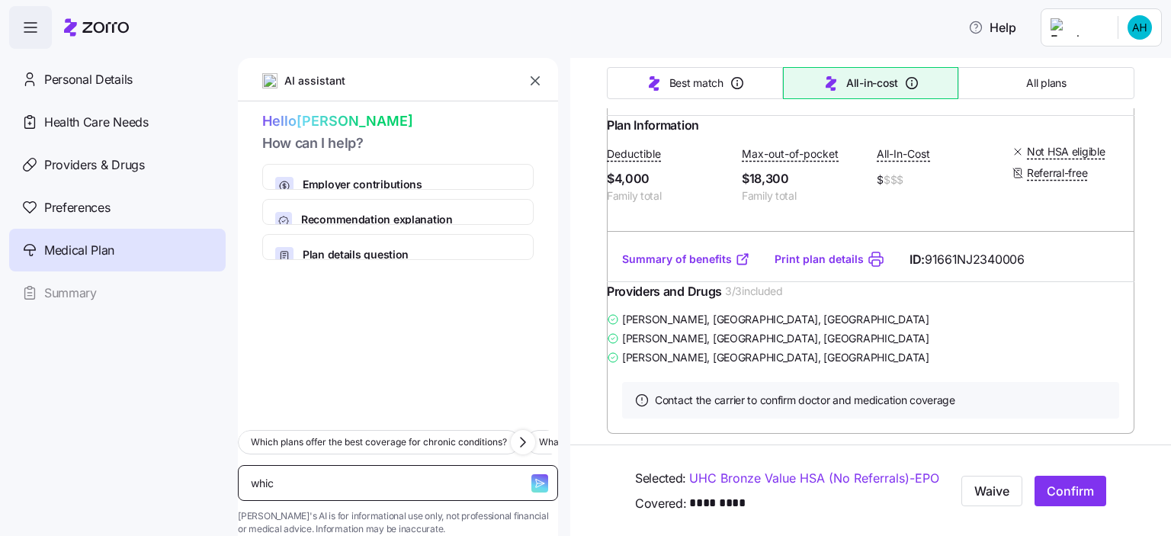
type textarea "whicj"
type textarea "x"
type textarea "whic"
type textarea "x"
type textarea "which"
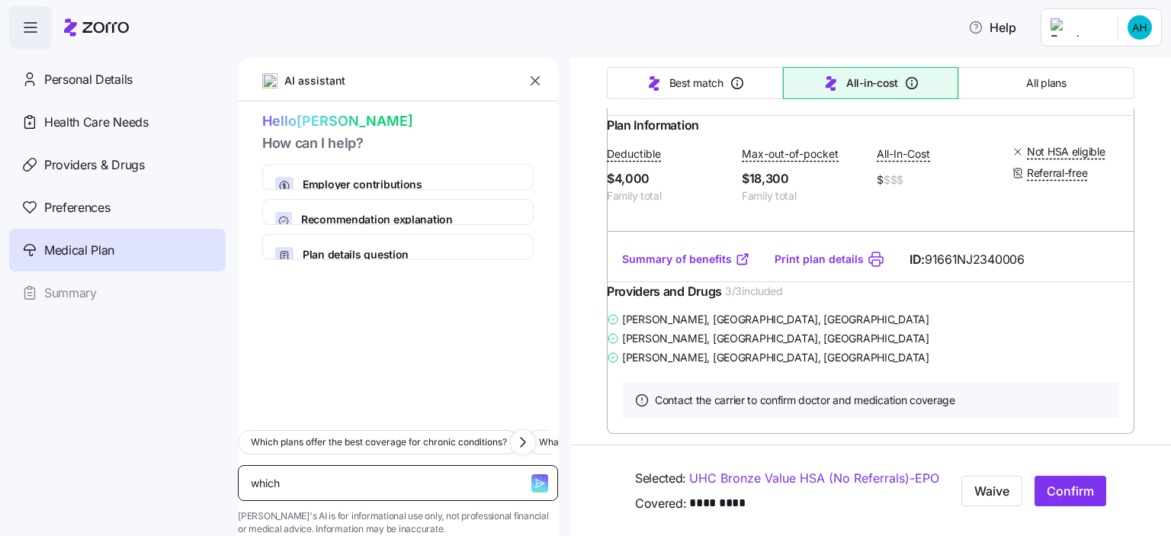
type textarea "x"
type textarea "which"
type textarea "x"
type textarea "which p"
type textarea "x"
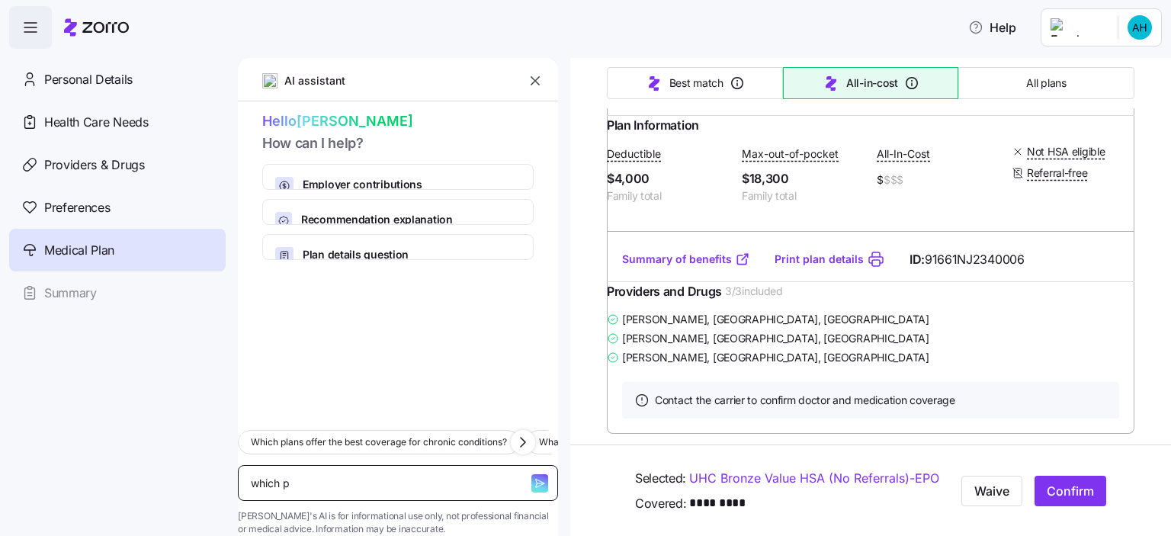
type textarea "which pl"
type textarea "x"
type textarea "which plan"
type textarea "x"
type textarea "which plan o"
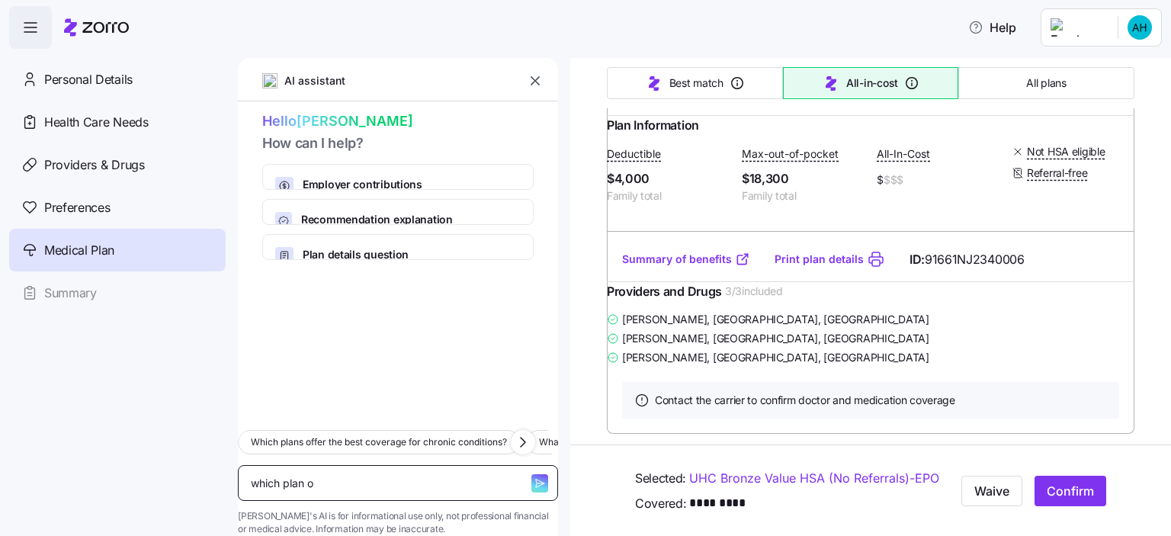
type textarea "x"
type textarea "which plan of"
type textarea "x"
type textarea "which plan off"
type textarea "x"
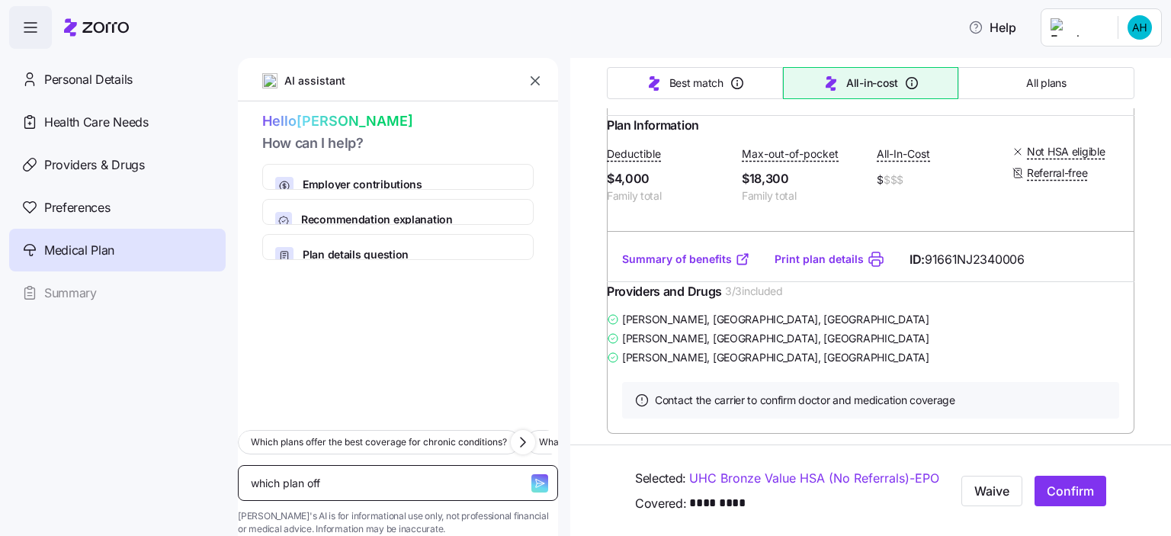
type textarea "which plan offe"
type textarea "x"
type textarea "which plan offer"
type textarea "x"
type textarea "which plan offers"
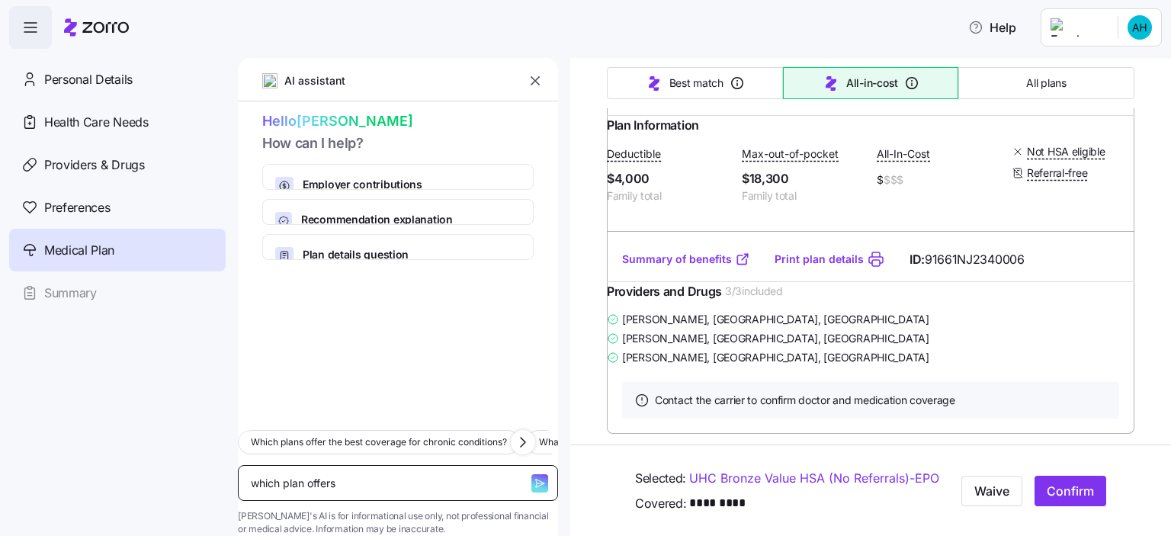
type textarea "x"
type textarea "which plan offers"
type textarea "x"
type textarea "which plan offers c"
type textarea "x"
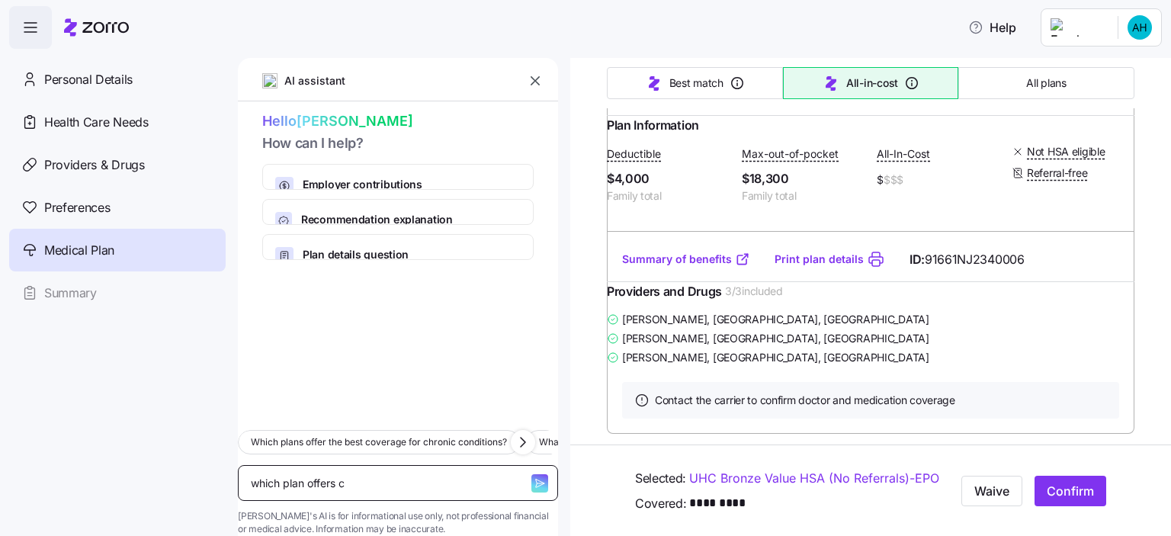
type textarea "which plan offers co"
type textarea "x"
type textarea "which plan offers cov"
type textarea "x"
type textarea "which plan offers cover"
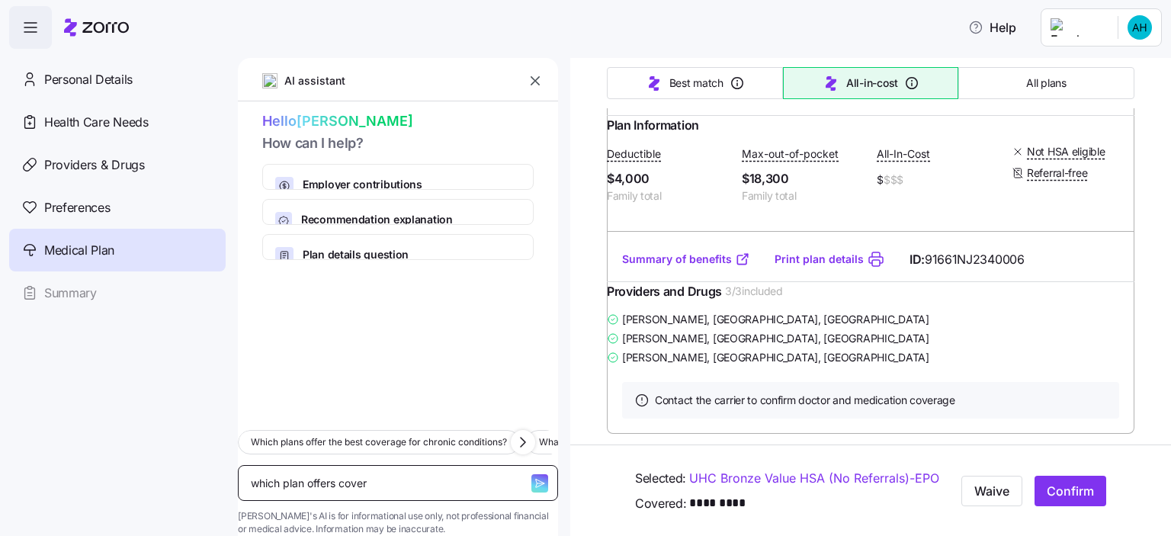
type textarea "x"
type textarea "which plan offers covera"
type textarea "x"
type textarea "which plan offers coverag"
type textarea "x"
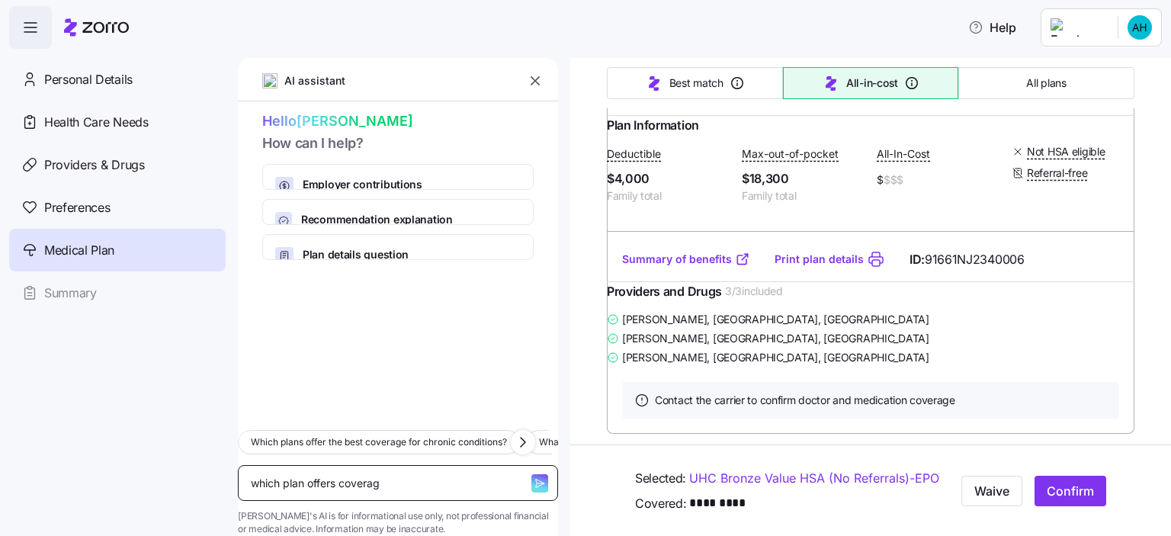
type textarea "which plan offers coverage"
type textarea "x"
type textarea "which plan offers coverage"
type textarea "x"
type textarea "which plan offers coverage f"
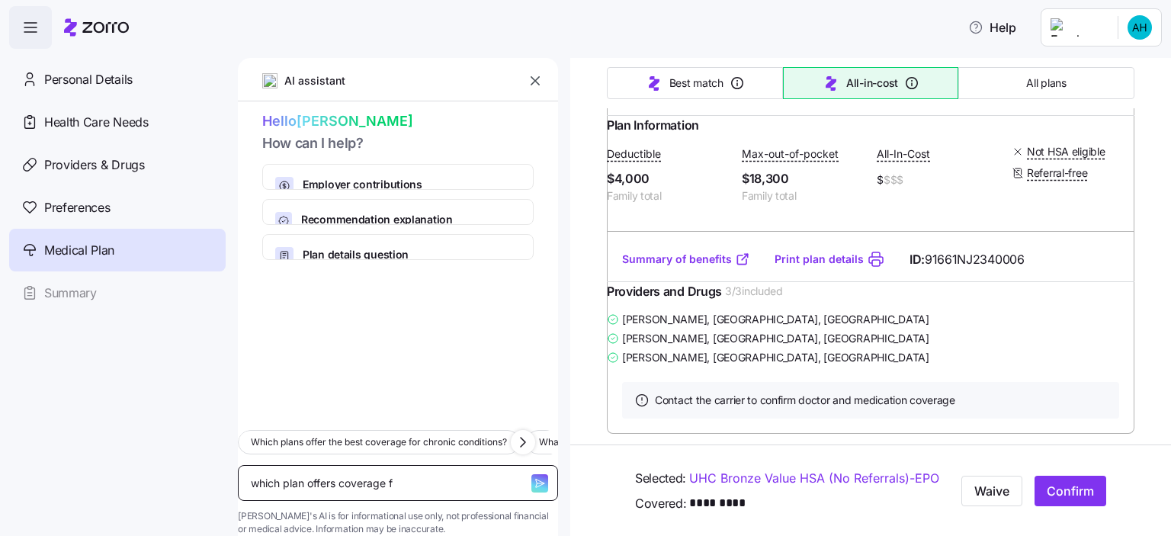
type textarea "x"
type textarea "which plan offers coverage fo"
type textarea "x"
type textarea "which plan offers coverage for"
type textarea "x"
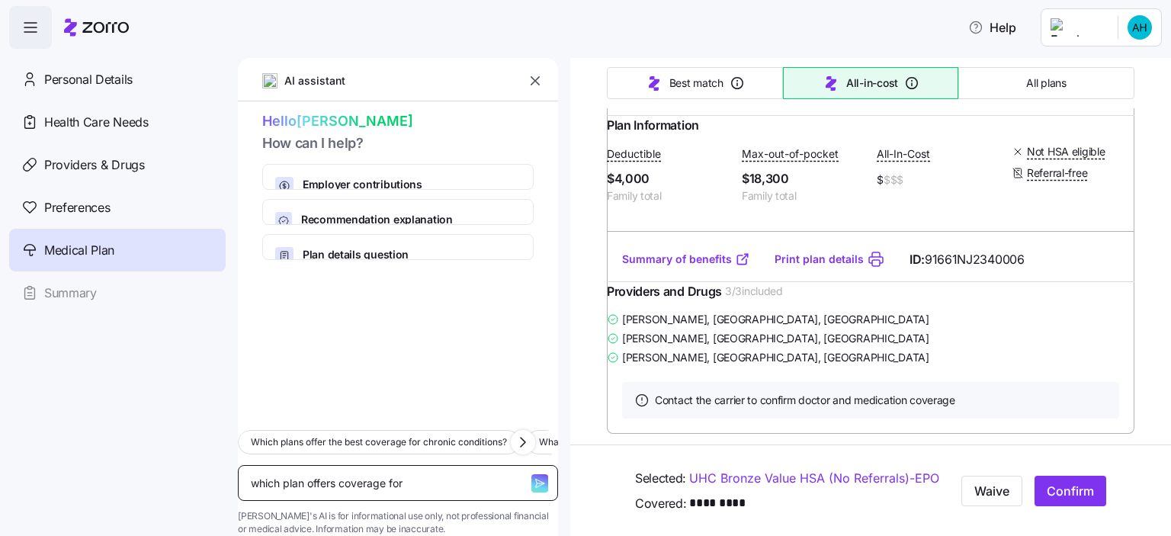
type textarea "which plan offers coverage for"
type textarea "x"
type textarea "which plan offers coverage for b"
type textarea "x"
type textarea "which plan offers coverage for ba"
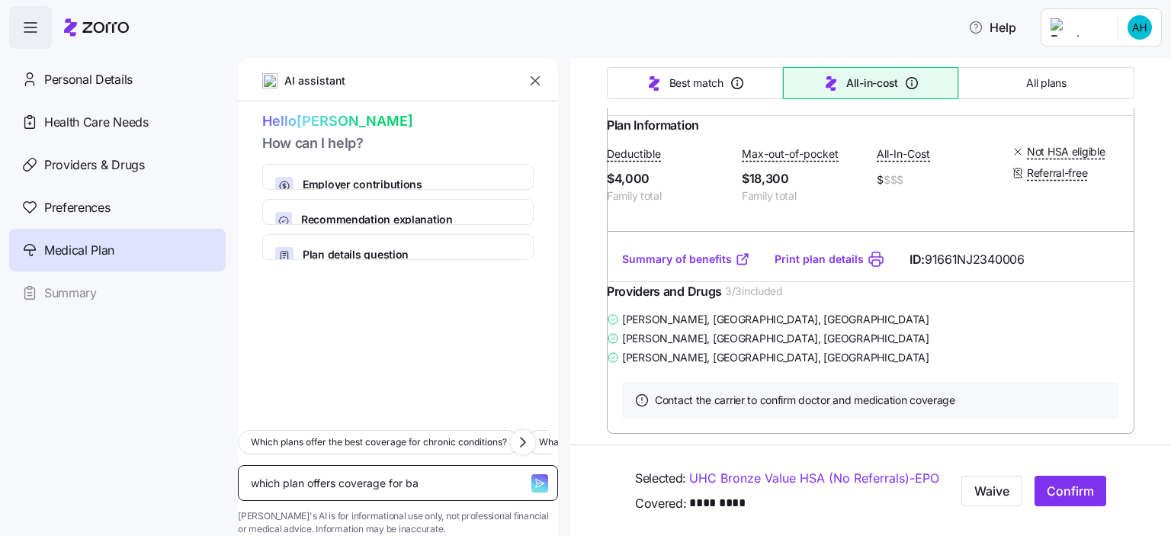
type textarea "x"
type textarea "which plan offers coverage for bab"
type textarea "x"
type textarea "which plan offers coverage for baby"
type textarea "x"
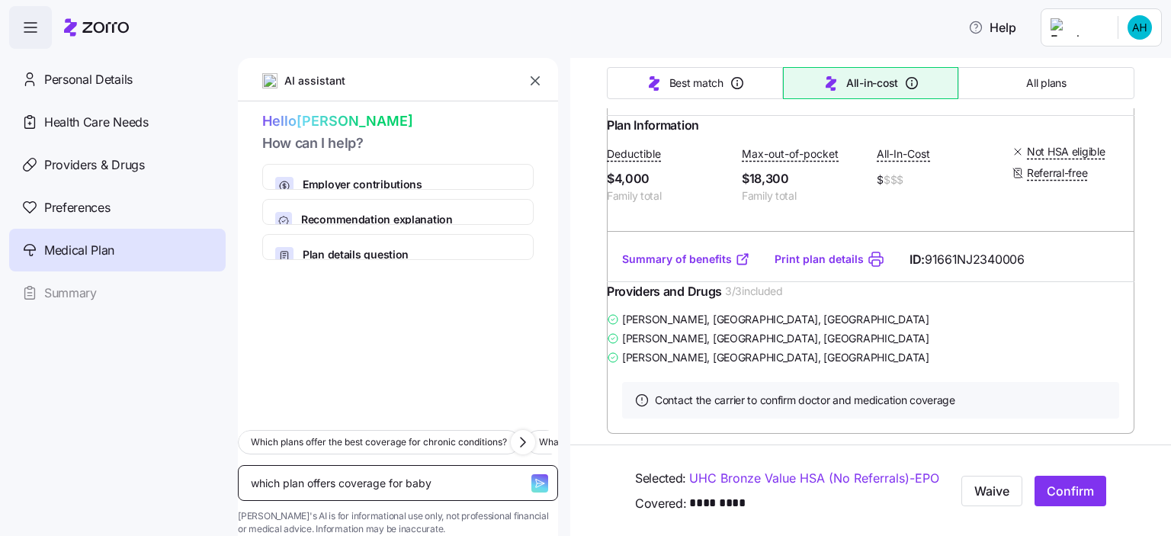
type textarea "which plan offers coverage for baby"
type textarea "x"
type textarea "which plan offers coverage for baby f"
type textarea "x"
type textarea "which plan offers coverage for baby fo"
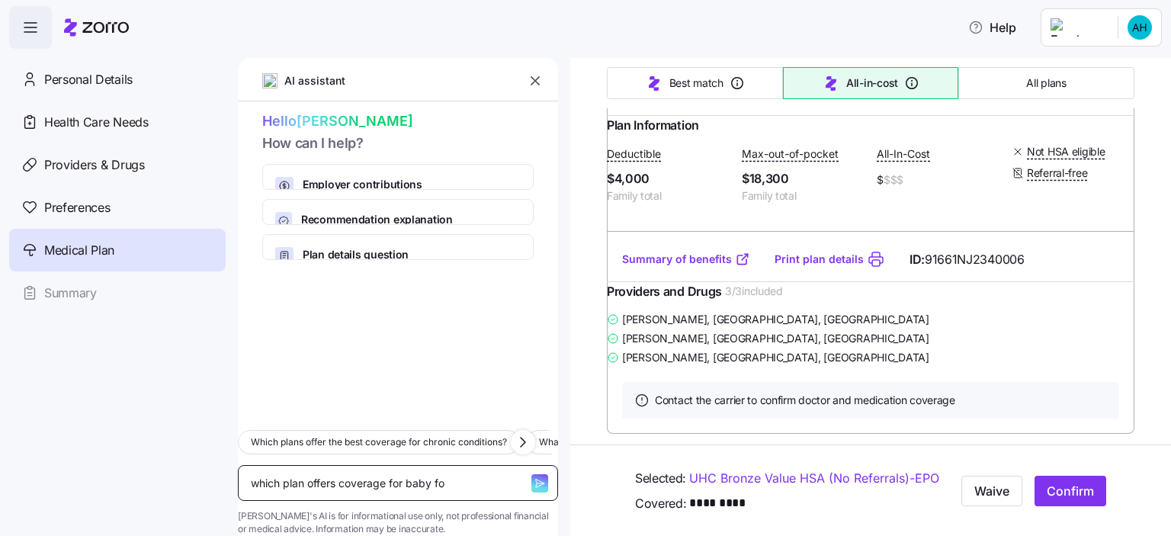
type textarea "x"
type textarea "which plan offers coverage for baby for"
type textarea "x"
type textarea "which plan offers coverage for baby form"
type textarea "x"
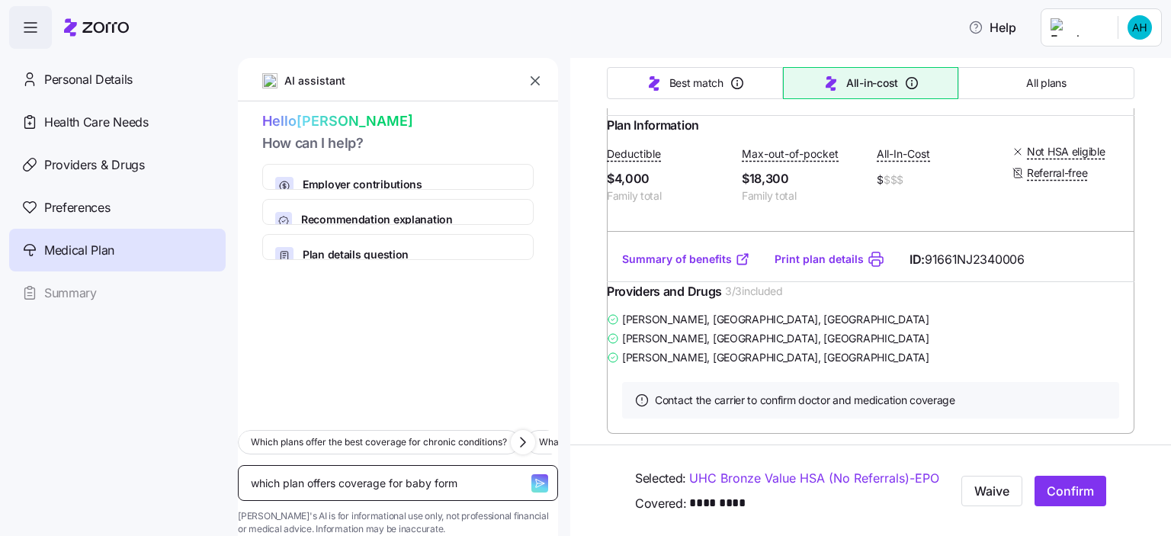
type textarea "which plan offers coverage for baby formu"
type textarea "x"
type textarea "which plan offers coverage for baby formul"
type textarea "x"
type textarea "which plan offers coverage for baby formula"
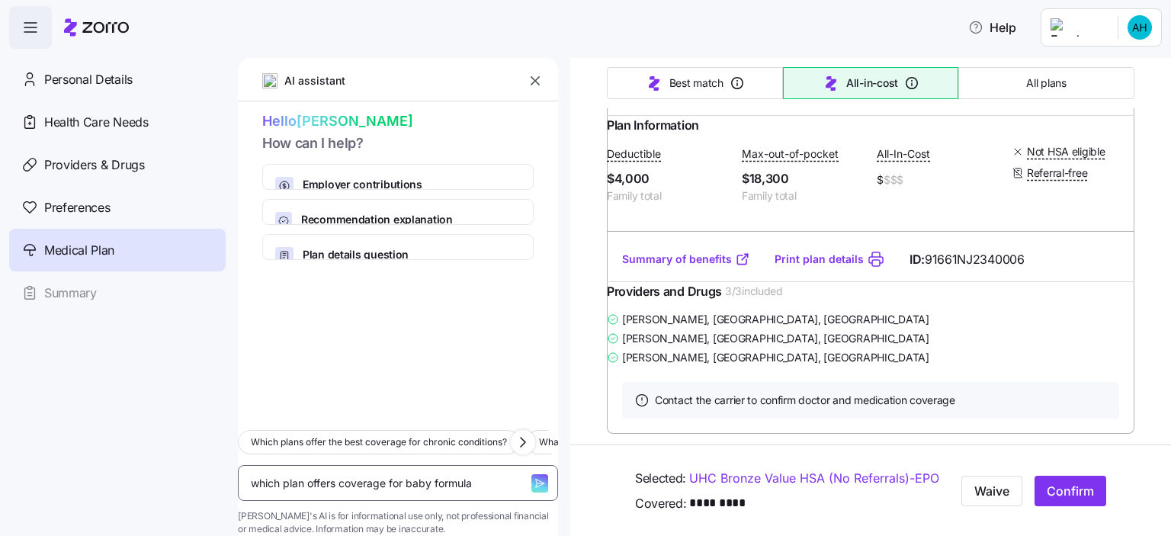
type textarea "x"
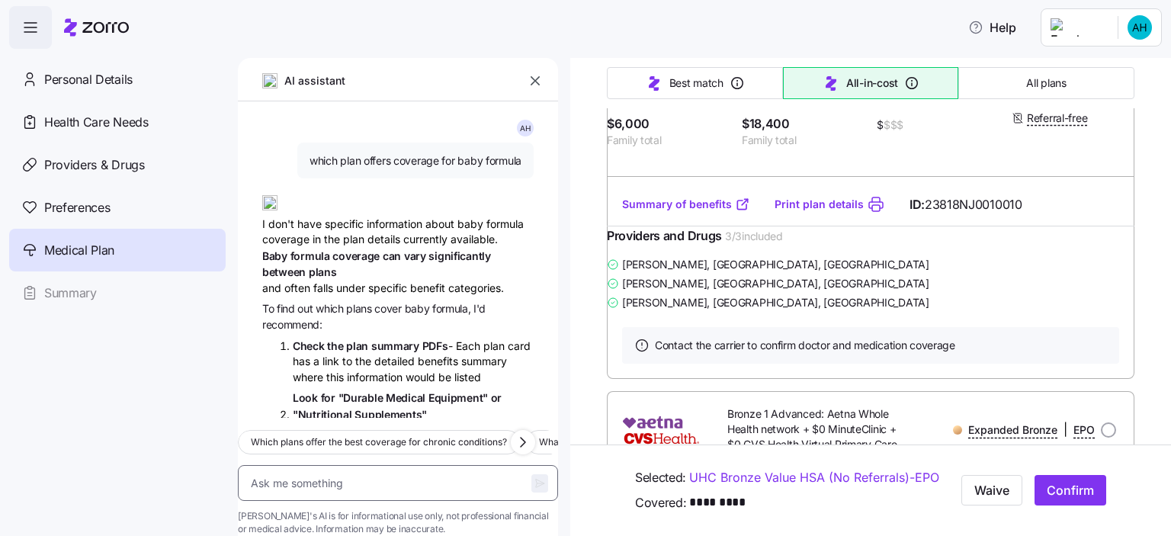
scroll to position [2982, 0]
click at [117, 127] on span "Health Care Needs" at bounding box center [96, 122] width 104 height 19
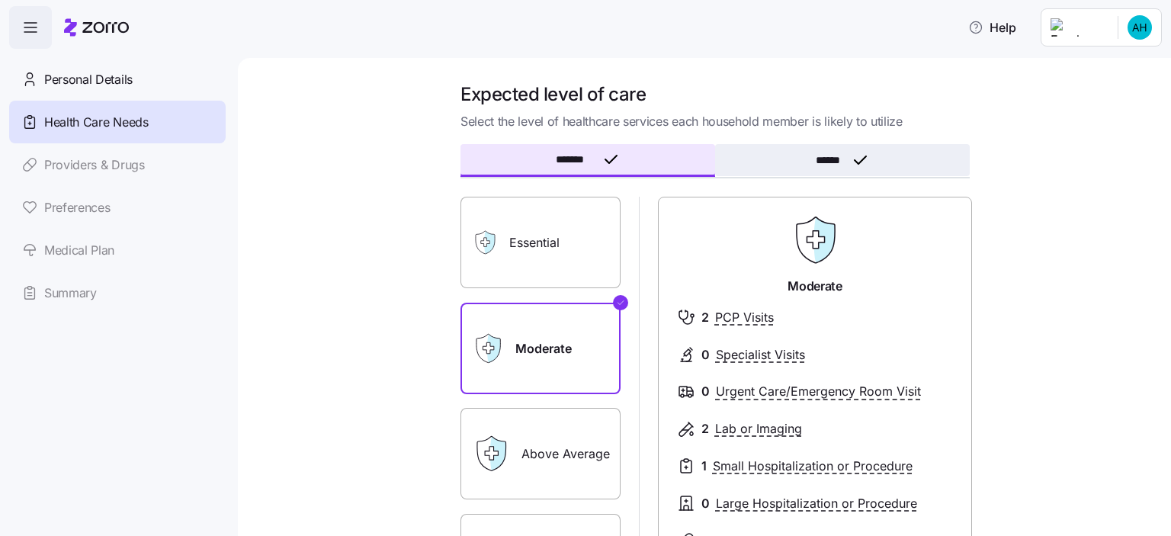
click at [829, 164] on span "******" at bounding box center [831, 160] width 30 height 11
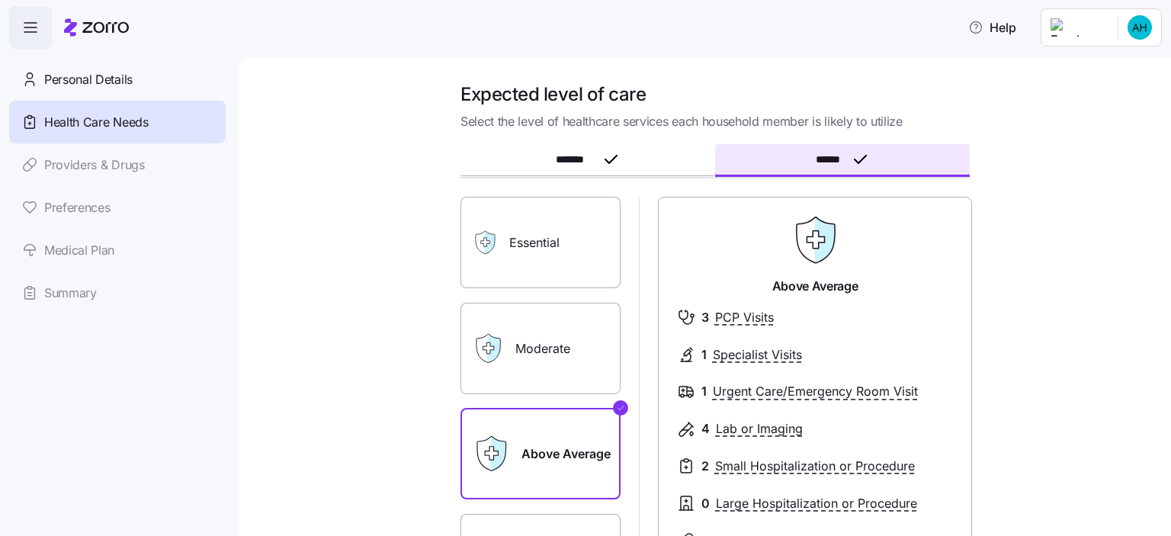
click at [560, 363] on label "Moderate" at bounding box center [540, 348] width 160 height 91
click at [0, 0] on input "Moderate" at bounding box center [0, 0] width 0 height 0
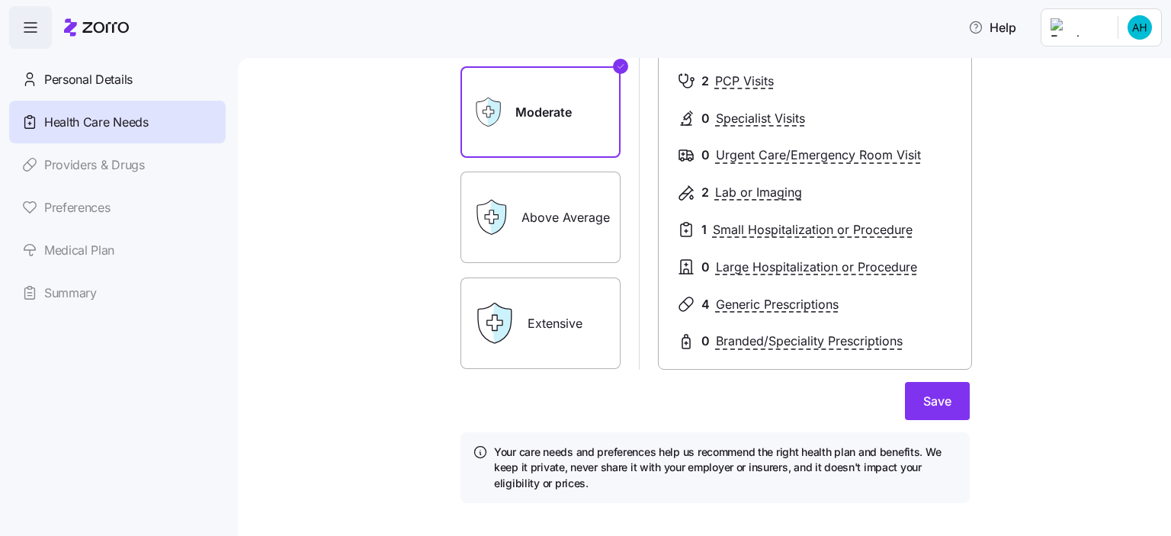
scroll to position [258, 0]
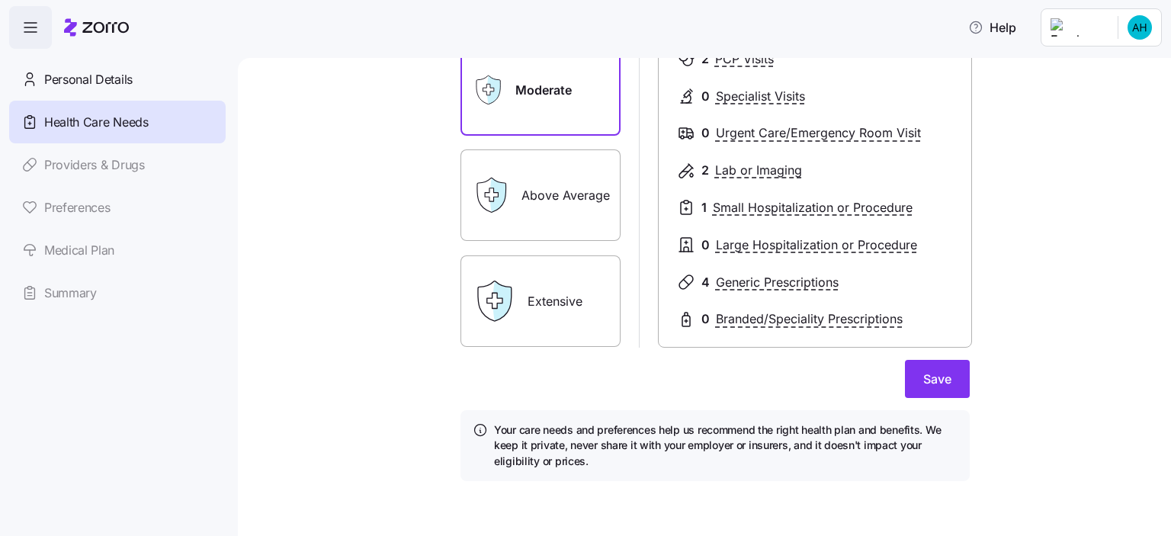
click at [980, 389] on div "Expected level of care Select the level of healthcare services each household m…" at bounding box center [714, 161] width 869 height 675
click at [936, 379] on span "Save" at bounding box center [937, 379] width 28 height 18
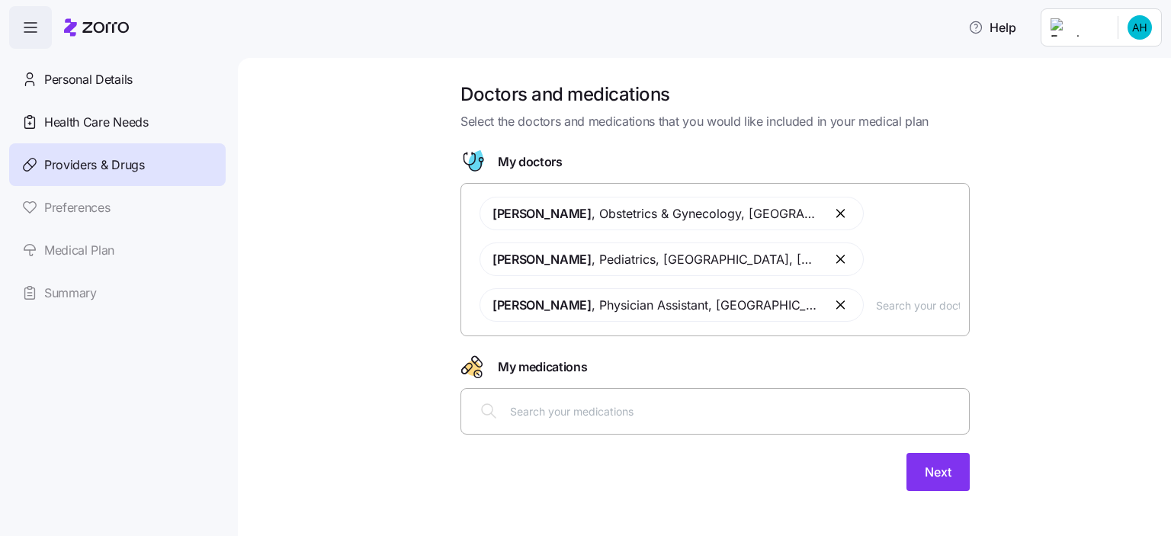
click at [643, 415] on input "text" at bounding box center [735, 410] width 450 height 17
click at [928, 483] on button "Next" at bounding box center [937, 472] width 63 height 38
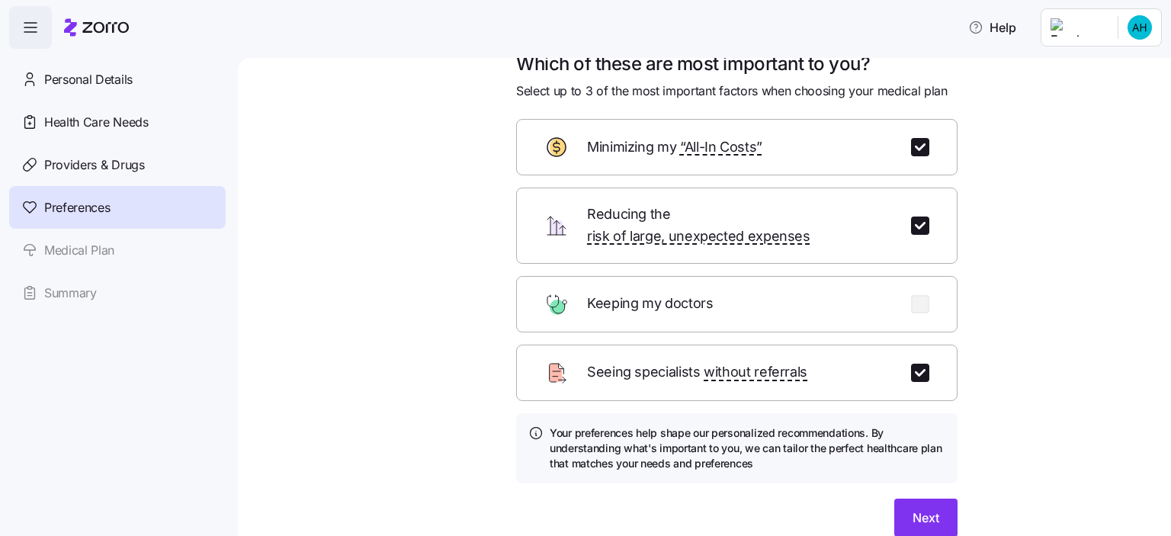
scroll to position [84, 0]
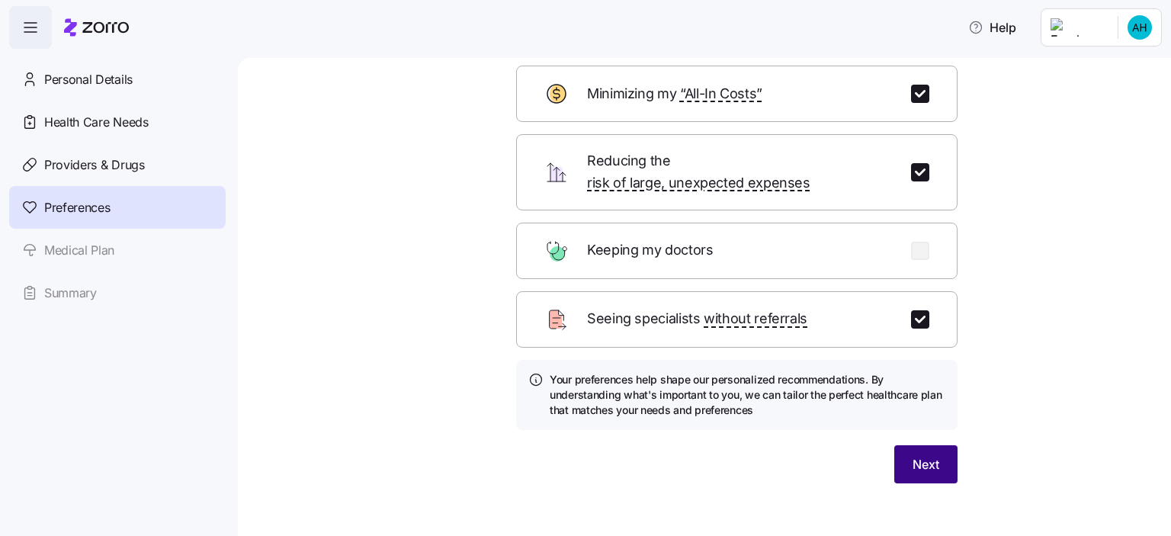
click at [912, 455] on span "Next" at bounding box center [925, 464] width 27 height 18
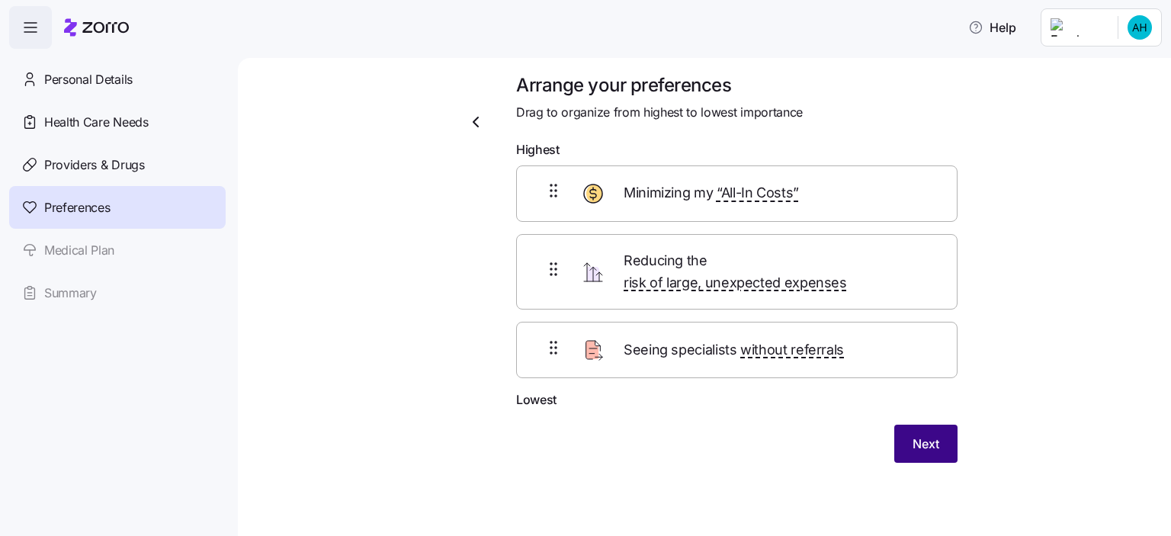
scroll to position [0, 0]
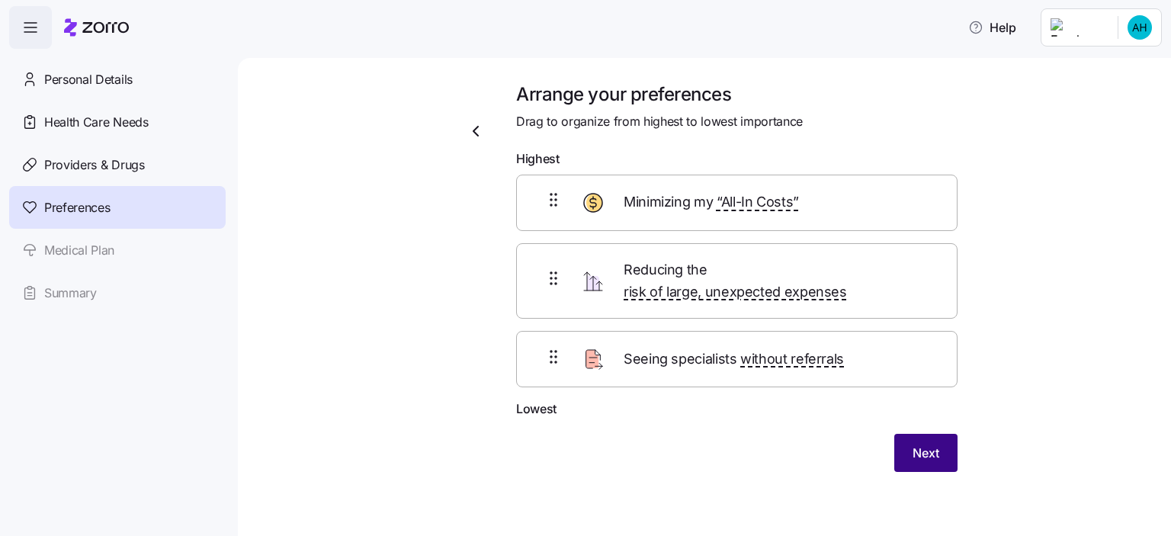
click at [918, 444] on button "Next" at bounding box center [925, 453] width 63 height 38
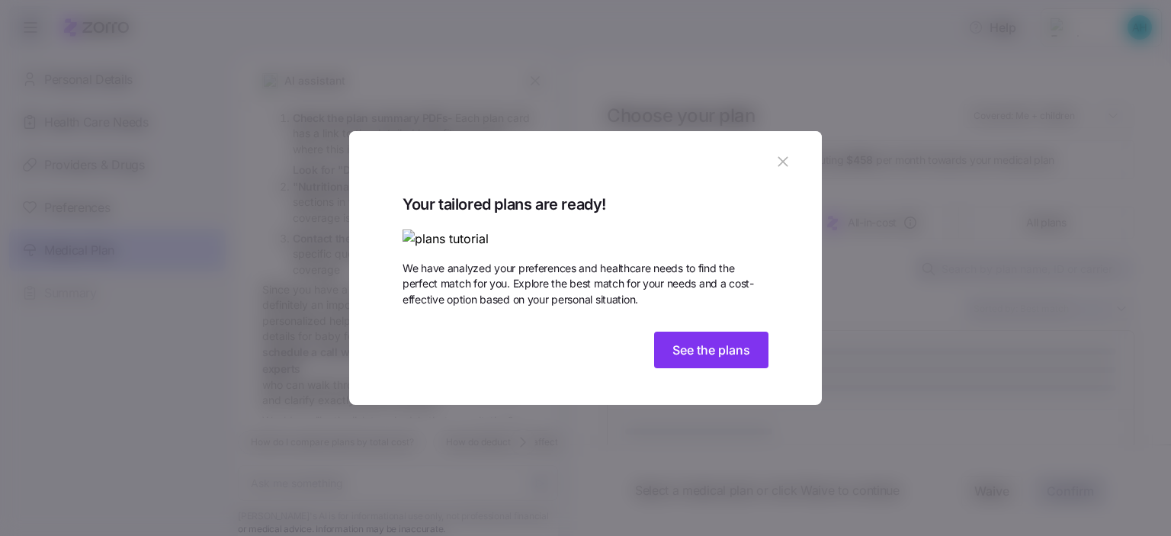
scroll to position [293, 0]
click at [697, 368] on button "See the plans" at bounding box center [711, 350] width 114 height 37
type textarea "x"
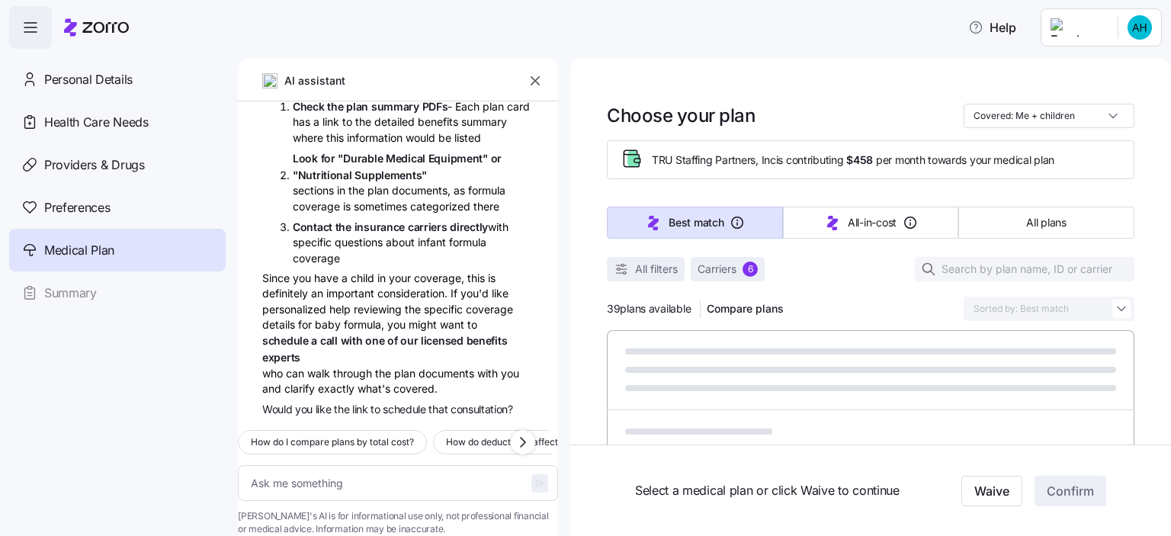
click at [531, 82] on icon "button" at bounding box center [534, 80] width 15 height 15
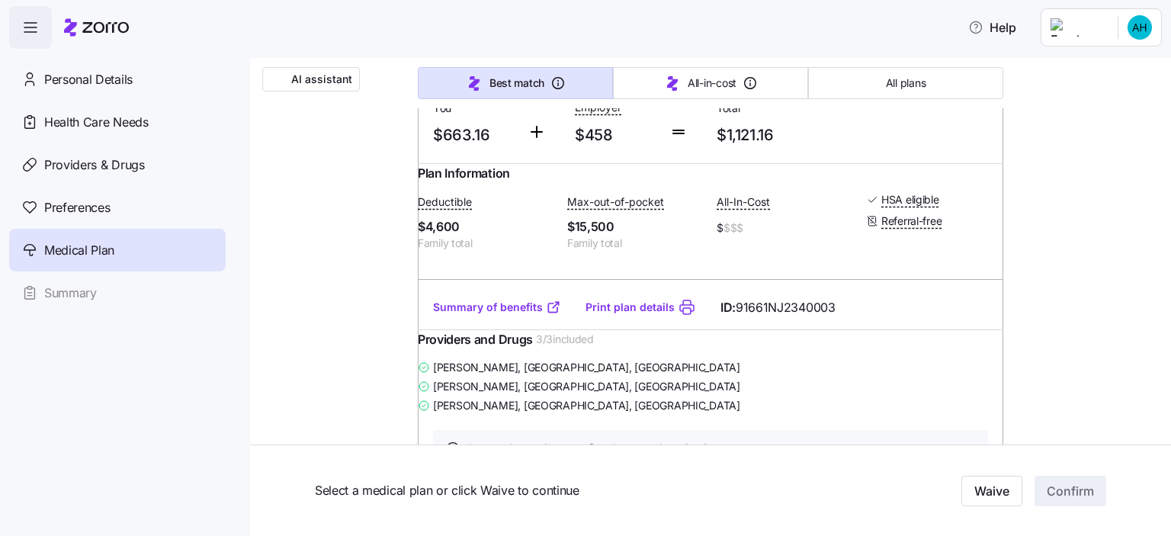
scroll to position [7467, 0]
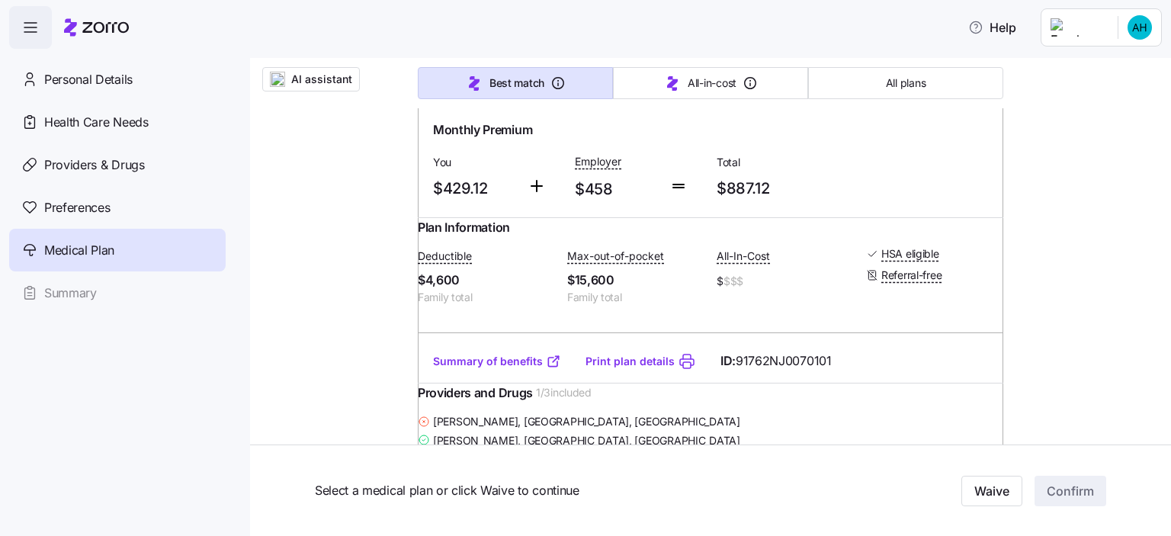
scroll to position [0, 0]
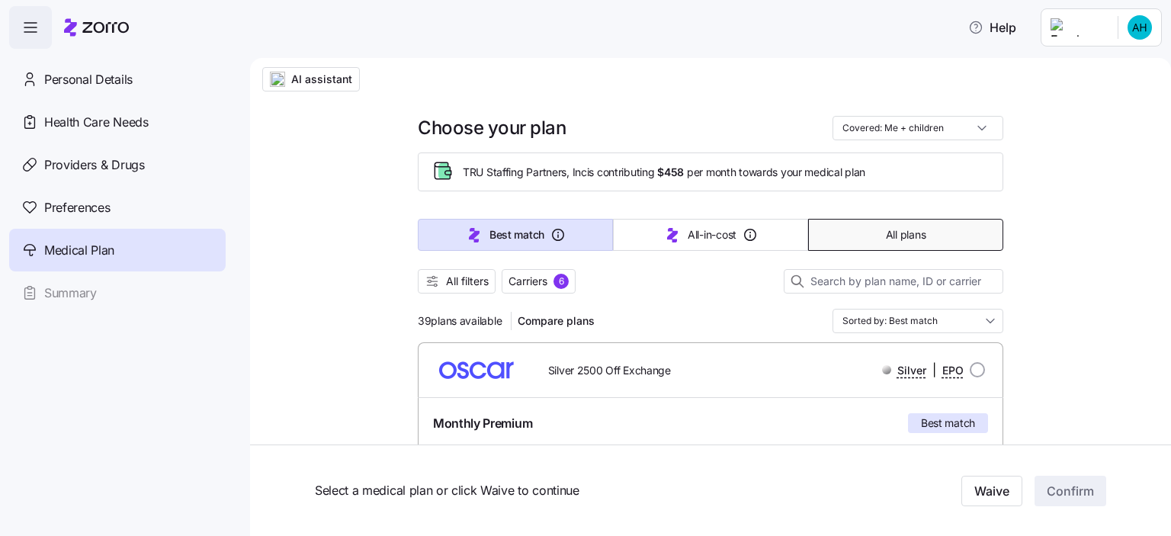
click at [922, 232] on button "All plans" at bounding box center [905, 235] width 195 height 32
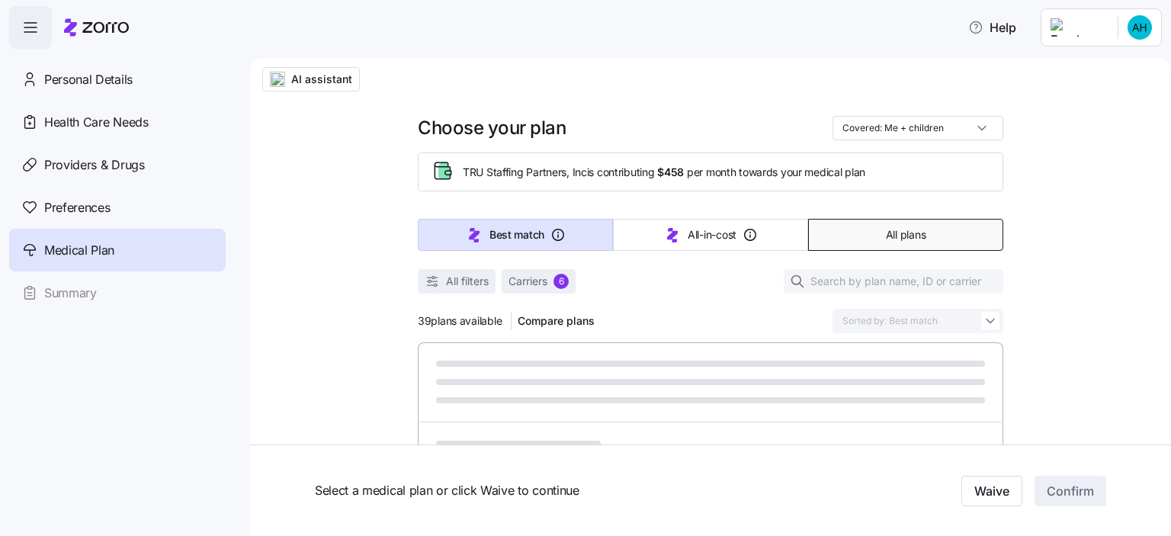
type input "Sorted by: Premium"
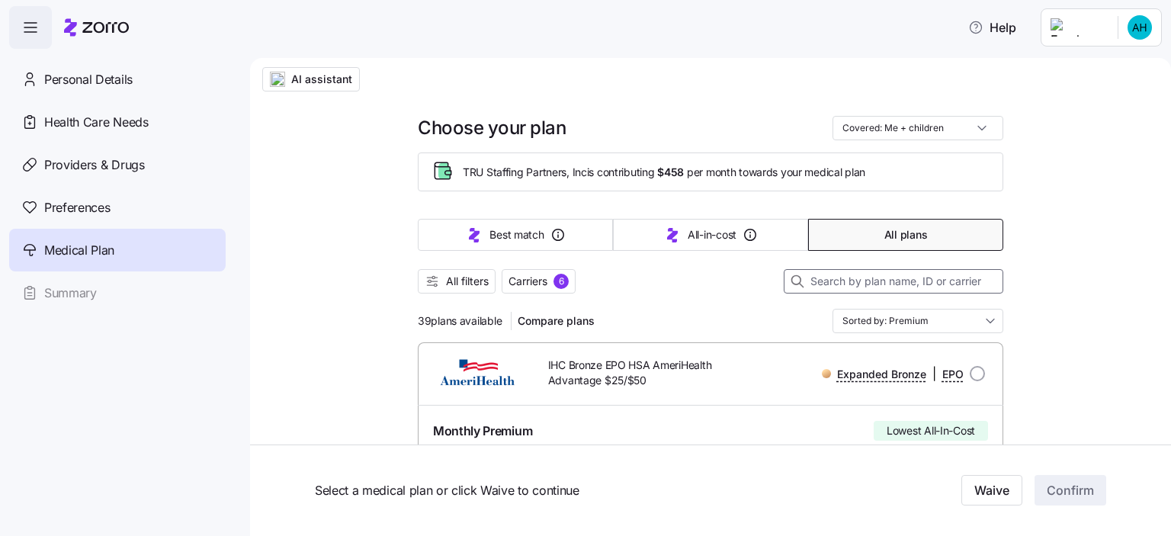
click at [916, 292] on input at bounding box center [894, 281] width 220 height 24
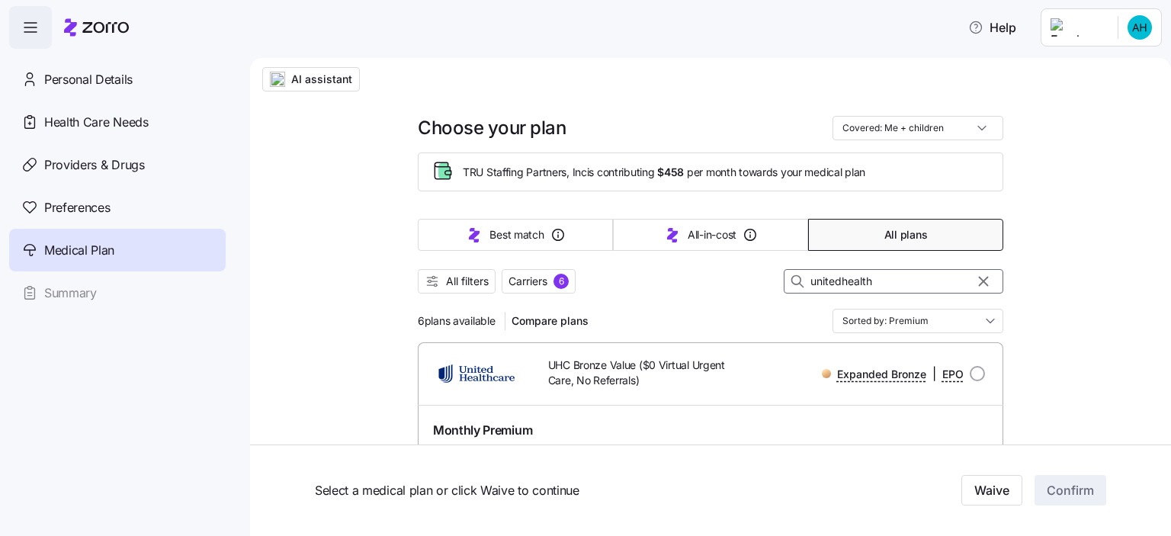
type input "unitedhealth"
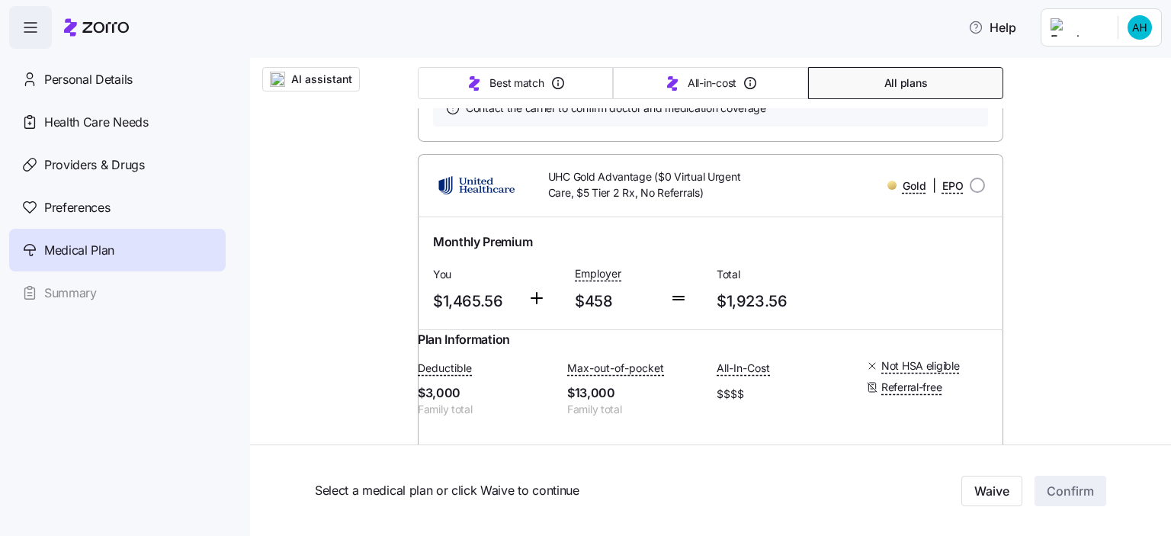
scroll to position [2201, 0]
